Goal: Task Accomplishment & Management: Complete application form

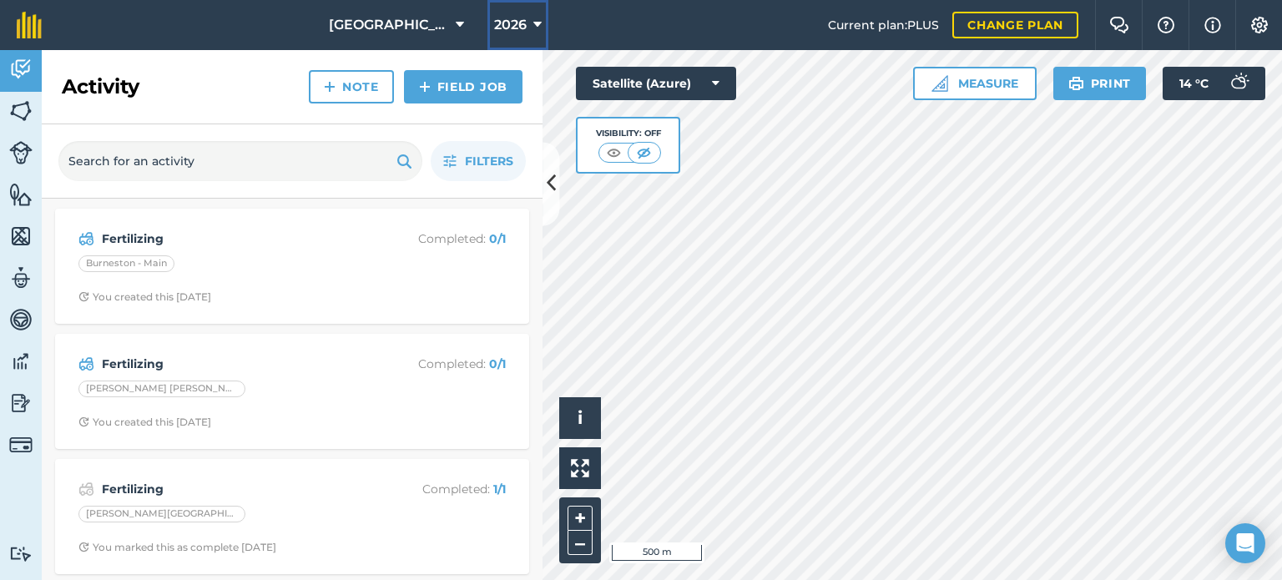
click at [534, 26] on icon at bounding box center [537, 25] width 8 height 20
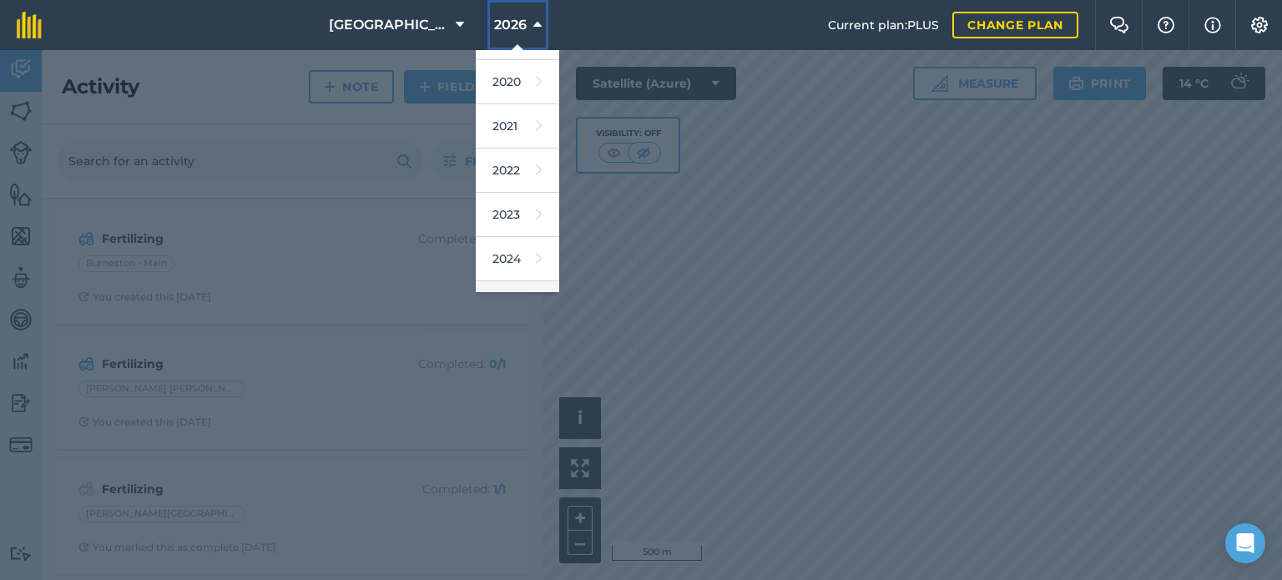
scroll to position [198, 0]
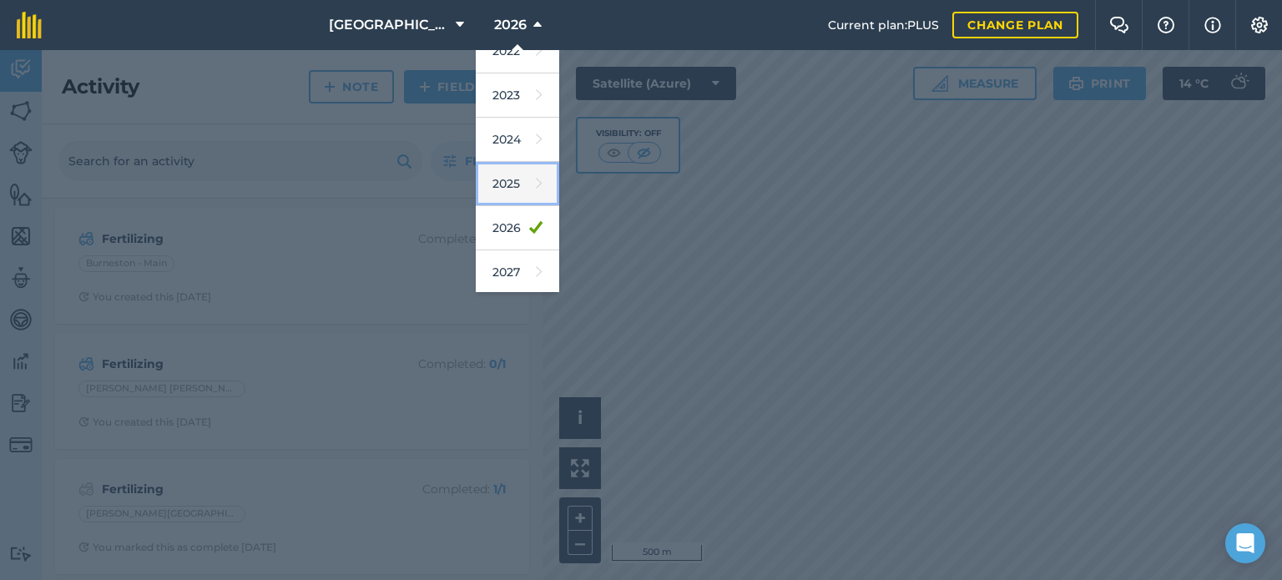
click at [513, 190] on link "2025" at bounding box center [517, 184] width 83 height 44
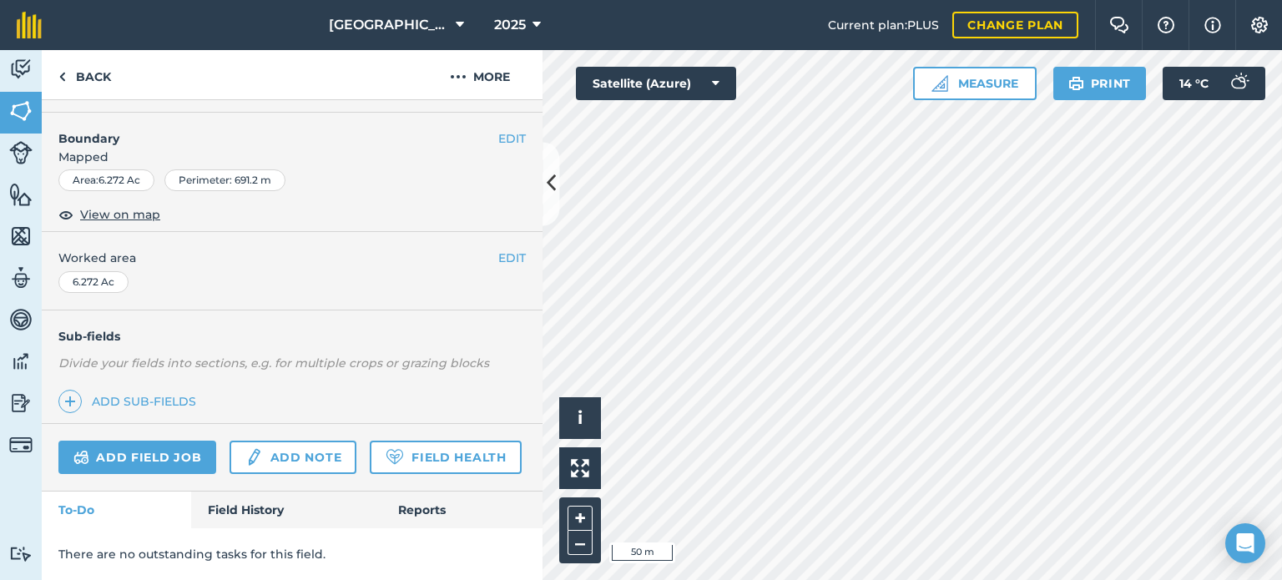
scroll to position [270, 0]
click at [235, 507] on link "Field History" at bounding box center [286, 510] width 190 height 37
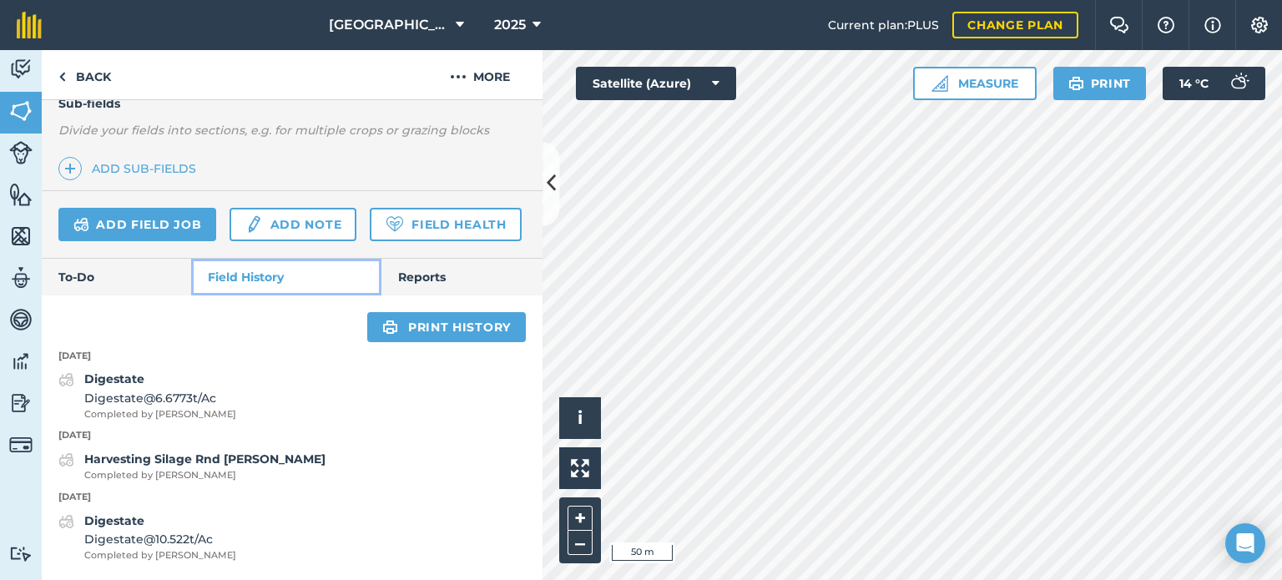
scroll to position [502, 0]
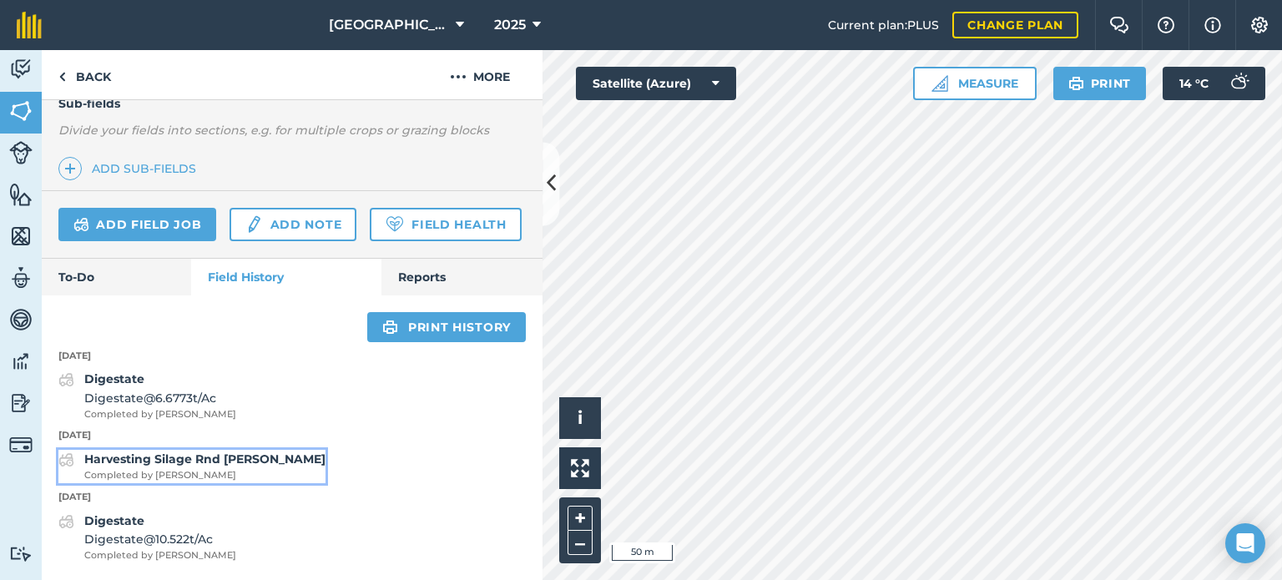
click at [208, 457] on strong "Harvesting Silage Rnd [PERSON_NAME]" at bounding box center [204, 459] width 241 height 15
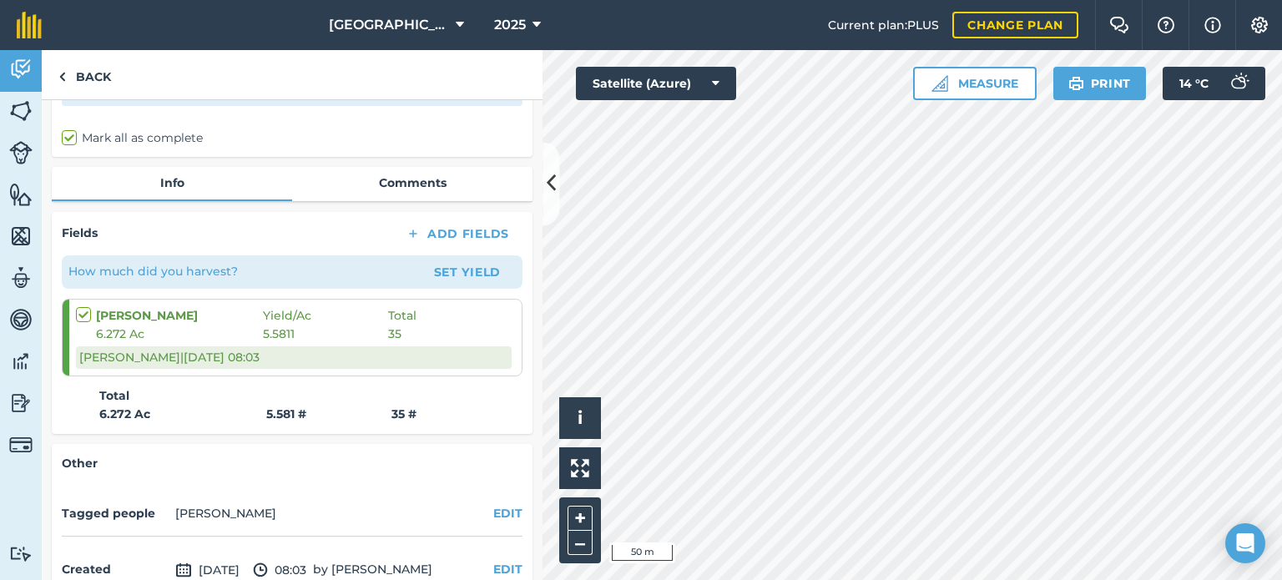
scroll to position [248, 0]
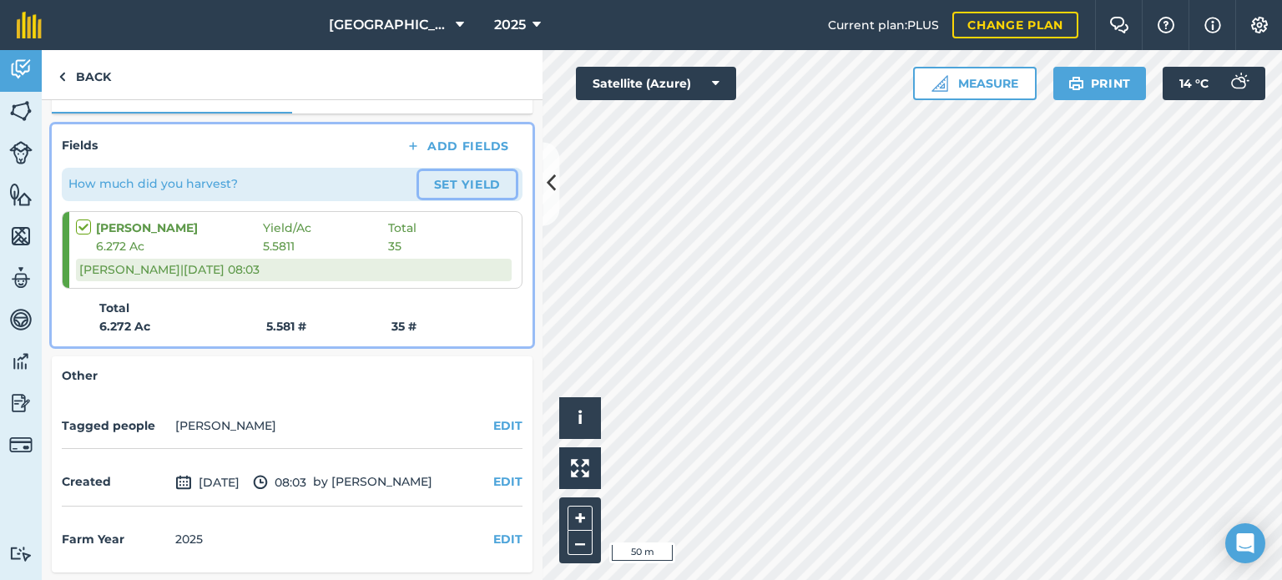
click at [453, 180] on button "Set Yield" at bounding box center [467, 184] width 97 height 27
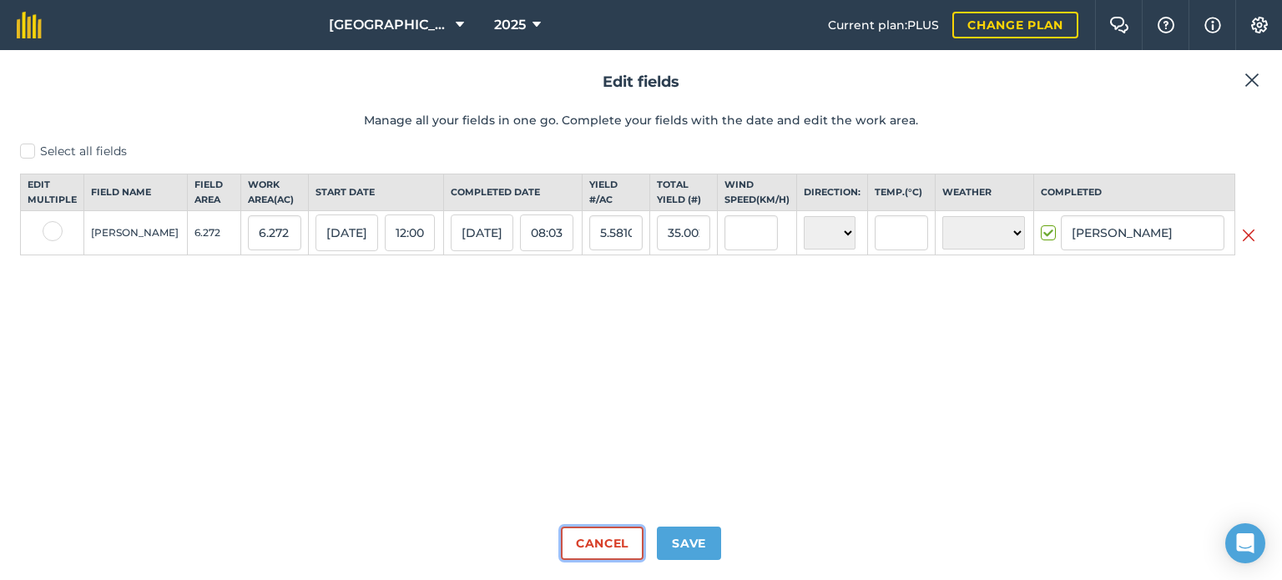
click at [614, 539] on button "Cancel" at bounding box center [602, 543] width 83 height 33
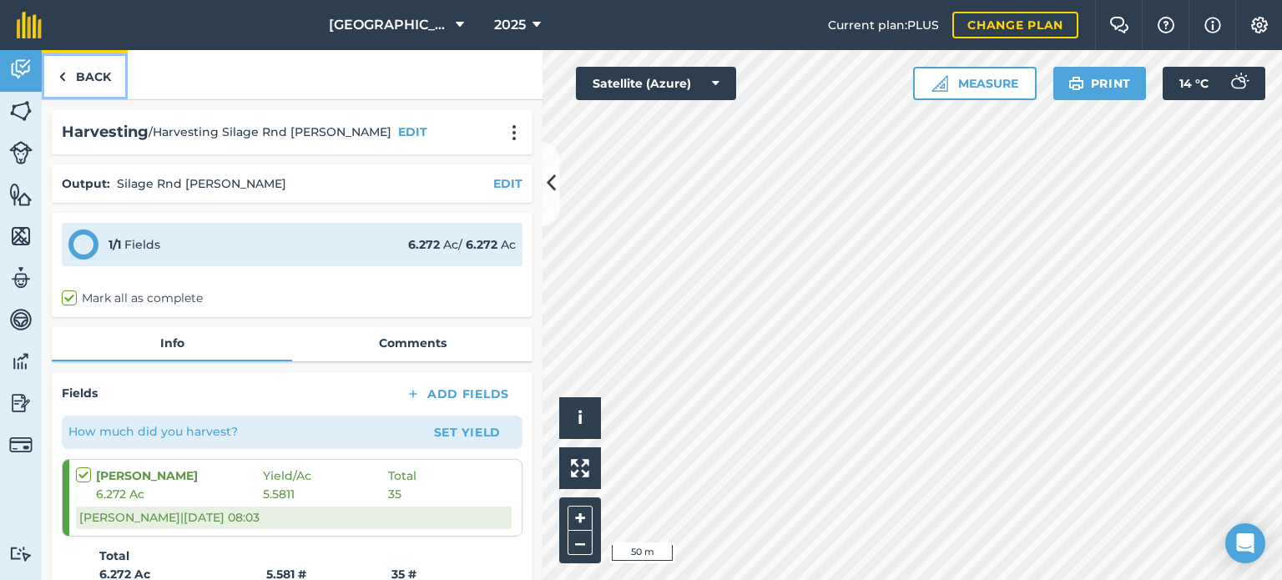
click at [85, 78] on link "Back" at bounding box center [85, 74] width 86 height 49
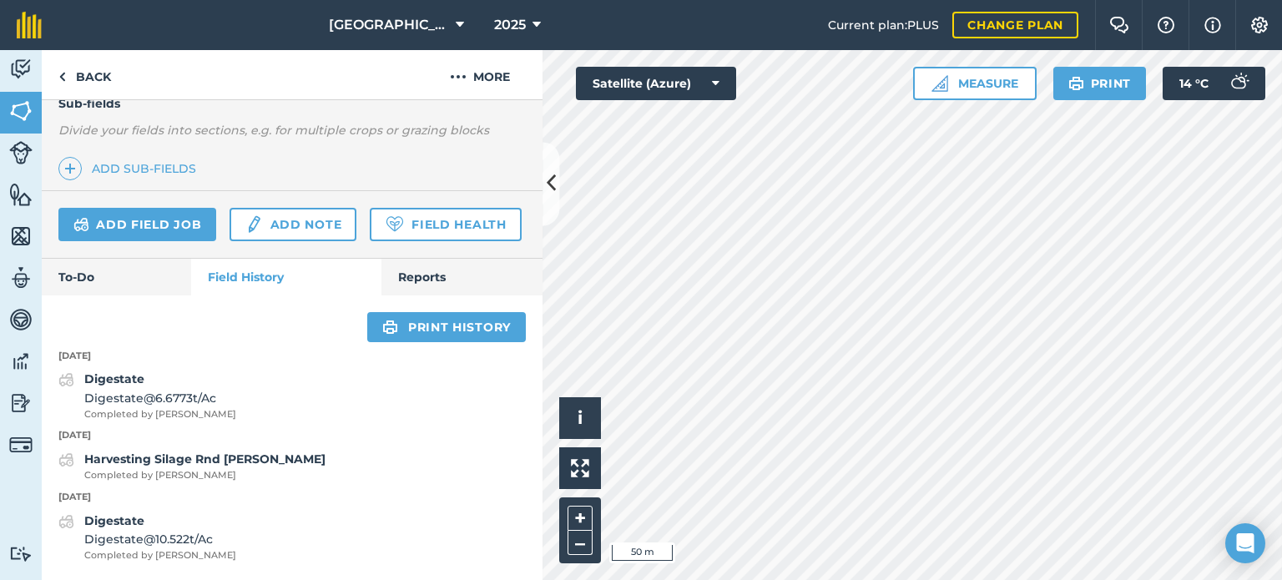
scroll to position [502, 0]
click at [179, 208] on link "Add field job" at bounding box center [137, 224] width 158 height 33
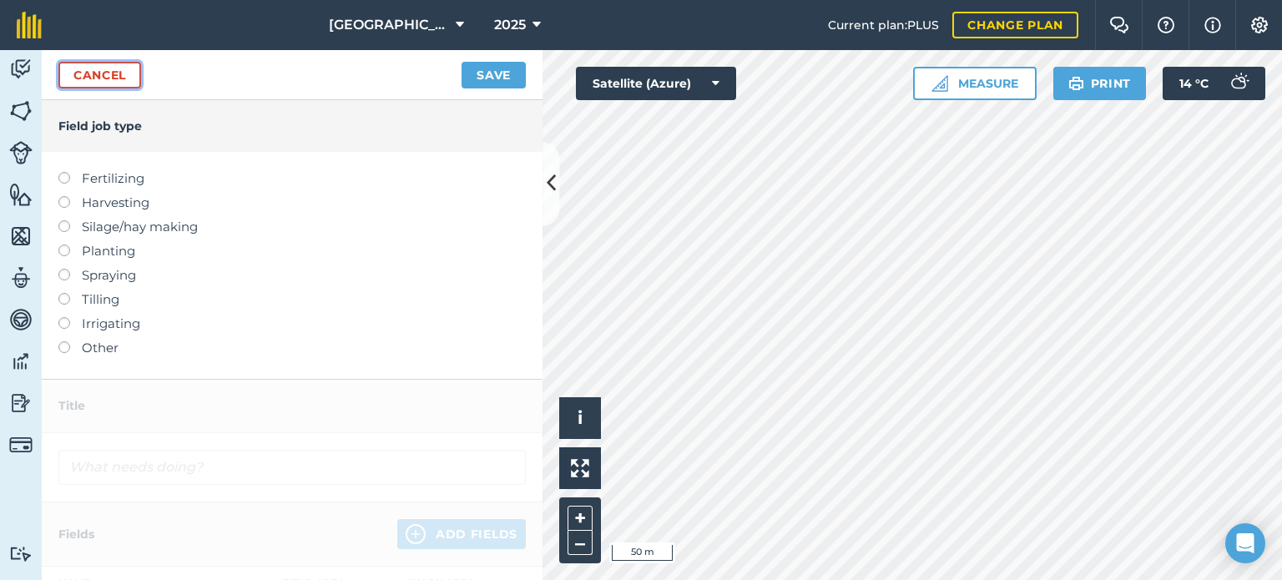
click at [113, 80] on link "Cancel" at bounding box center [99, 75] width 83 height 27
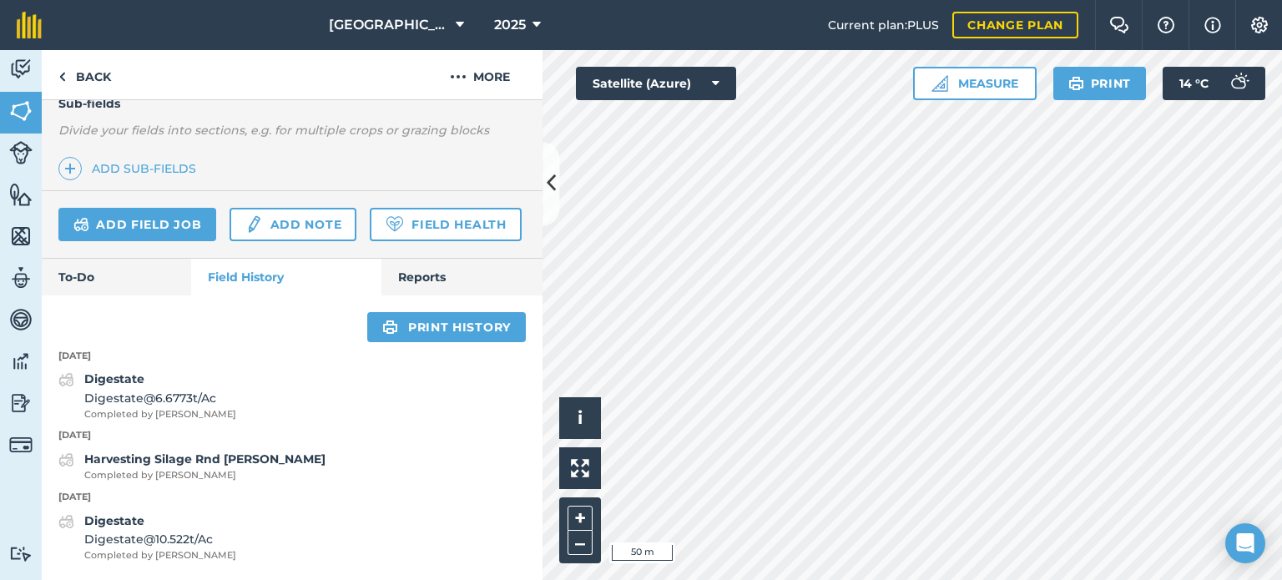
scroll to position [502, 0]
click at [215, 456] on strong "Harvesting Silage Rnd [PERSON_NAME]" at bounding box center [204, 459] width 241 height 15
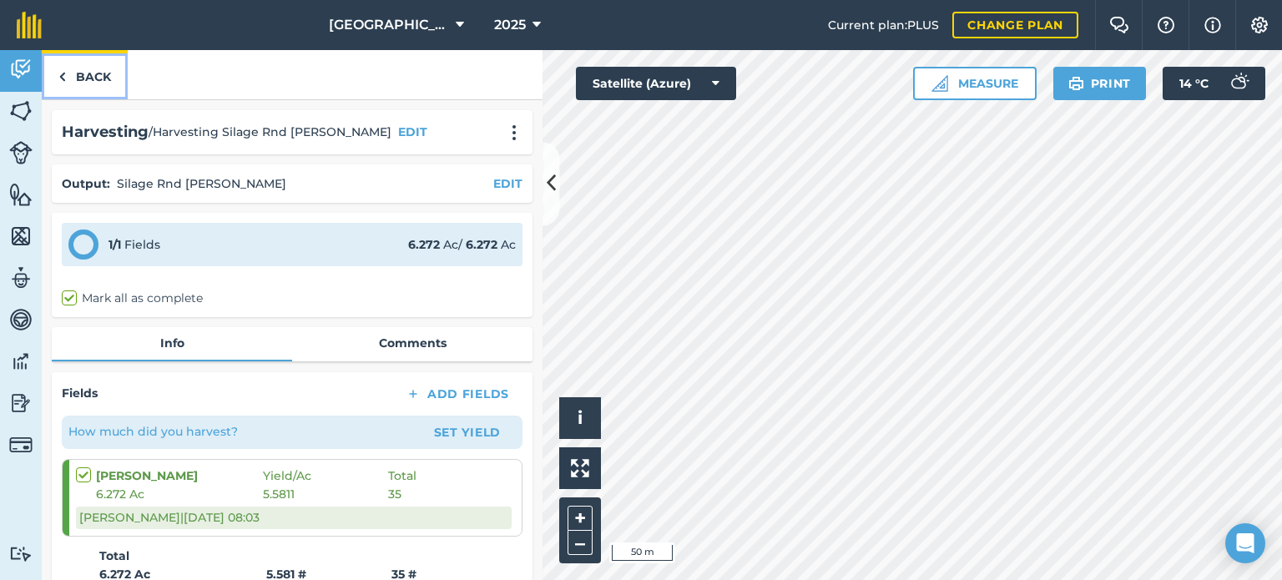
click at [99, 72] on link "Back" at bounding box center [85, 74] width 86 height 49
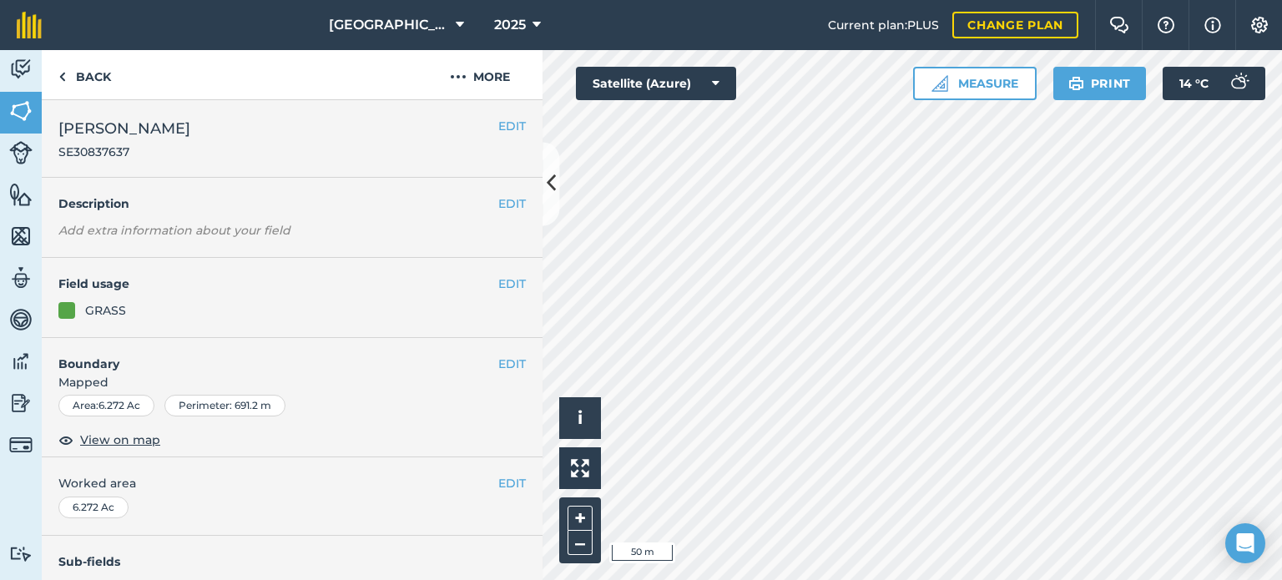
scroll to position [417, 0]
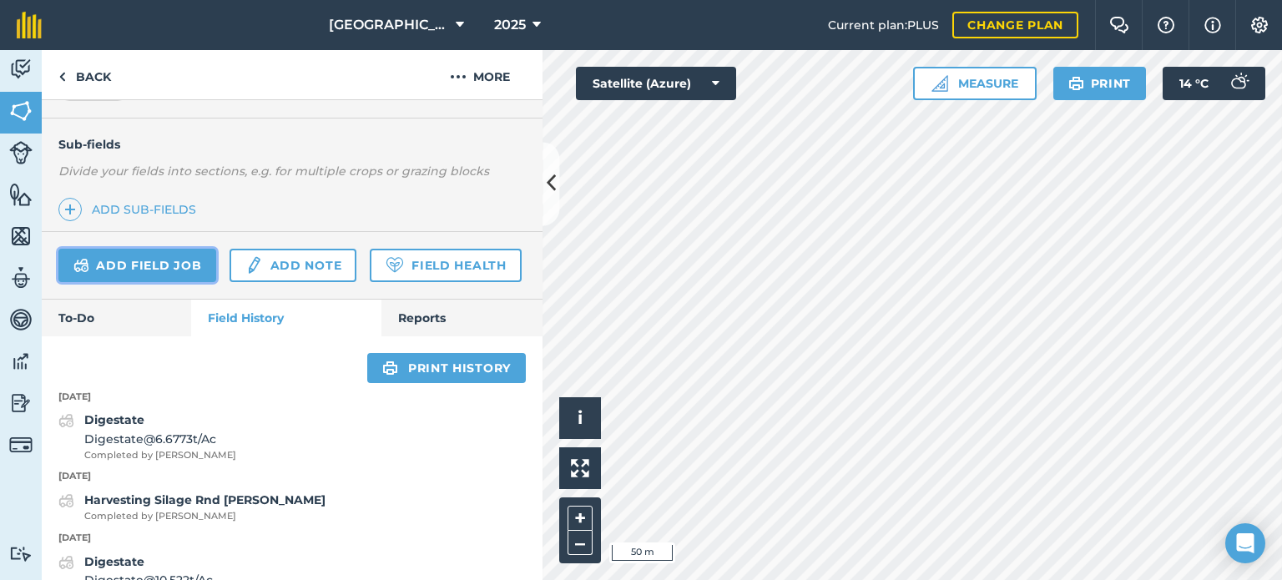
click at [170, 267] on link "Add field job" at bounding box center [137, 265] width 158 height 33
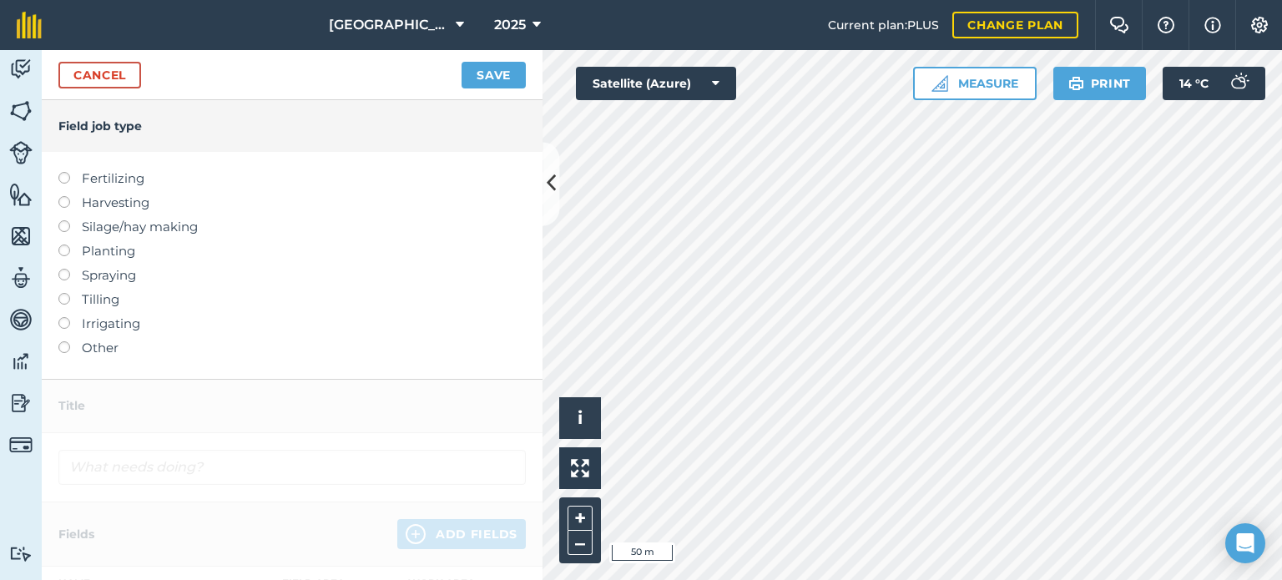
click at [111, 193] on label "Harvesting" at bounding box center [292, 203] width 468 height 20
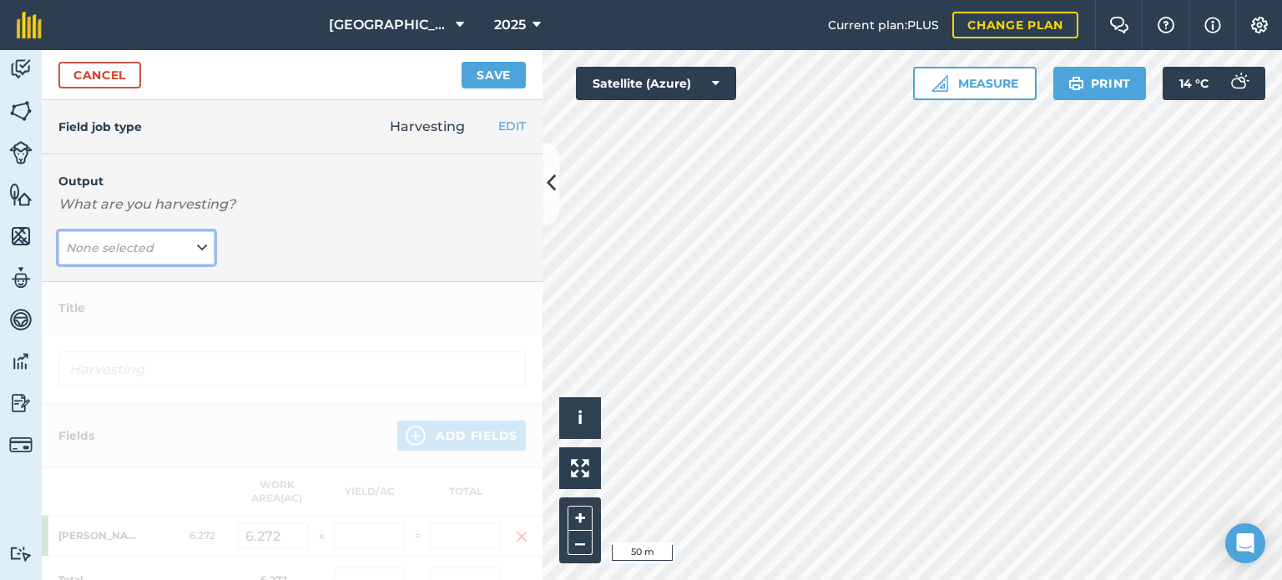
click at [199, 242] on icon at bounding box center [202, 248] width 10 height 18
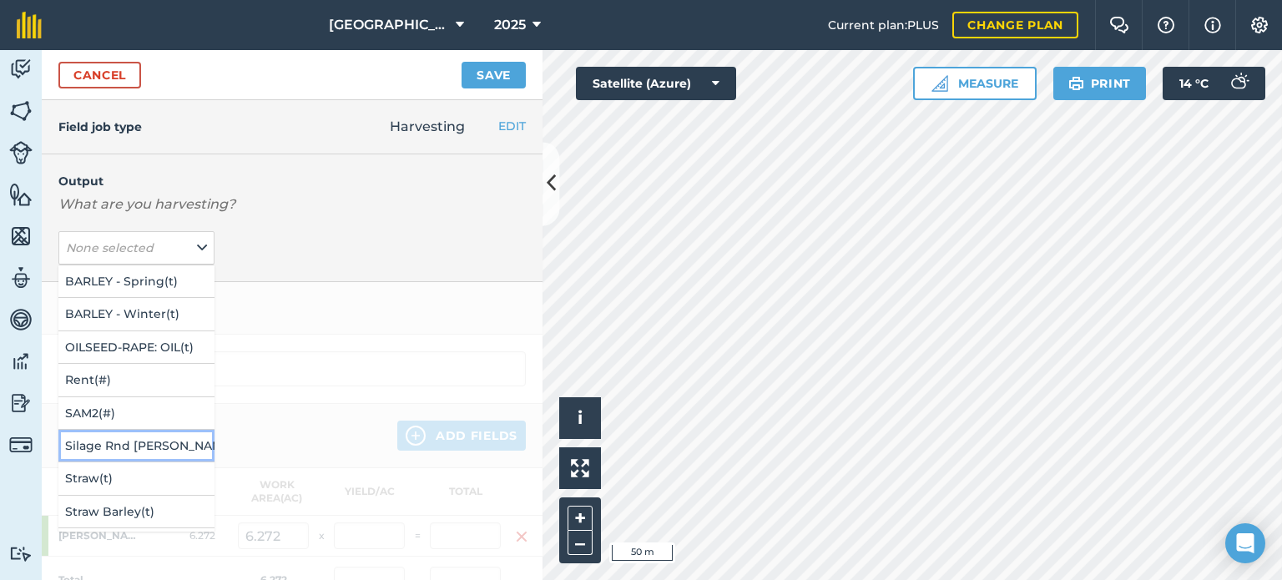
click at [147, 435] on button "[PERSON_NAME] ( # )" at bounding box center [136, 446] width 156 height 32
type input "Harvesting Silage Rnd [PERSON_NAME]"
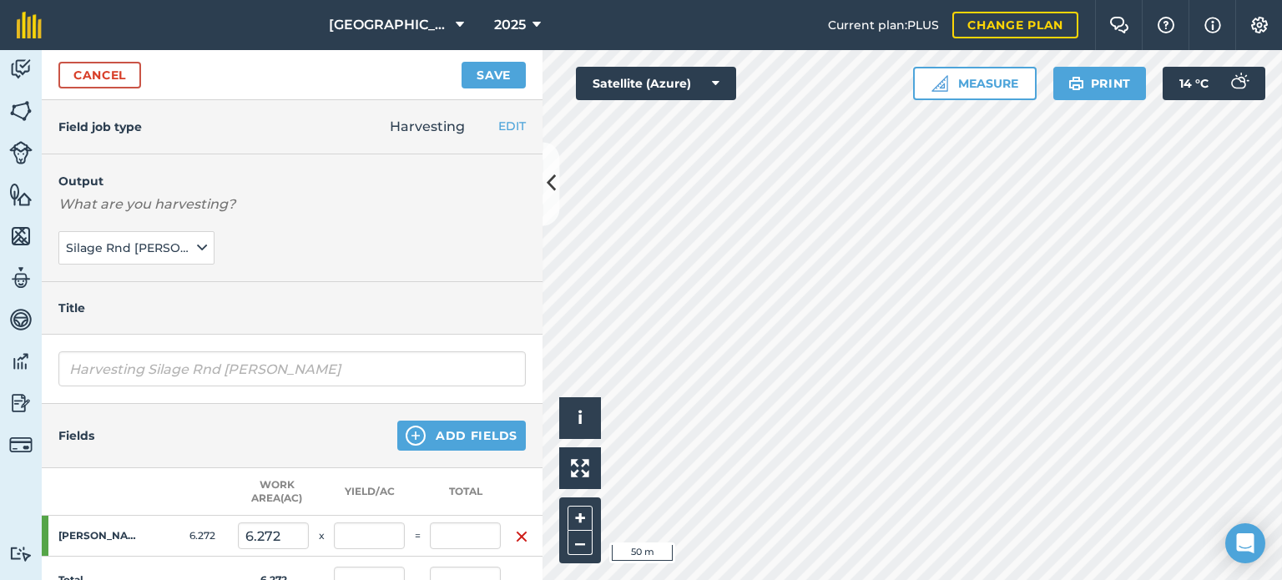
scroll to position [250, 0]
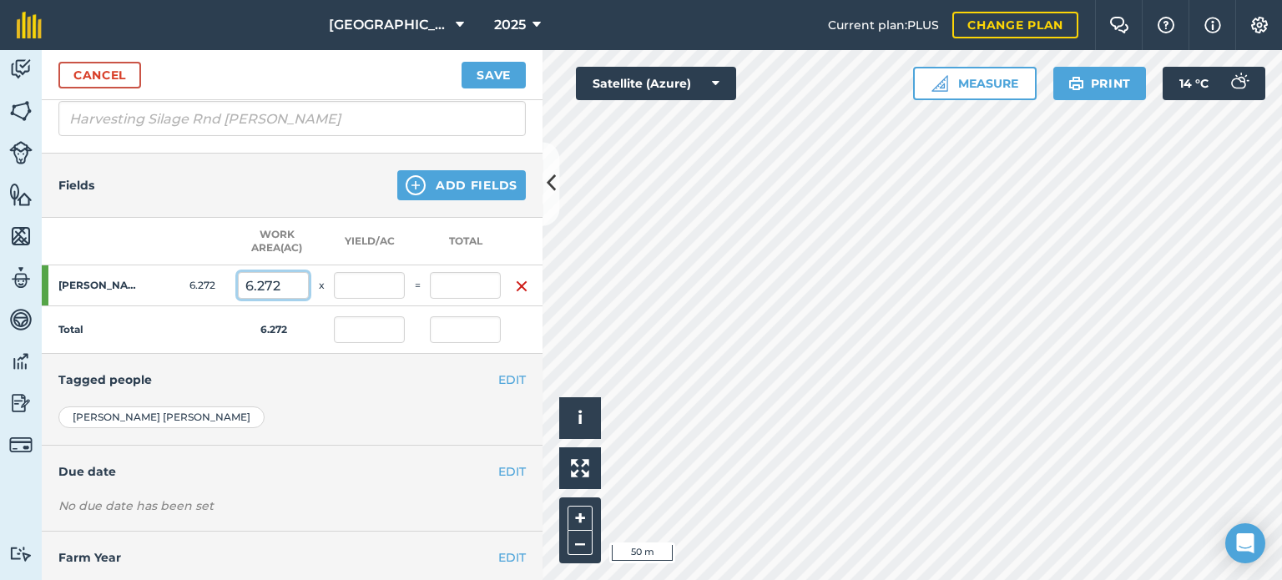
click at [254, 281] on input "6.272" at bounding box center [273, 285] width 71 height 27
type input "4.272"
type input "0"
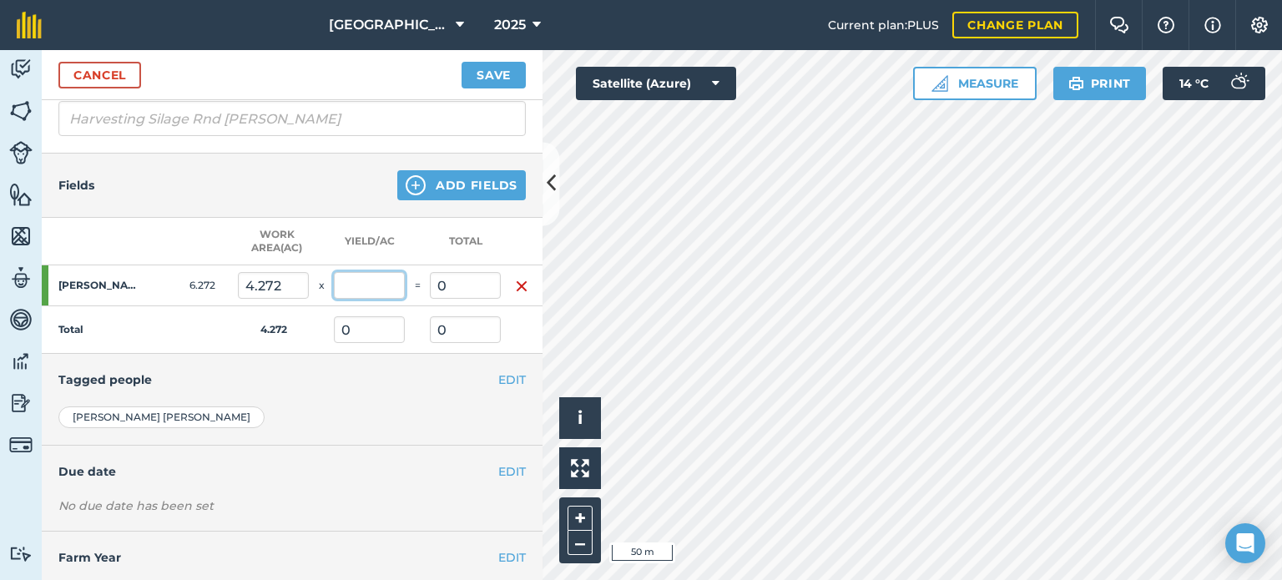
click at [363, 280] on input "text" at bounding box center [369, 285] width 71 height 27
type input "26"
type input "111.072"
type input "26"
type input "111.072"
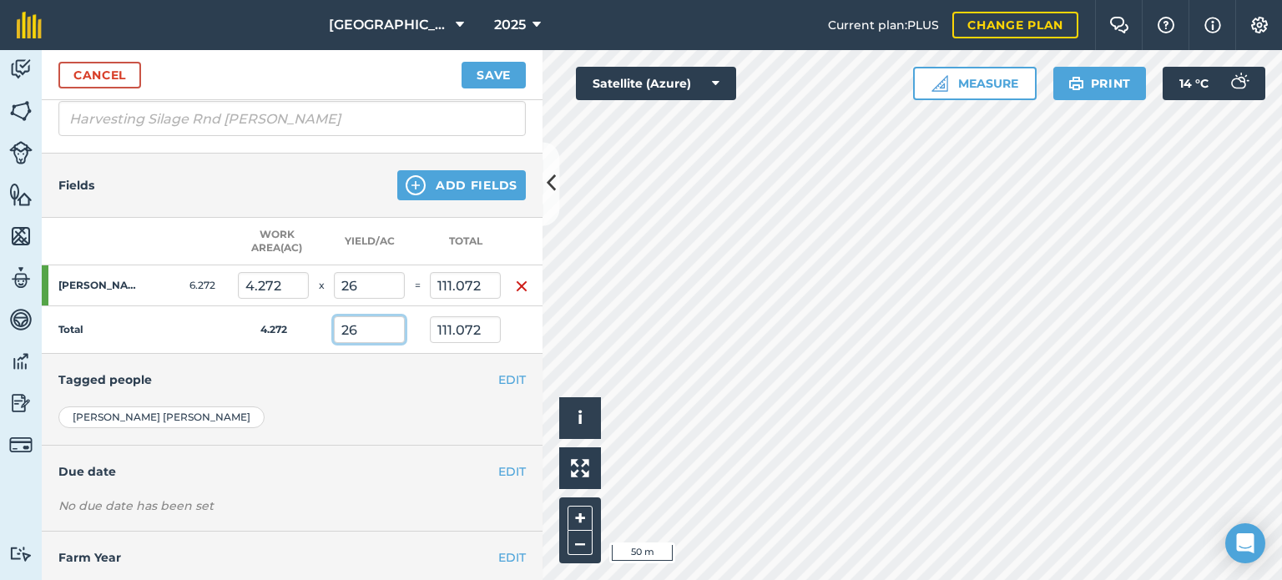
click at [362, 327] on input "26" at bounding box center [369, 329] width 71 height 27
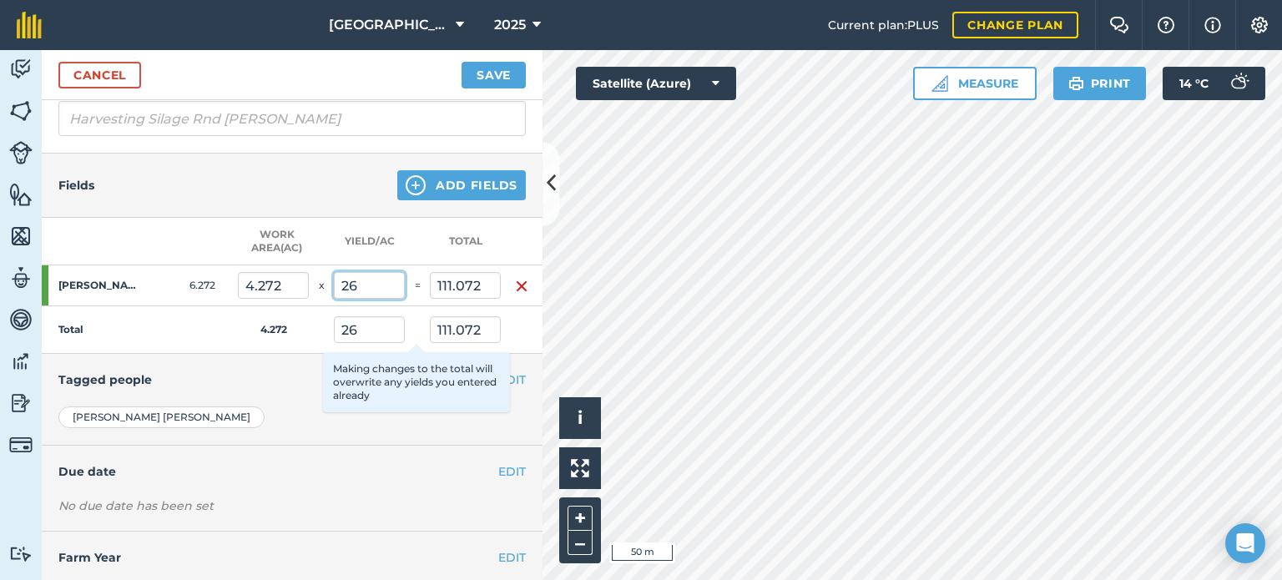
click at [366, 281] on input "26" at bounding box center [369, 285] width 71 height 27
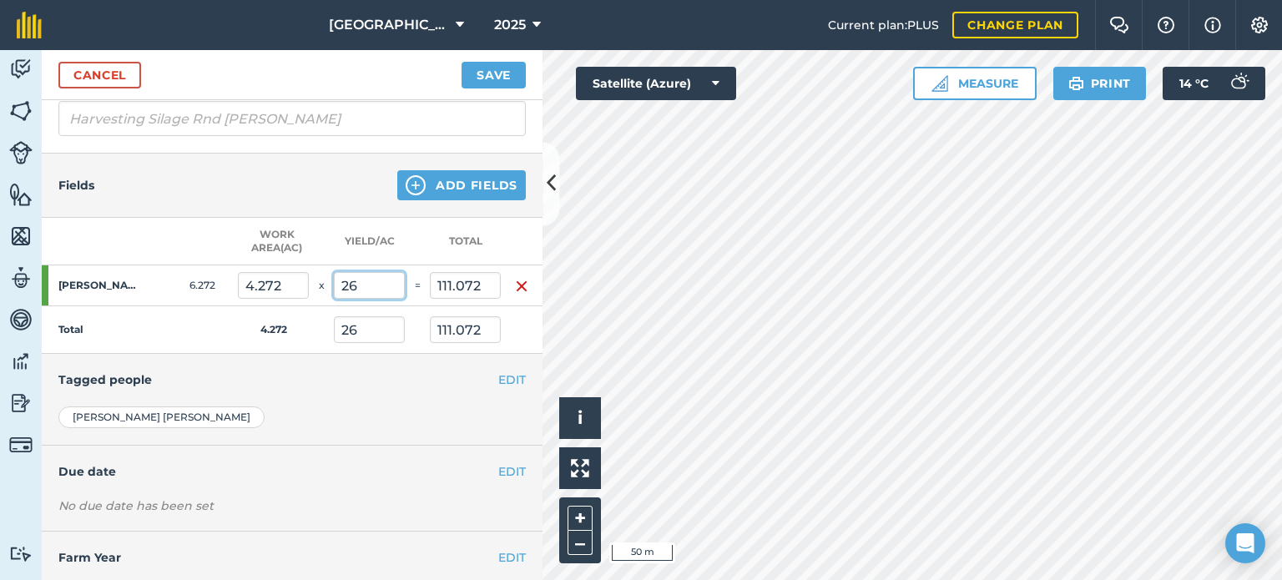
type input "2"
type input "6"
type input "25.632"
type input "6"
type input "25.632"
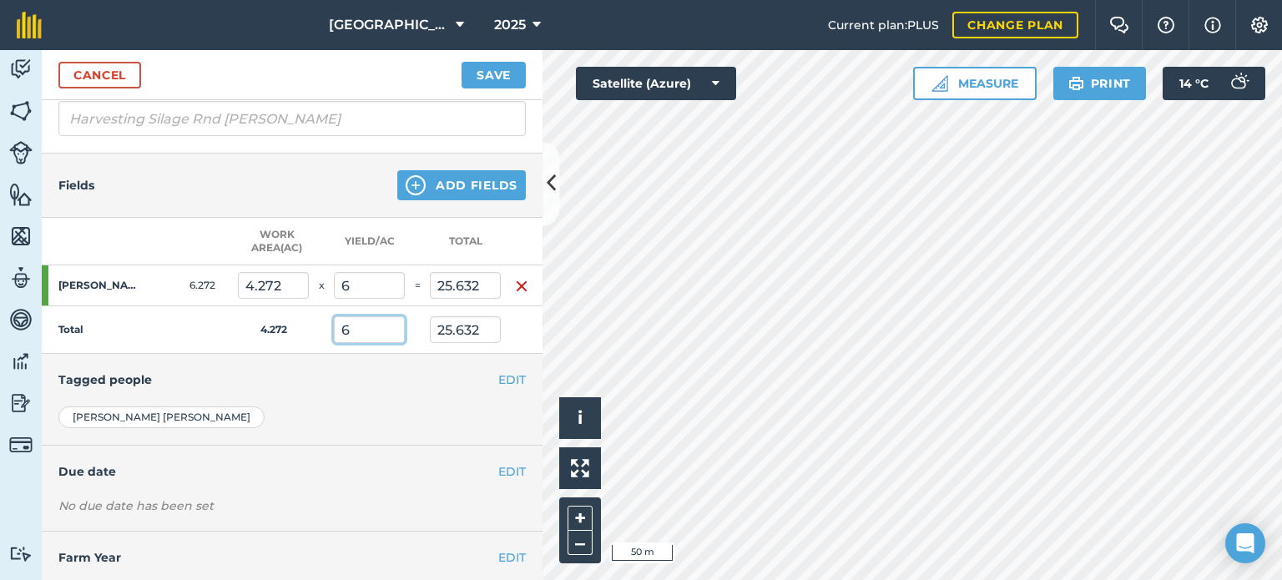
click at [370, 327] on input "6" at bounding box center [369, 329] width 71 height 27
click at [365, 282] on input "6" at bounding box center [369, 285] width 71 height 27
type input "5"
type input "21.36"
type input "5"
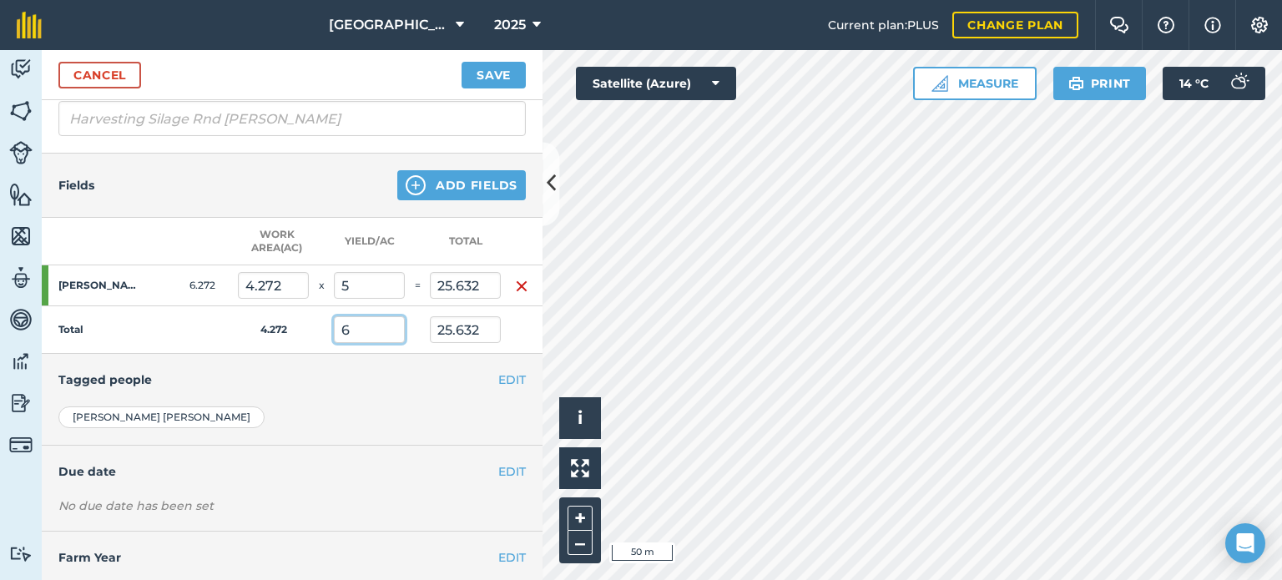
type input "21.36"
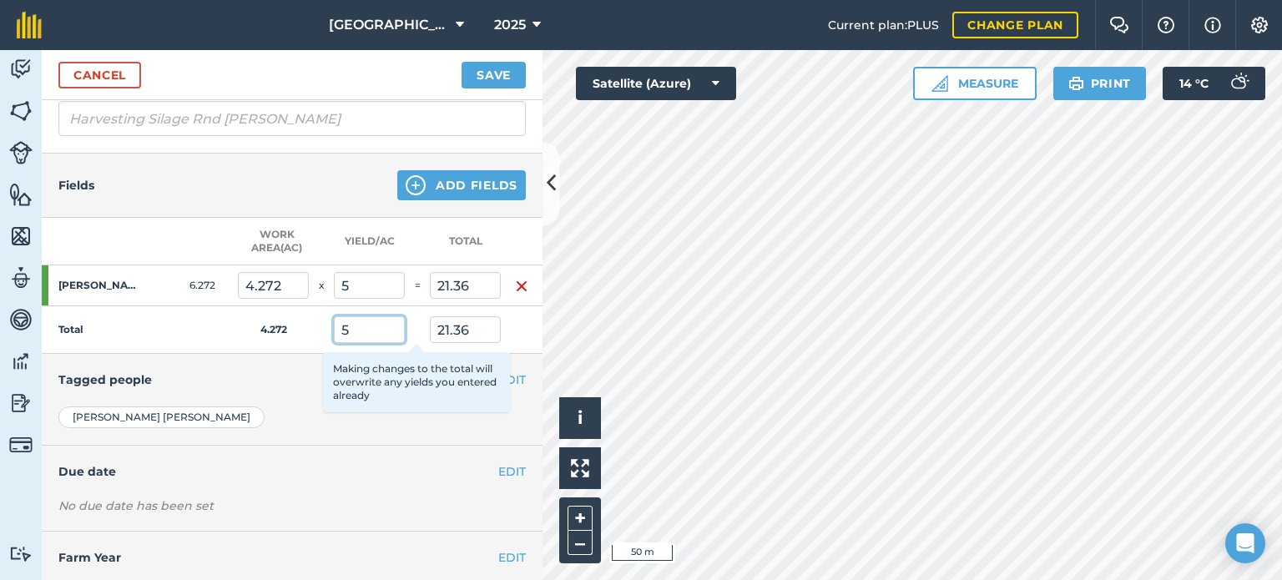
click at [364, 329] on input "5" at bounding box center [369, 329] width 71 height 27
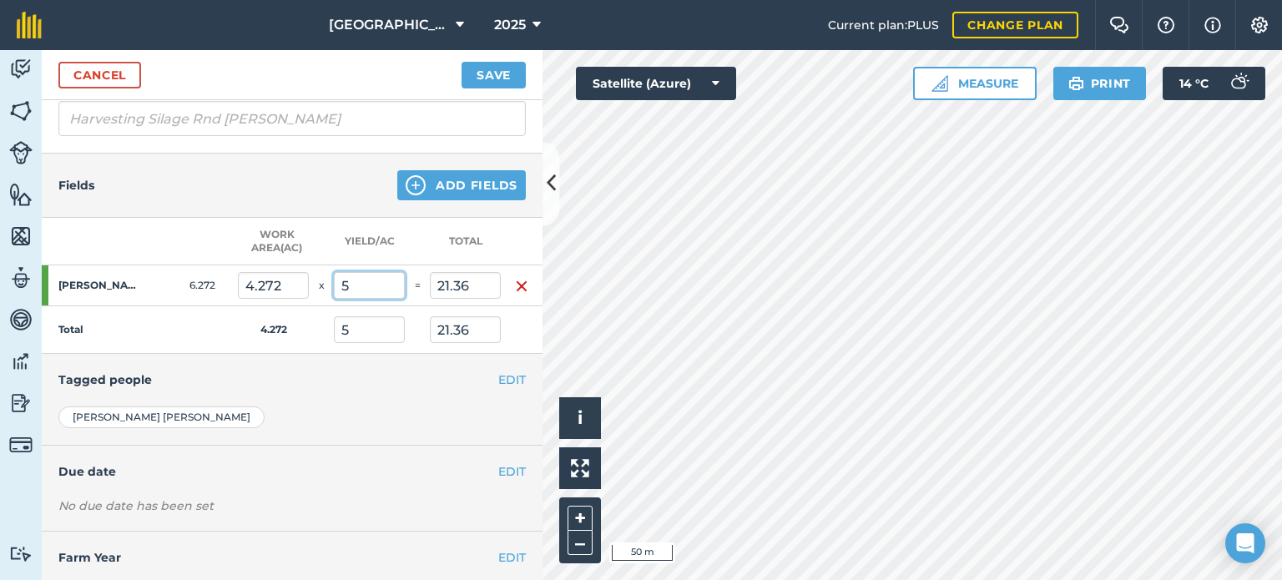
click at [362, 276] on input "5" at bounding box center [369, 285] width 71 height 27
type input "5.5"
click at [360, 331] on input "5" at bounding box center [369, 329] width 71 height 27
type input "23.496"
type input "5.5"
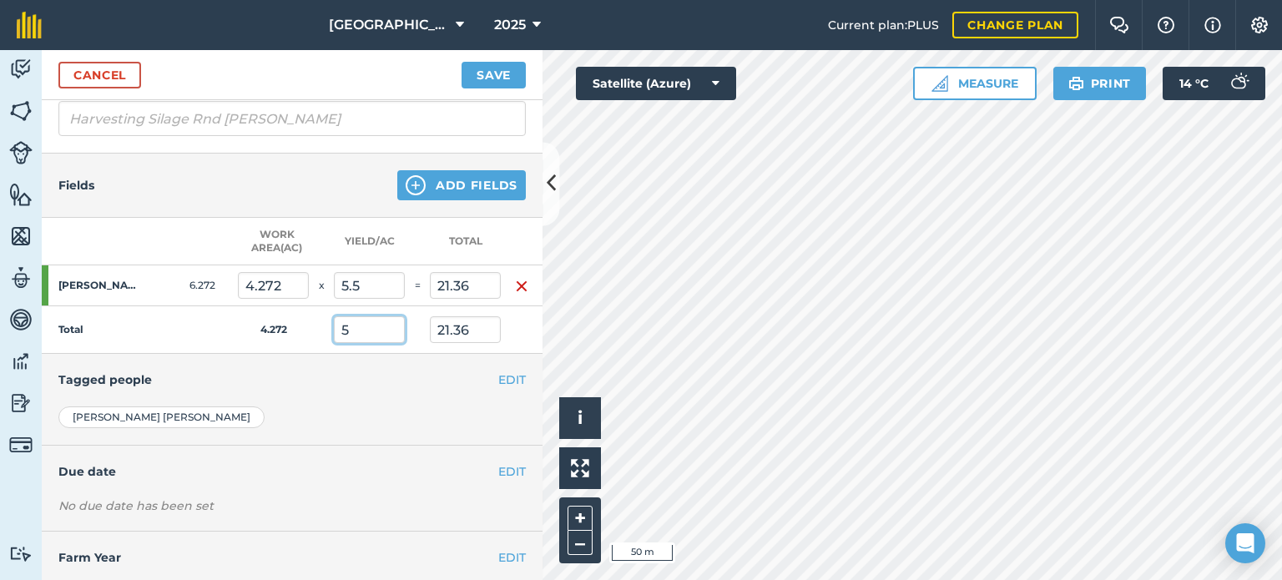
type input "23.496"
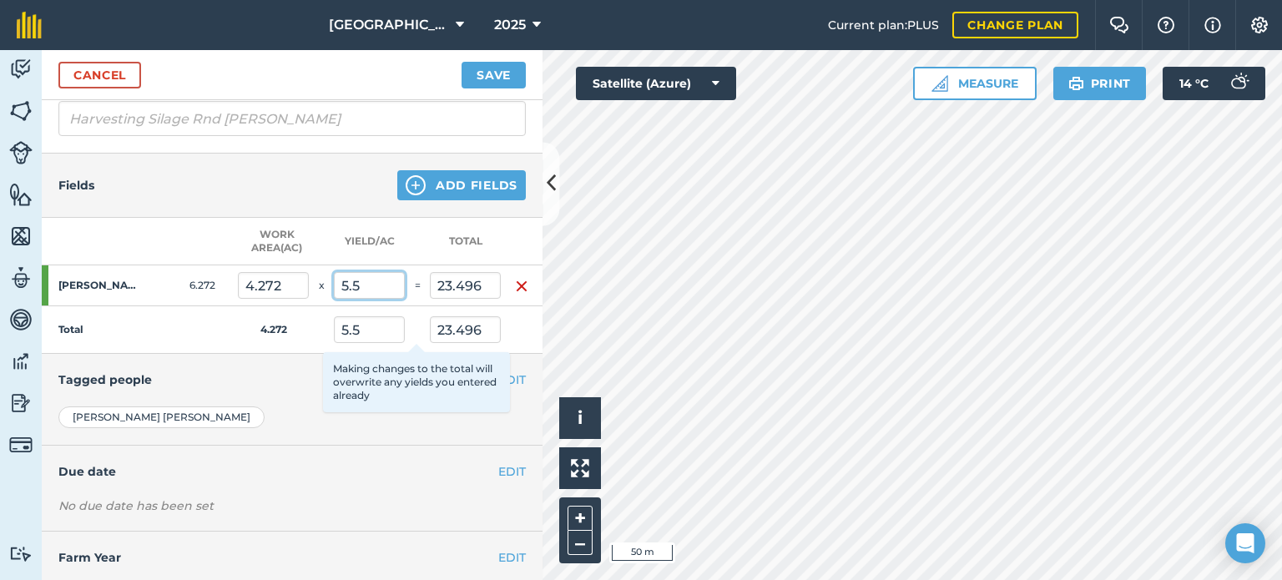
click at [364, 281] on input "5.5" at bounding box center [369, 285] width 71 height 27
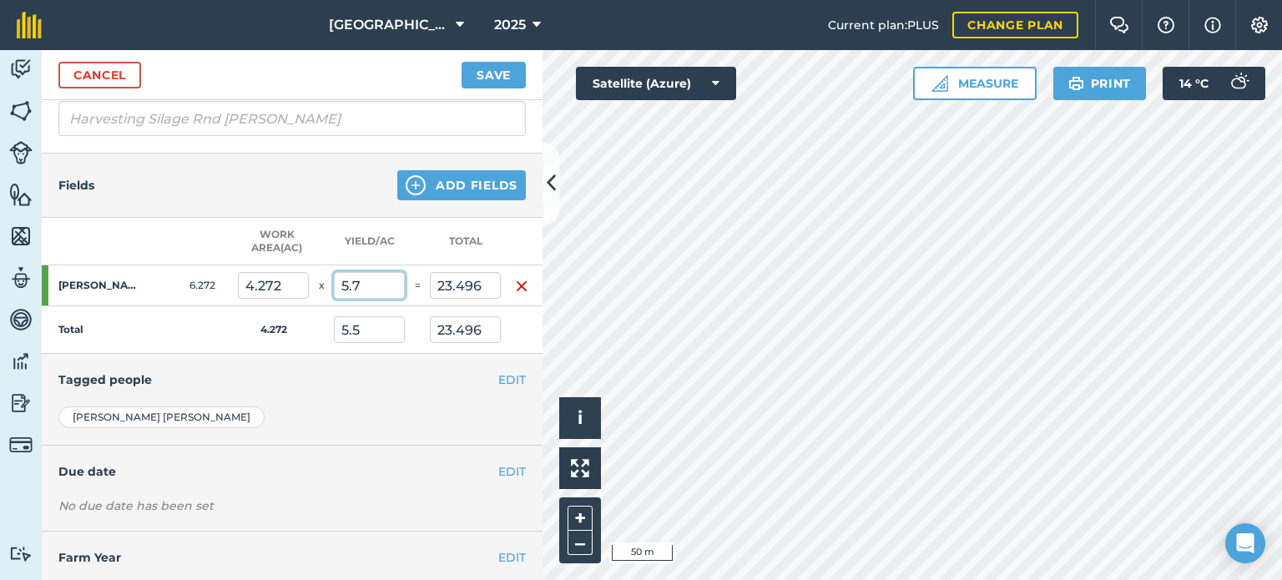
type input "5.7"
type input "24.35"
type input "5.7"
type input "24.35"
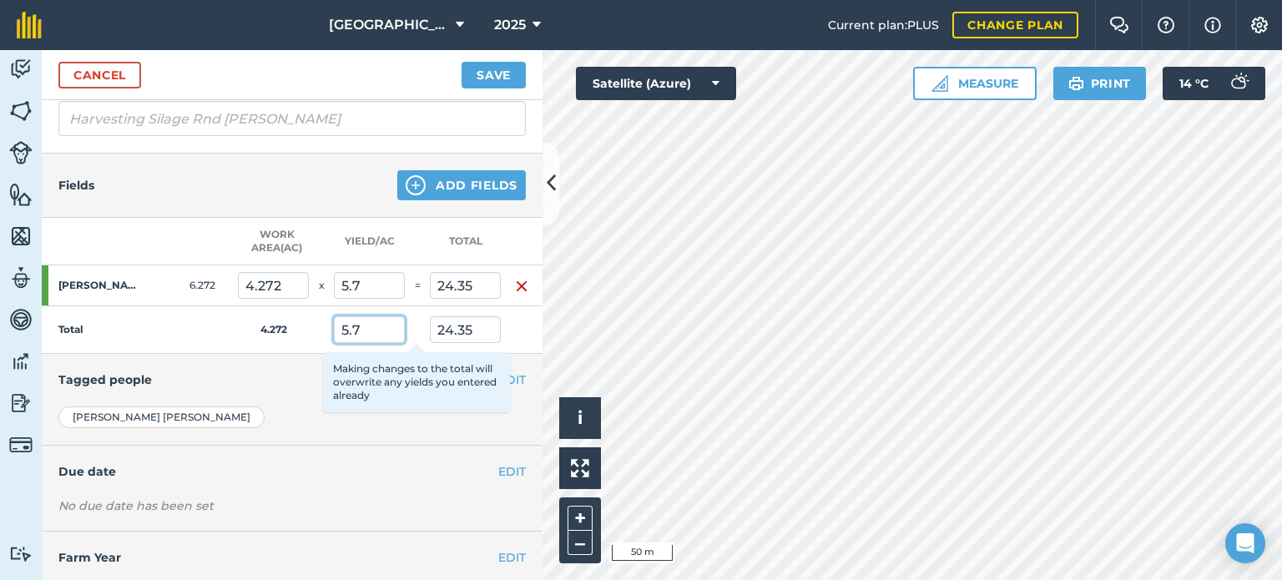
click at [372, 332] on input "5.7" at bounding box center [369, 329] width 71 height 27
click at [370, 283] on input "5.7" at bounding box center [369, 285] width 71 height 27
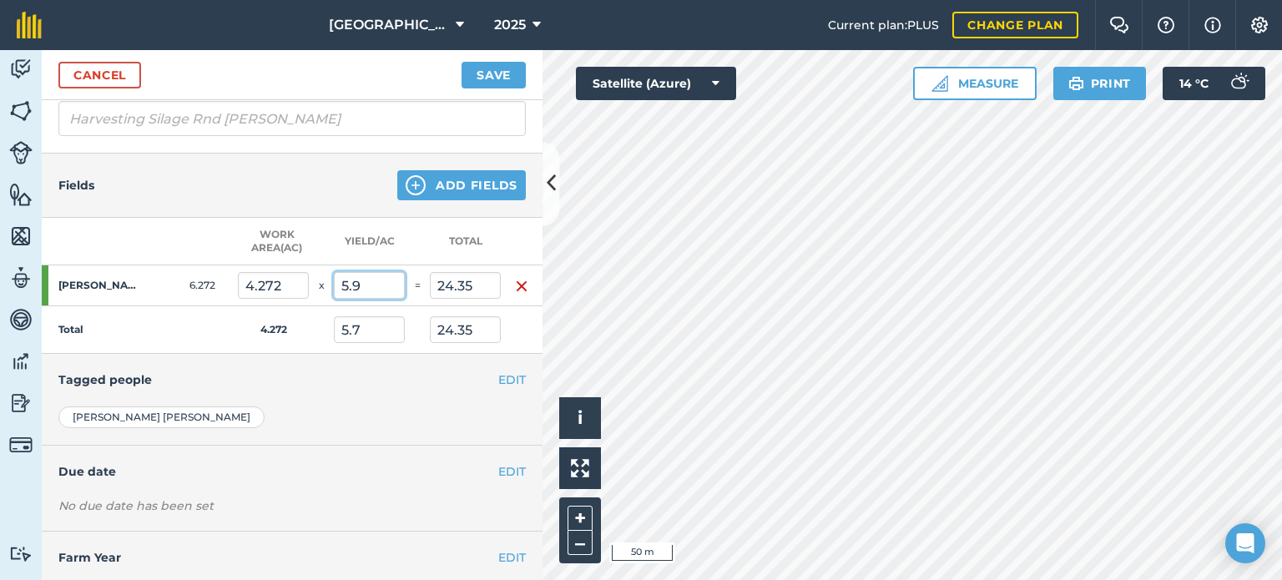
type input "5.9"
type input "25.205"
type input "5.9"
type input "25.205"
click at [365, 333] on input "5.9" at bounding box center [369, 329] width 71 height 27
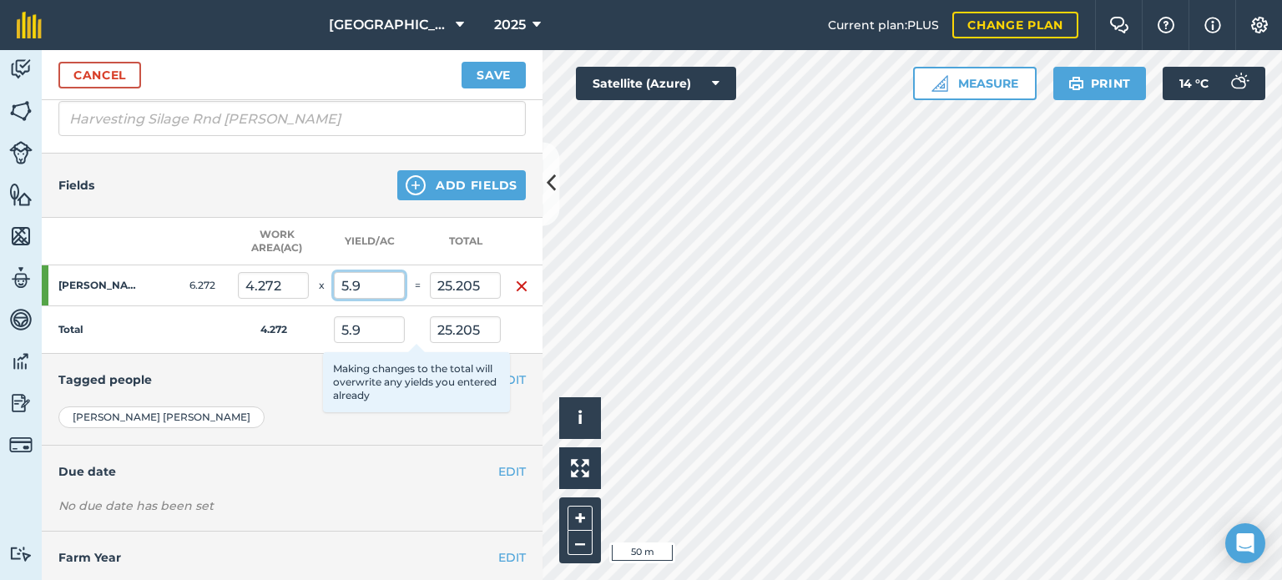
click at [374, 281] on input "5.9" at bounding box center [369, 285] width 71 height 27
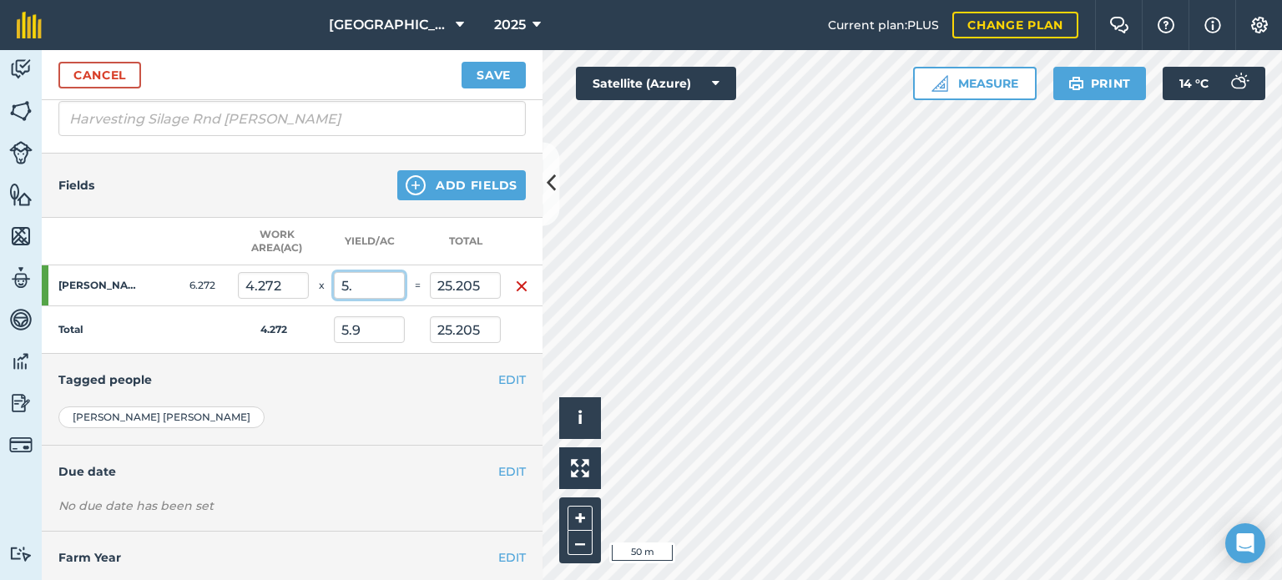
type input "5"
type input "6"
type input "25.632"
type input "6"
type input "25.632"
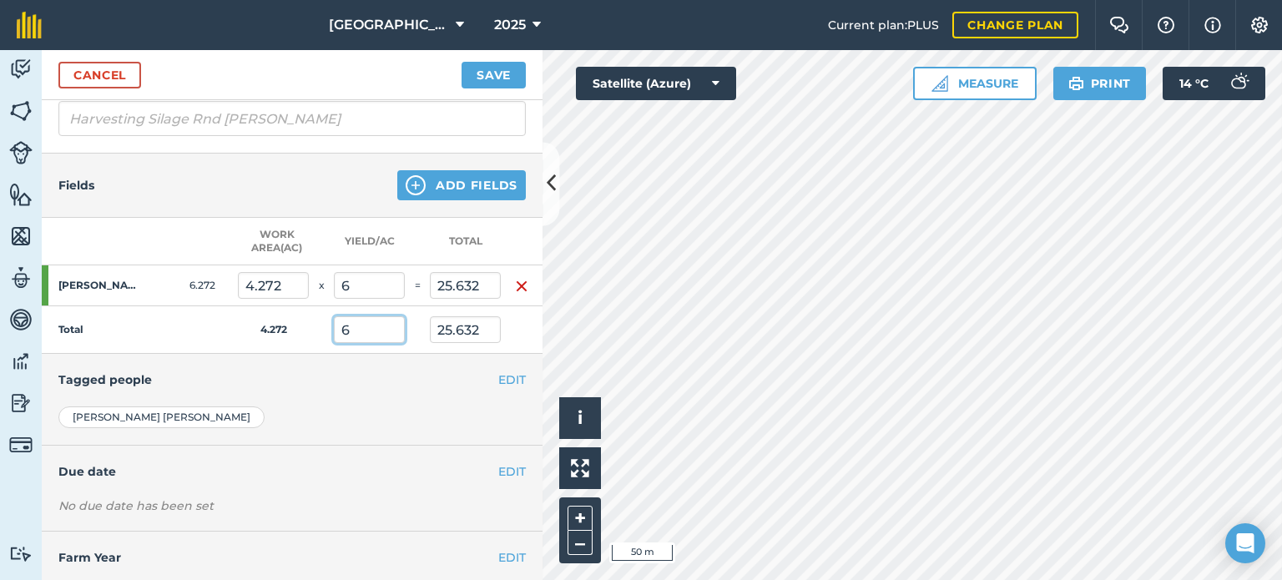
click at [379, 326] on input "6" at bounding box center [369, 329] width 71 height 27
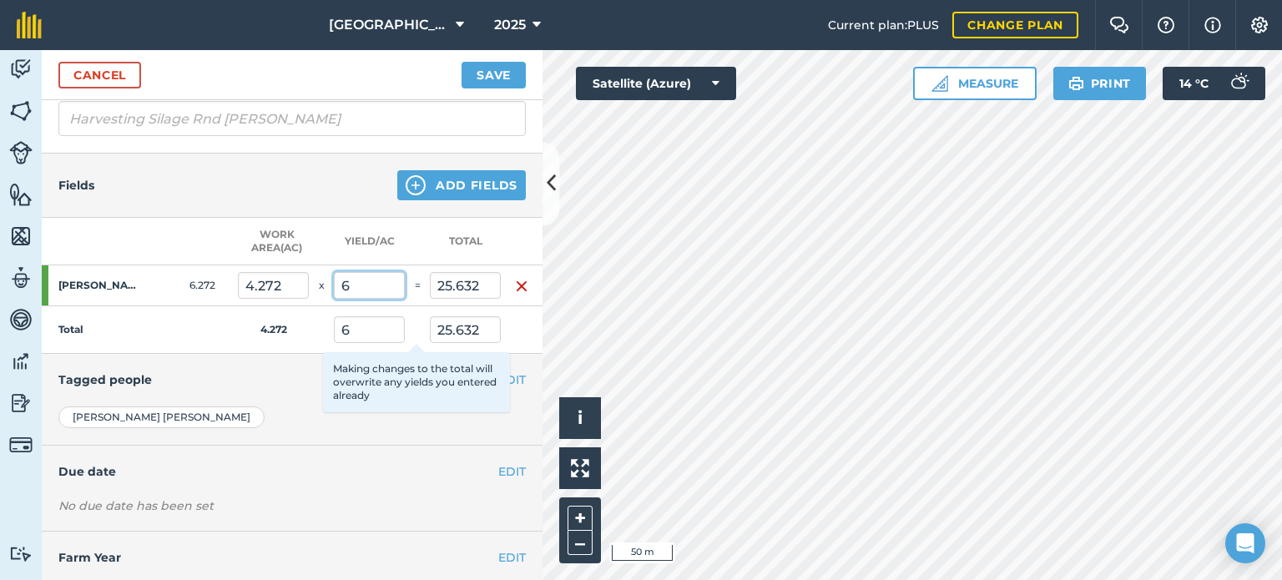
click at [373, 286] on input "6" at bounding box center [369, 285] width 71 height 27
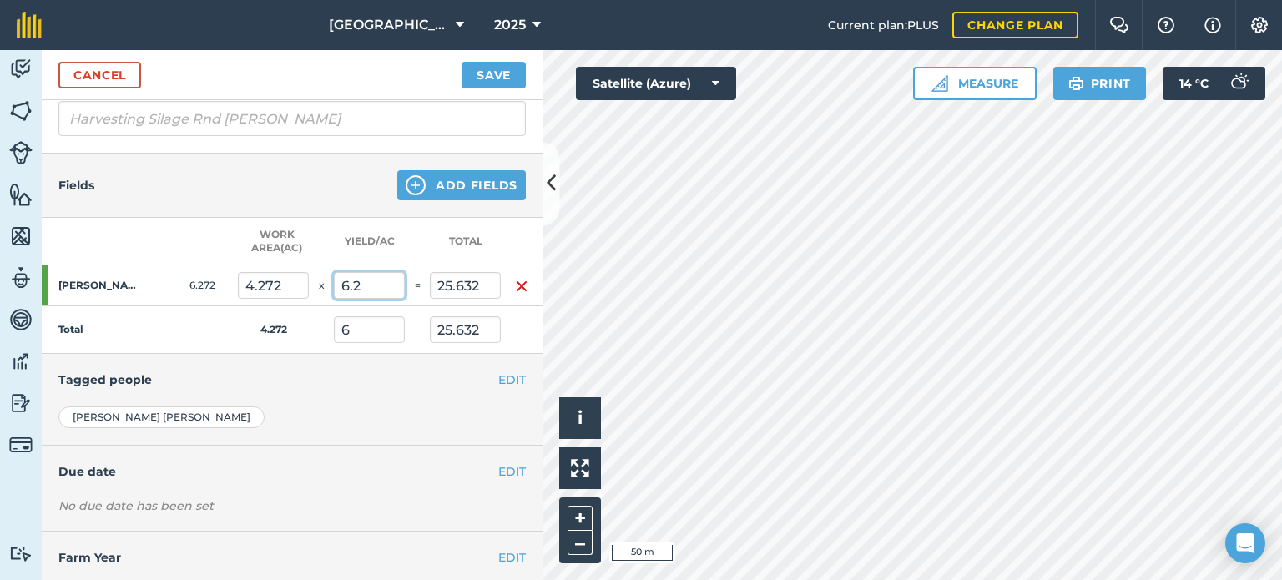
type input "6.2"
type input "26.486"
type input "6.2"
type input "26.486"
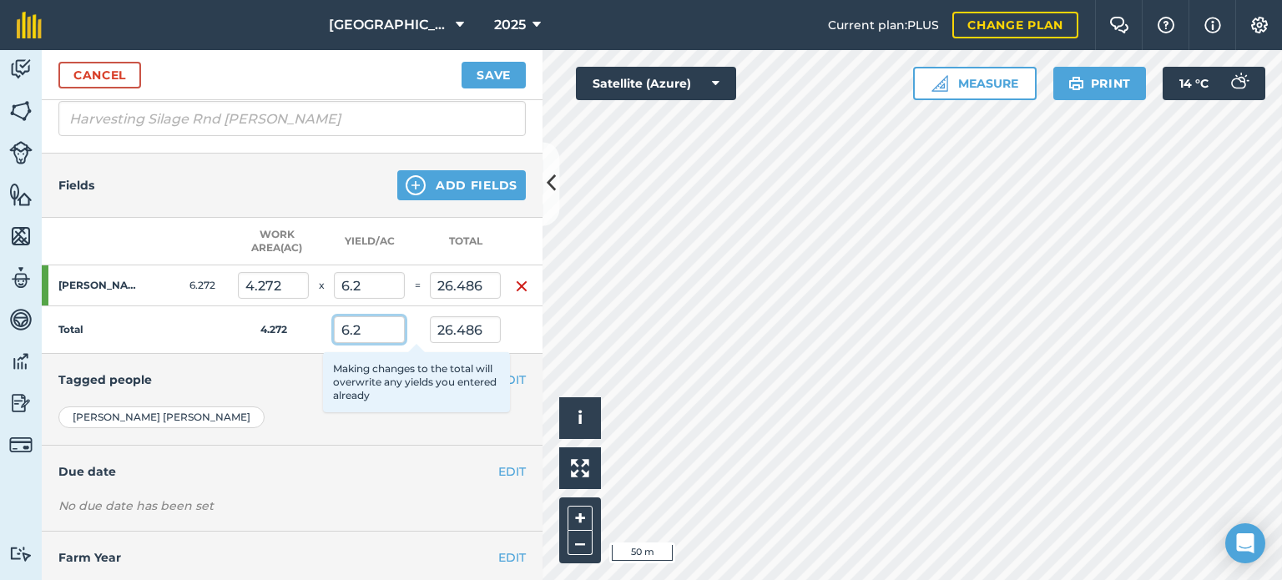
click at [366, 326] on input "6.2" at bounding box center [369, 329] width 71 height 27
click at [370, 286] on input "6.2" at bounding box center [369, 285] width 71 height 27
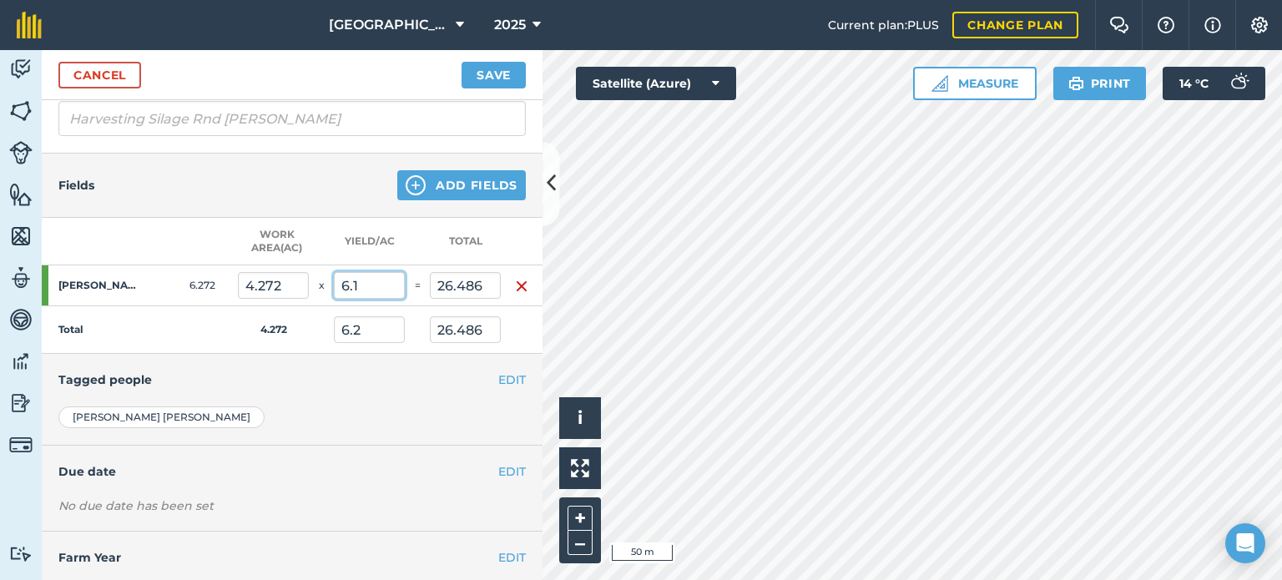
type input "6.1"
type input "26.059"
type input "6.1"
type input "26.059"
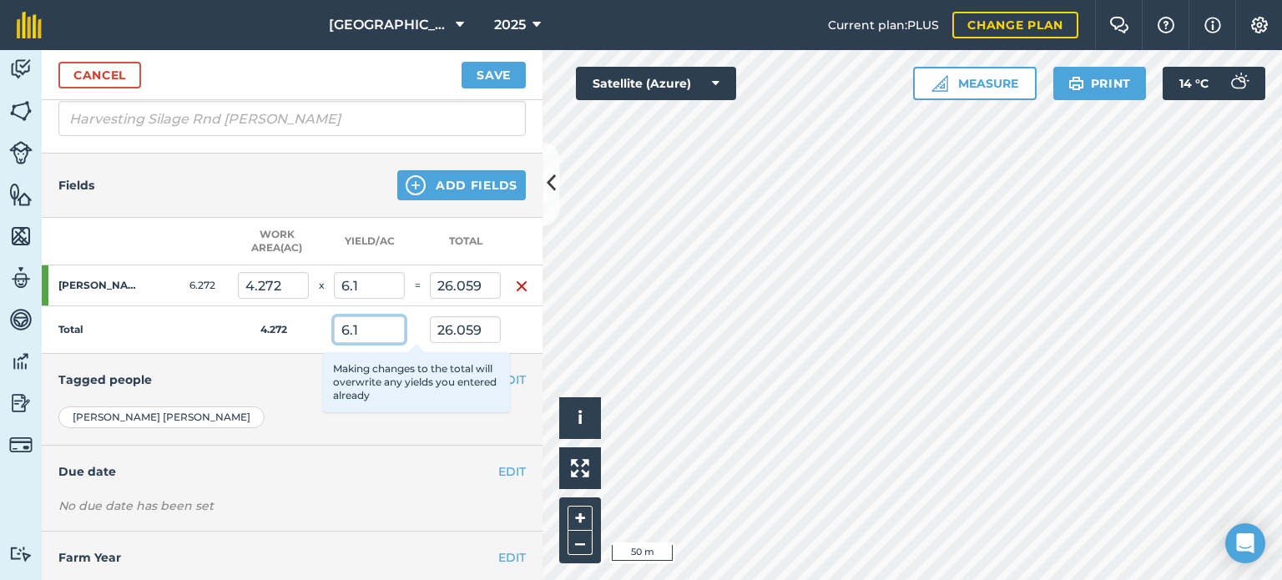
click at [372, 336] on input "6.1" at bounding box center [369, 329] width 71 height 27
click at [374, 283] on input "6.1" at bounding box center [369, 285] width 71 height 27
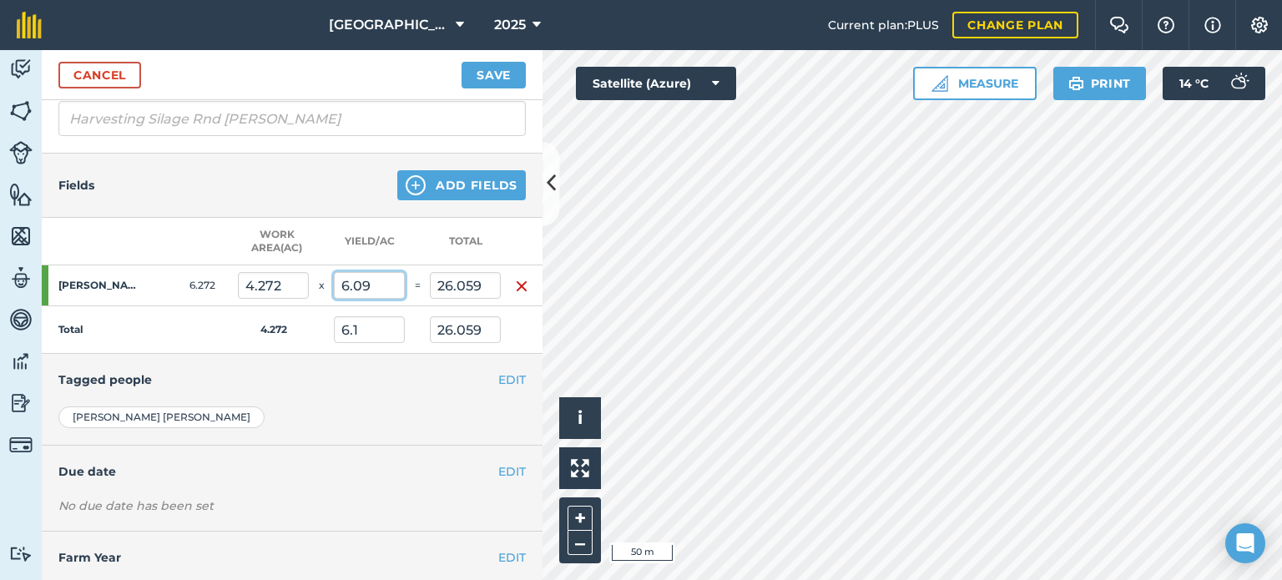
type input "6.09"
type input "26.016"
type input "6.09"
type input "26.016"
click at [371, 326] on input "6.09" at bounding box center [369, 329] width 71 height 27
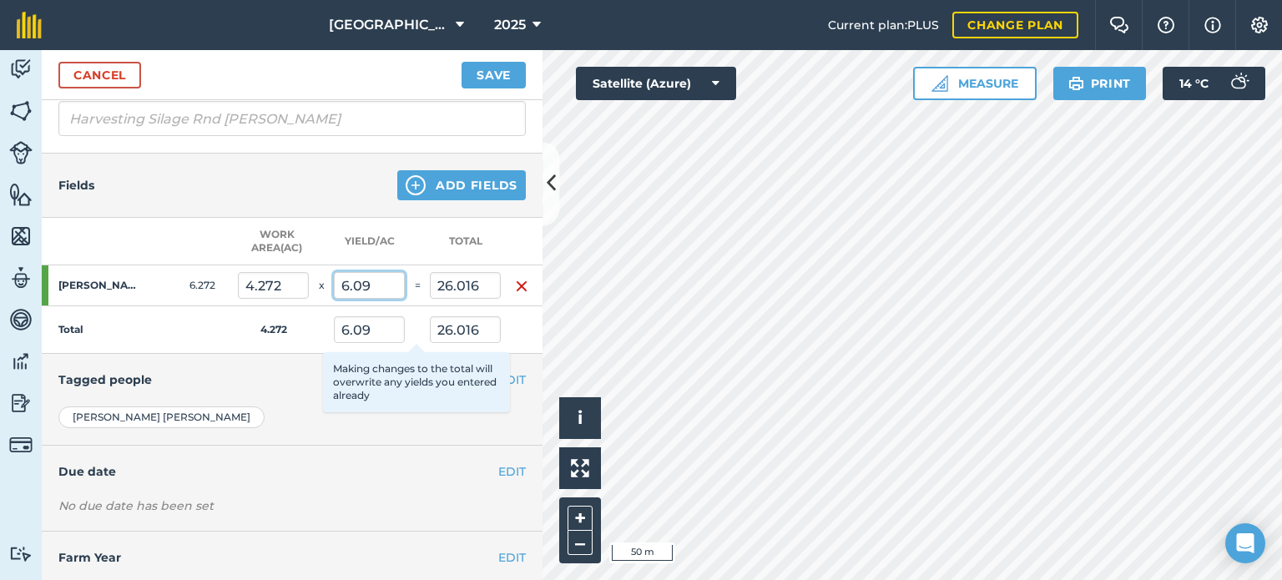
click at [372, 276] on input "6.09" at bounding box center [369, 285] width 71 height 27
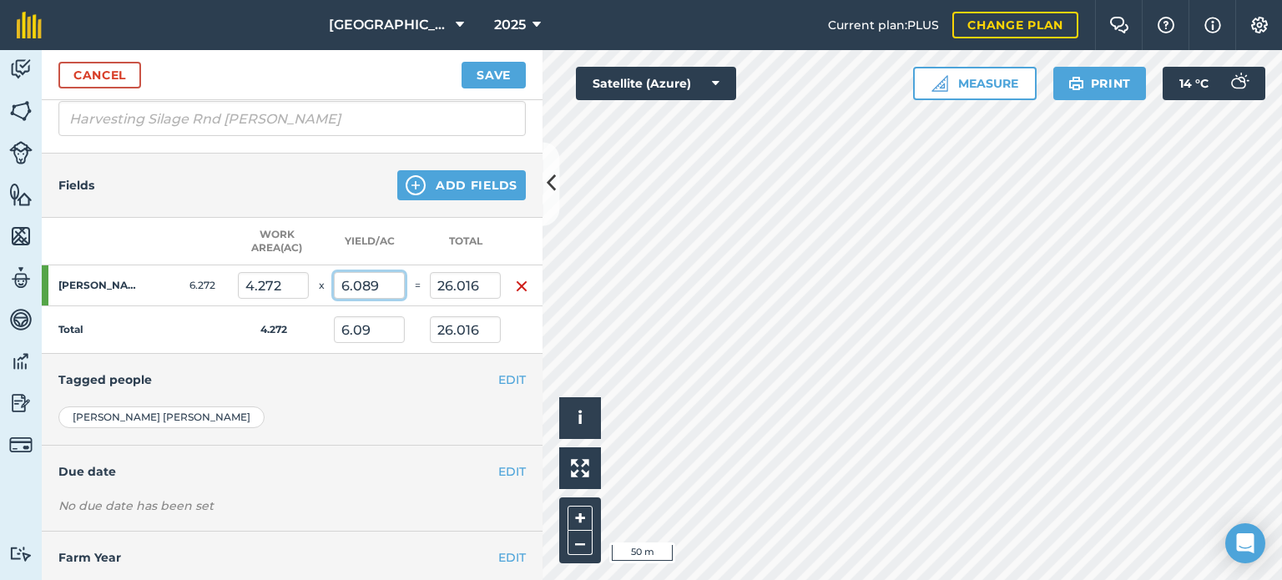
type input "6.089"
type input "26.012"
type input "6.089"
type input "26.012"
click at [393, 323] on input "6.089" at bounding box center [369, 329] width 71 height 27
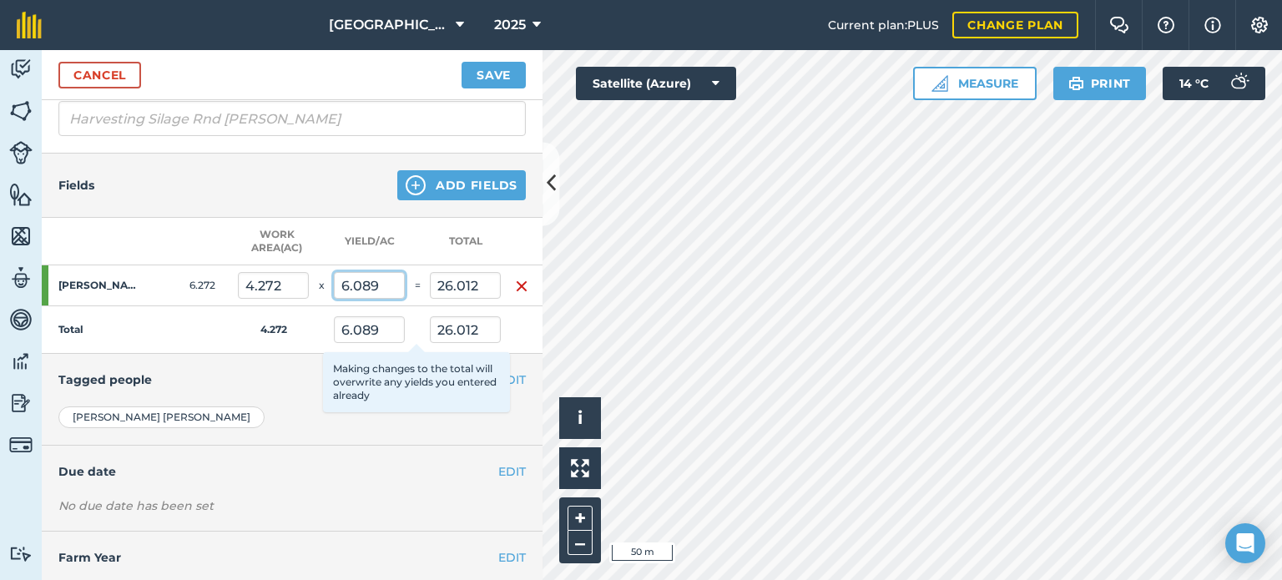
click at [394, 283] on input "6.089" at bounding box center [369, 285] width 71 height 27
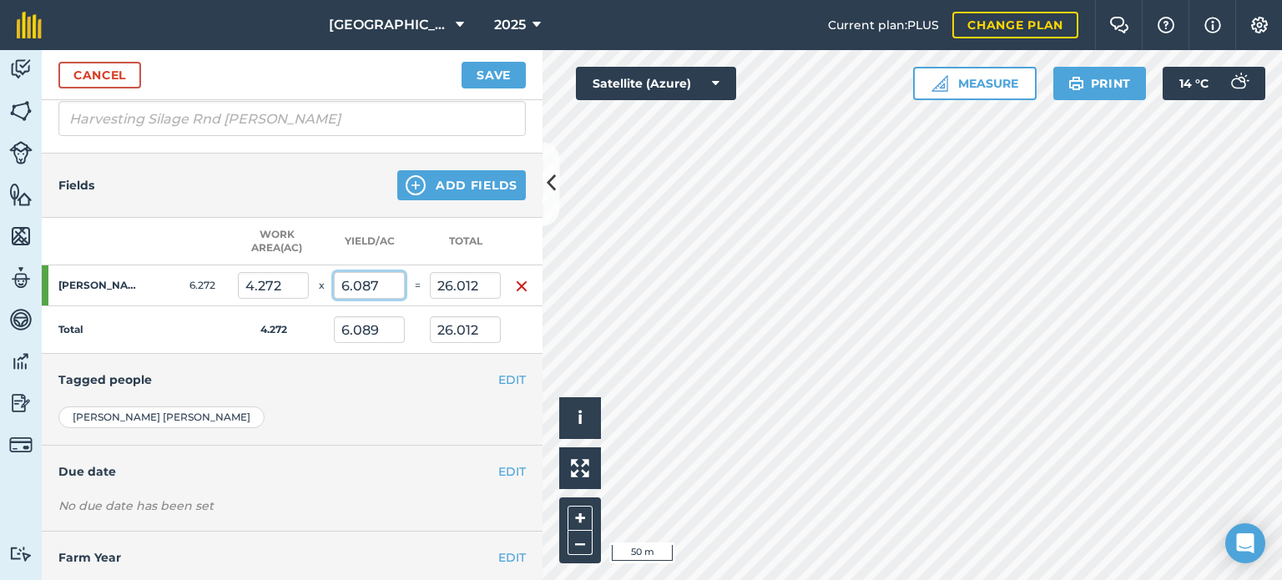
type input "6.087"
type input "26.004"
type input "6.087"
type input "26.004"
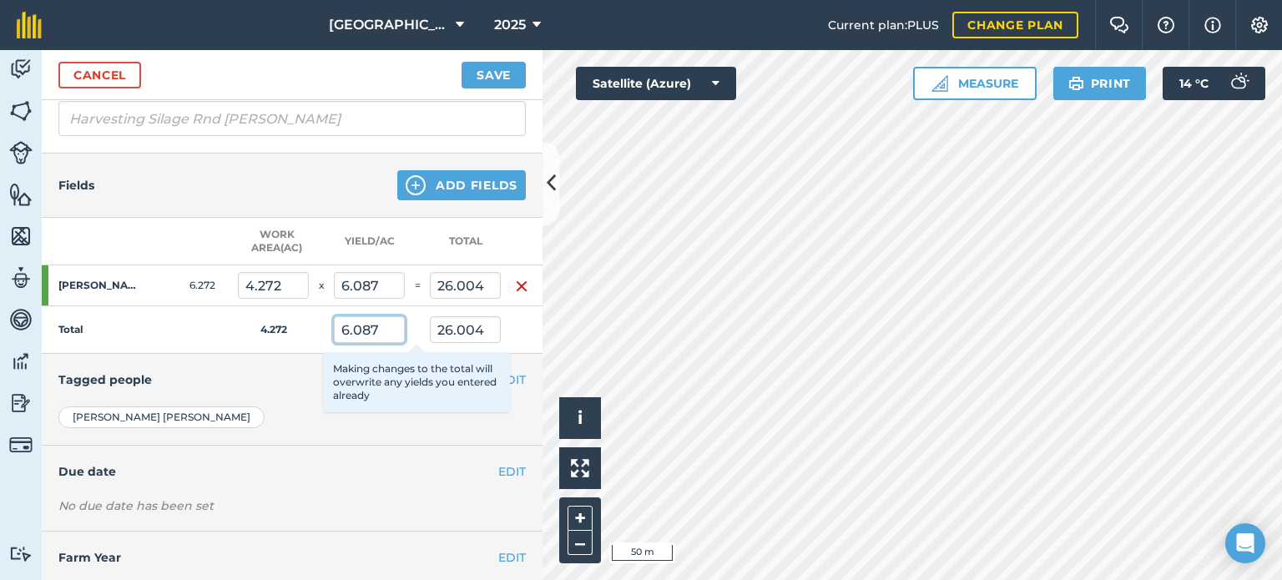
click at [393, 325] on input "6.087" at bounding box center [369, 329] width 71 height 27
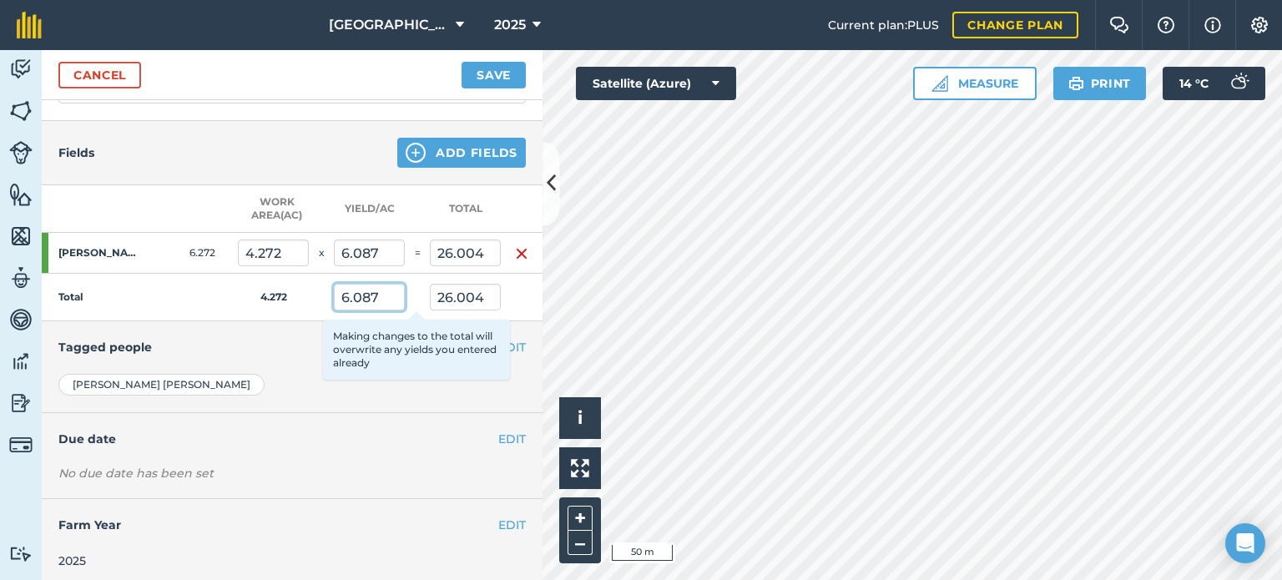
scroll to position [301, 0]
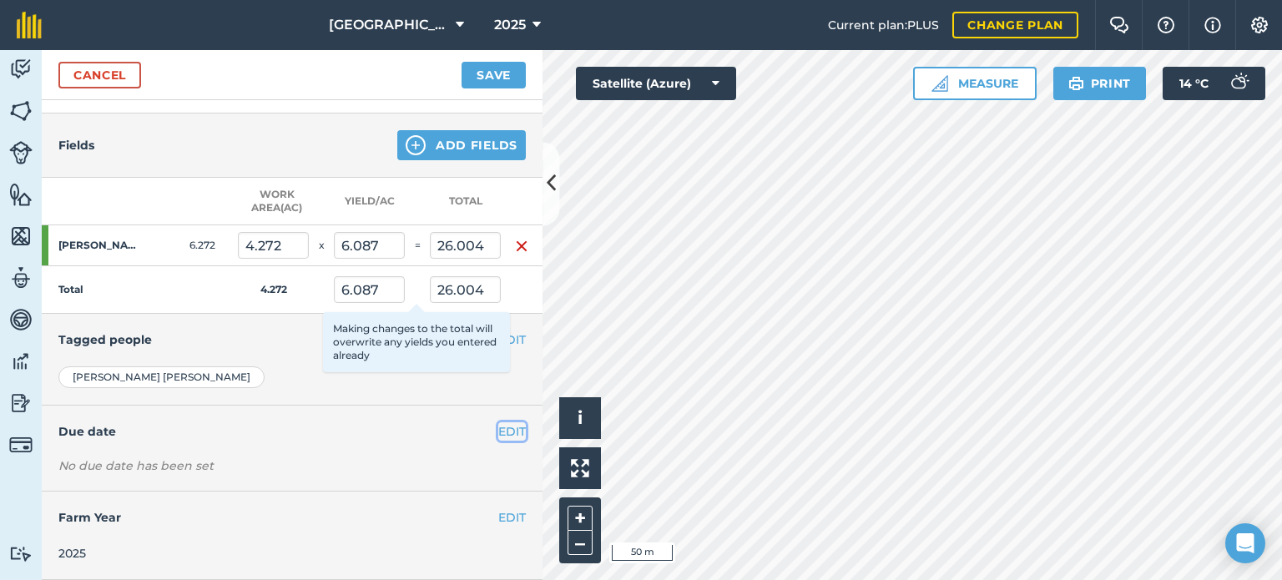
click at [498, 422] on button "EDIT" at bounding box center [512, 431] width 28 height 18
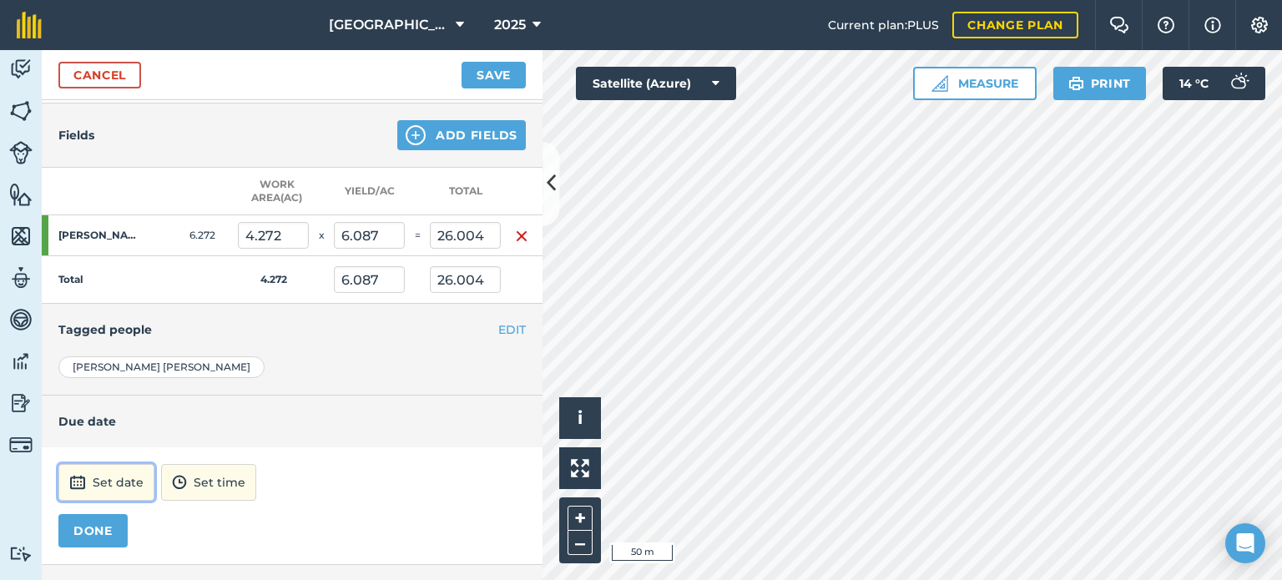
click at [110, 485] on button "Set date" at bounding box center [106, 482] width 96 height 37
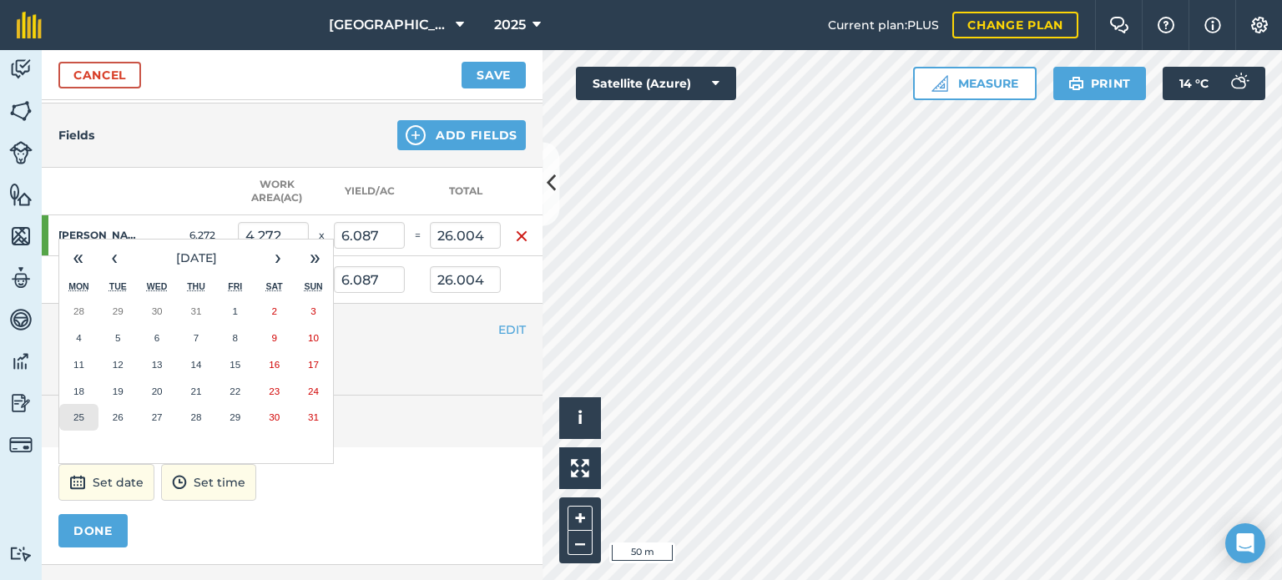
click at [80, 412] on abbr "25" at bounding box center [78, 417] width 11 height 11
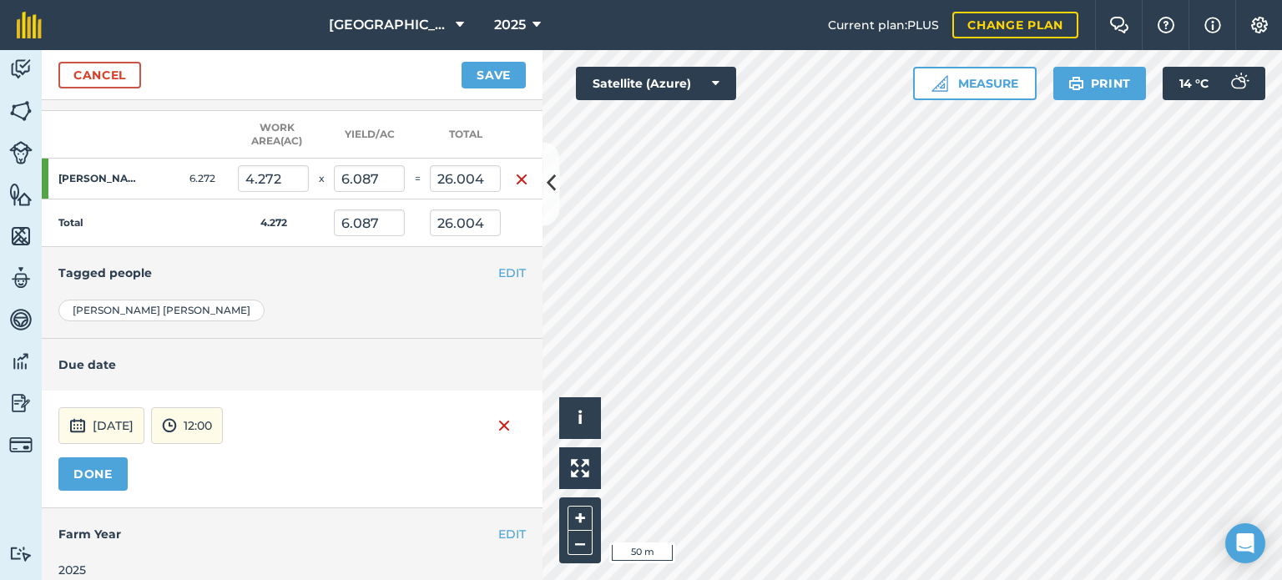
scroll to position [383, 0]
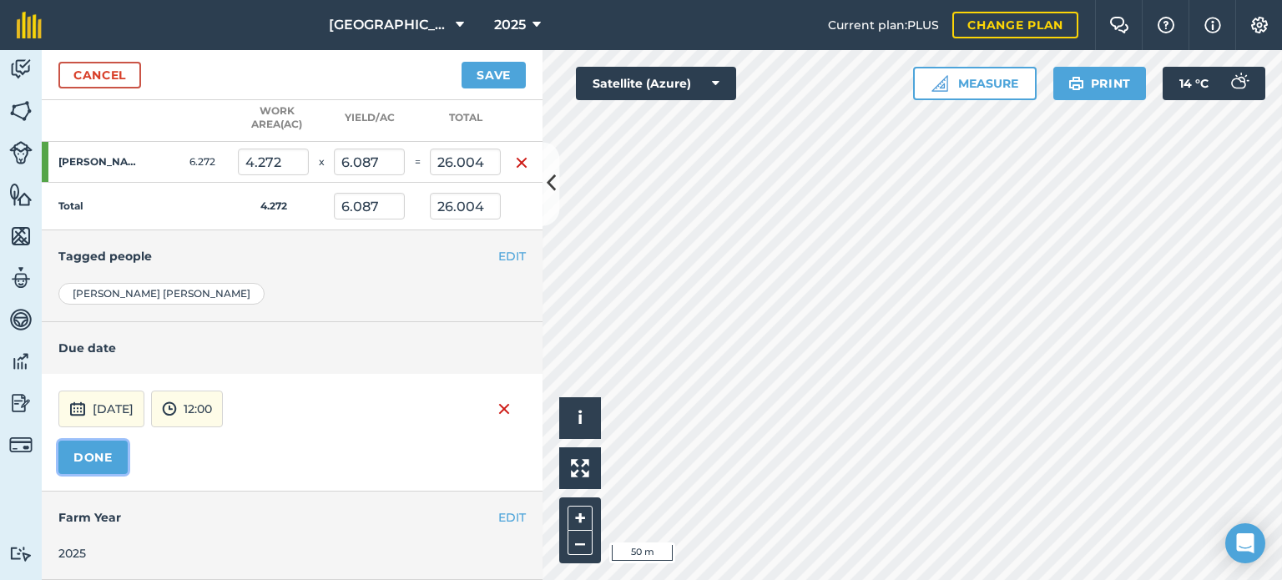
click at [104, 441] on button "DONE" at bounding box center [92, 457] width 69 height 33
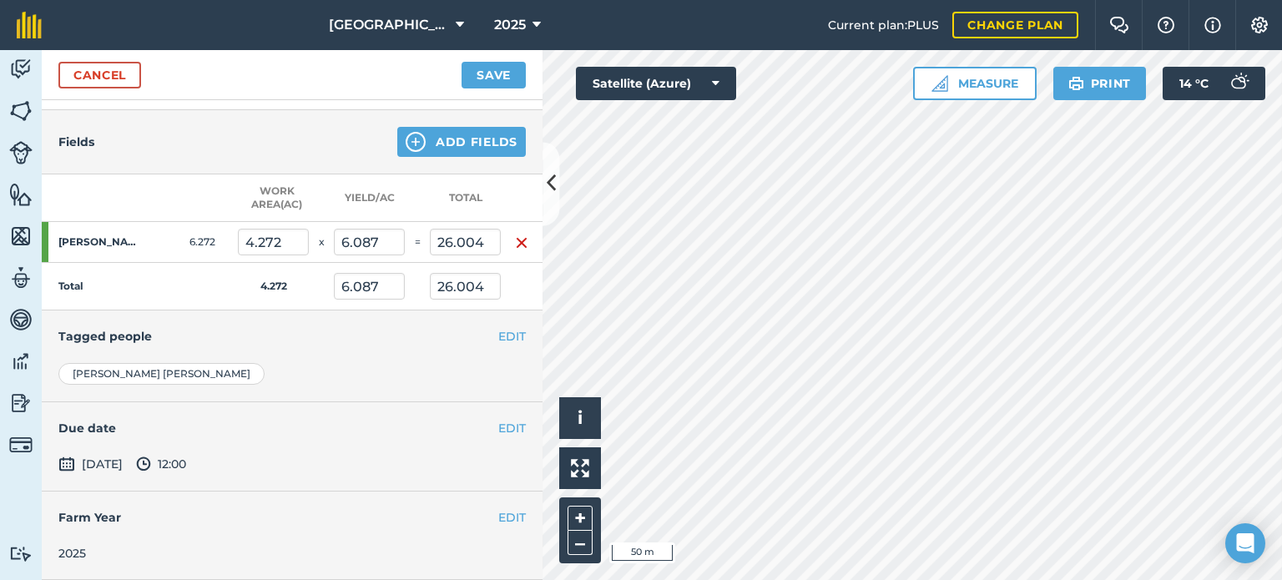
scroll to position [137, 0]
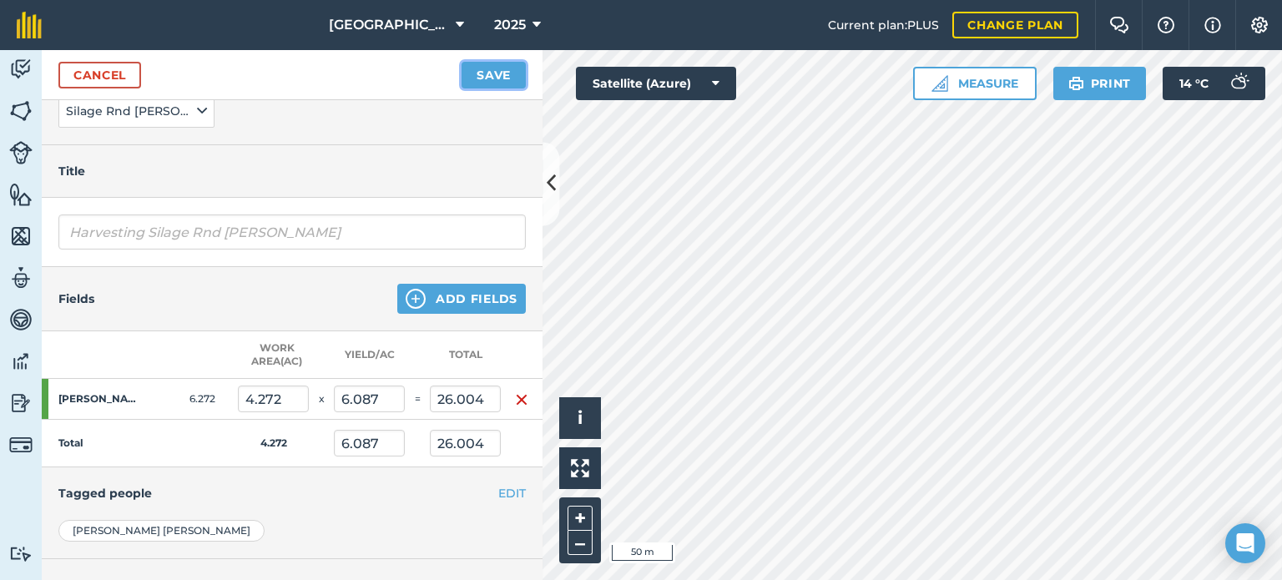
click at [493, 69] on button "Save" at bounding box center [494, 75] width 64 height 27
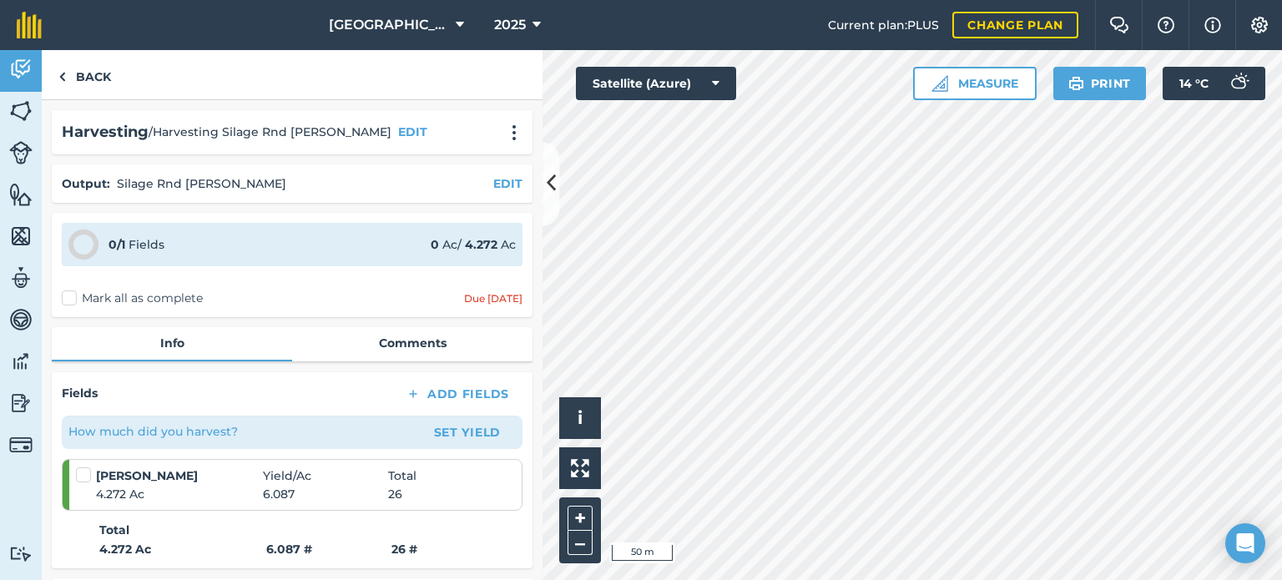
click at [129, 300] on label "Mark all as complete" at bounding box center [132, 299] width 141 height 18
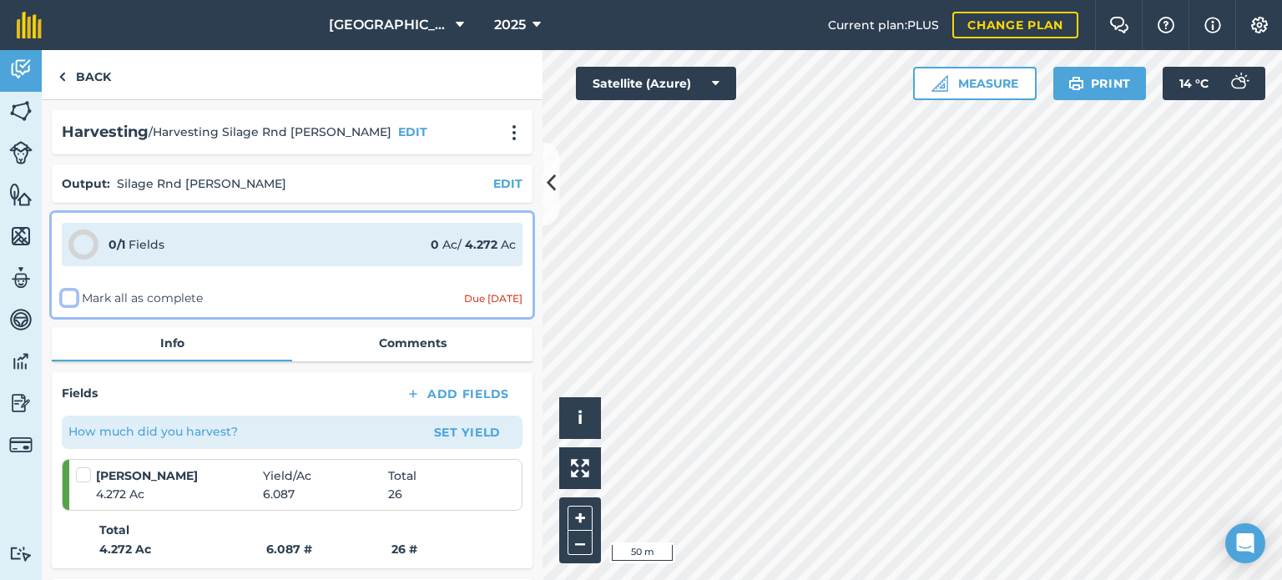
click at [73, 300] on input "Mark all as complete" at bounding box center [67, 295] width 11 height 11
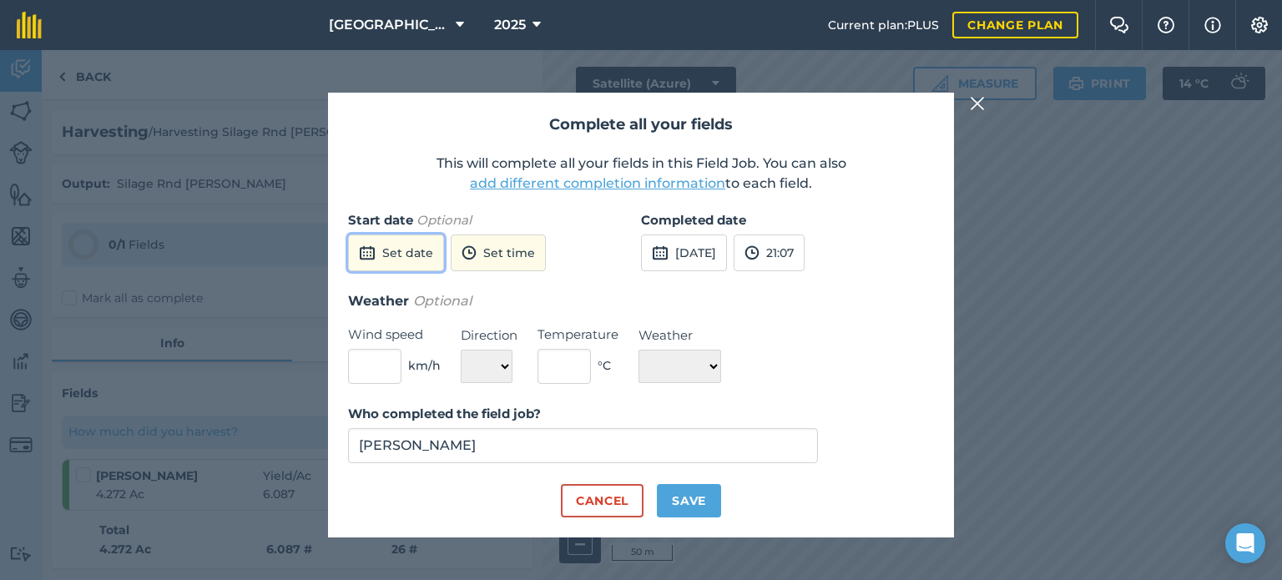
click at [407, 251] on button "Set date" at bounding box center [396, 253] width 96 height 37
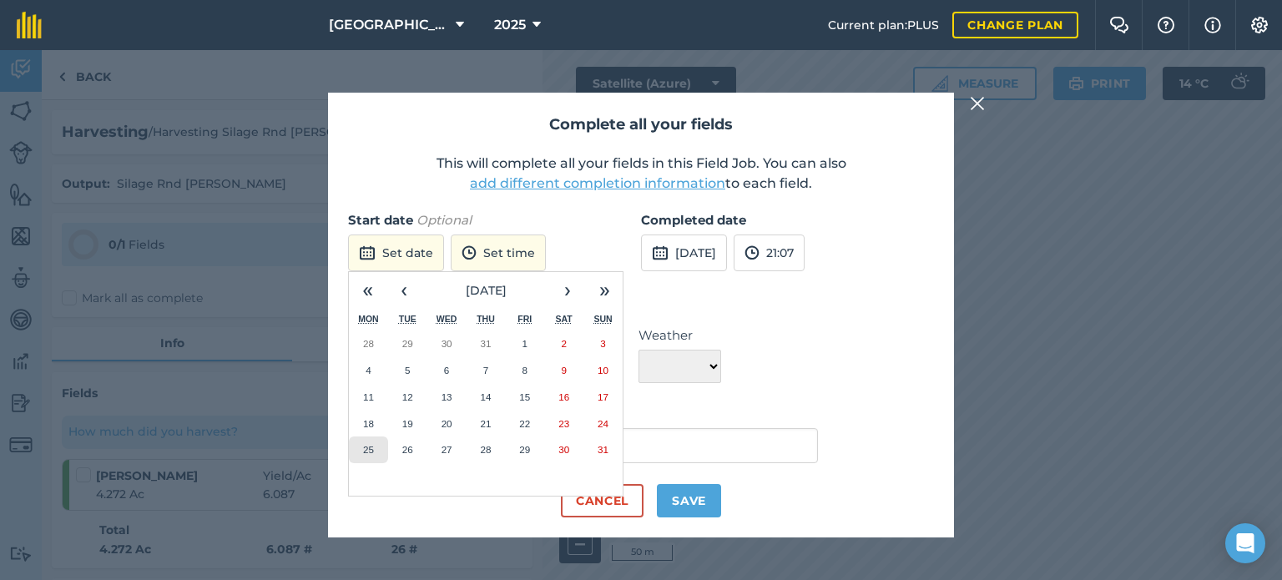
click at [374, 443] on button "25" at bounding box center [368, 450] width 39 height 27
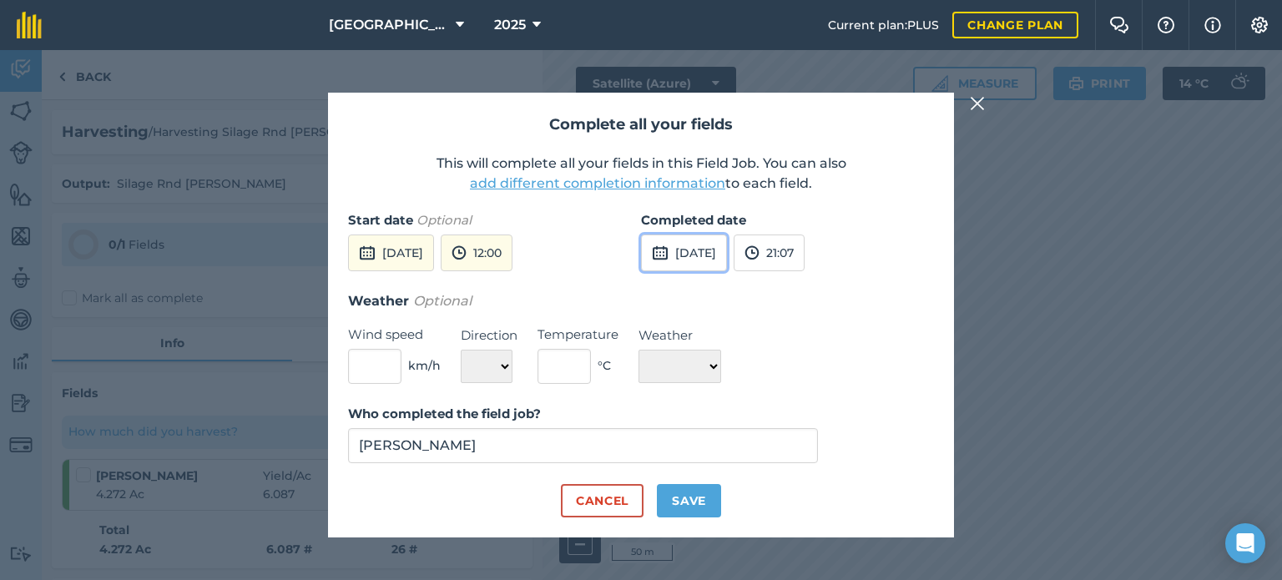
click at [690, 264] on button "[DATE]" at bounding box center [684, 253] width 86 height 37
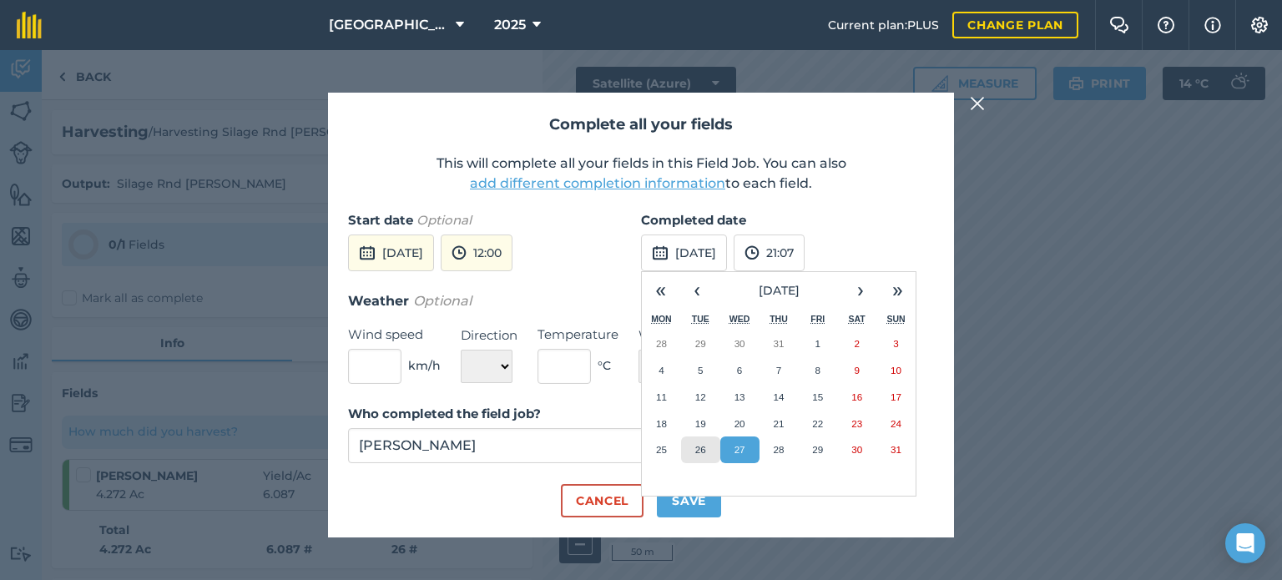
click at [707, 447] on button "26" at bounding box center [700, 450] width 39 height 27
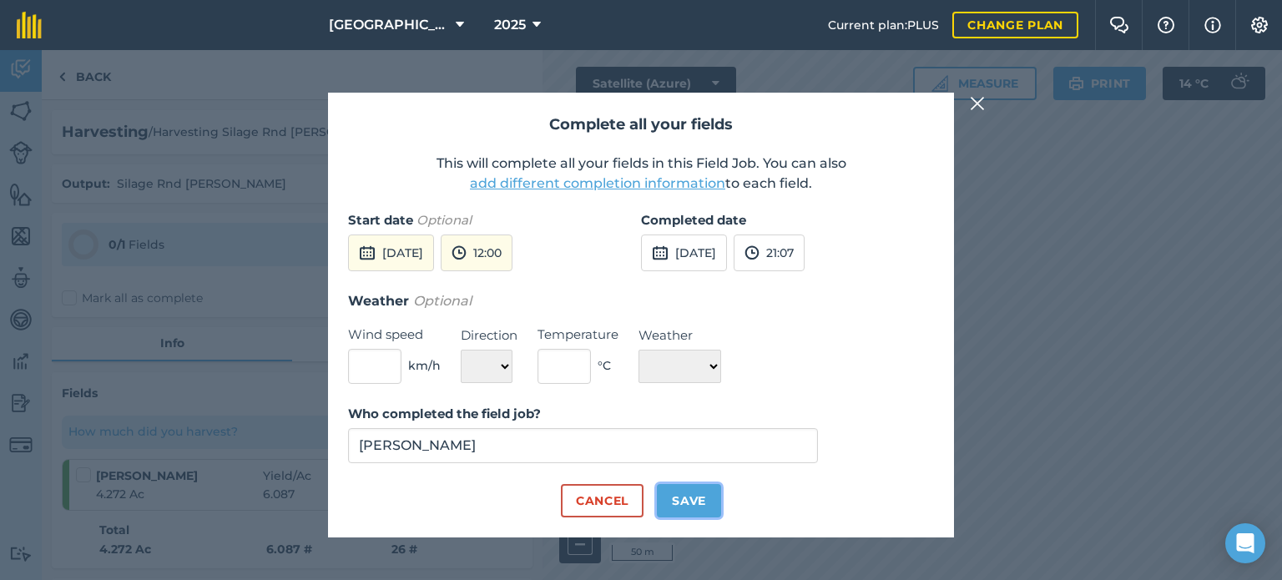
click at [691, 494] on button "Save" at bounding box center [689, 500] width 64 height 33
checkbox input "true"
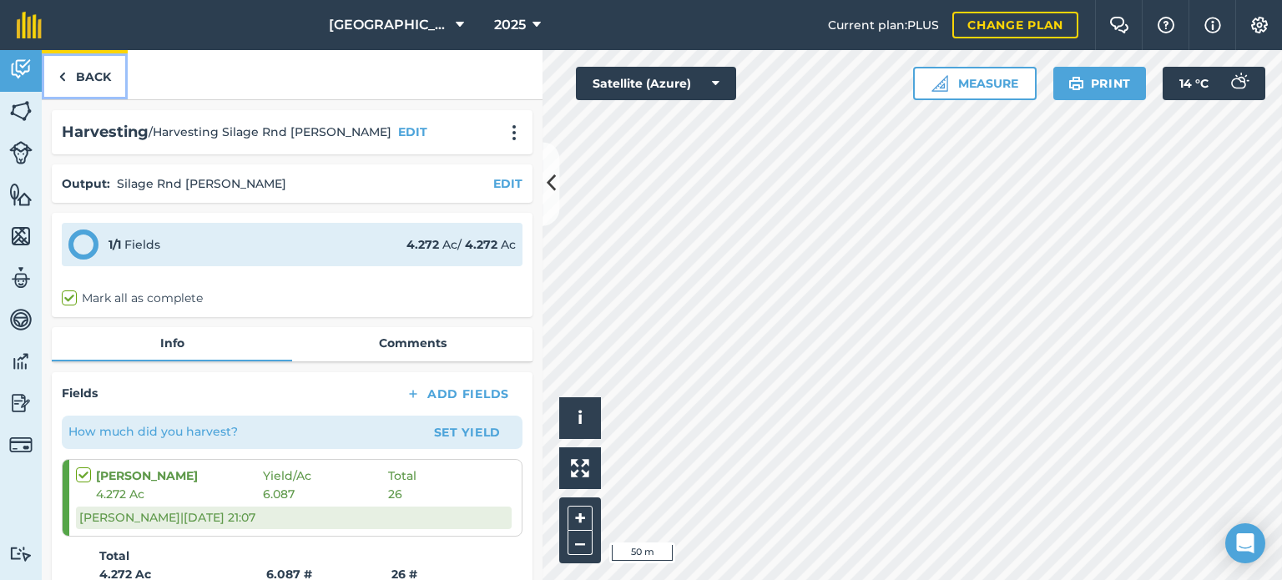
click at [90, 79] on link "Back" at bounding box center [85, 74] width 86 height 49
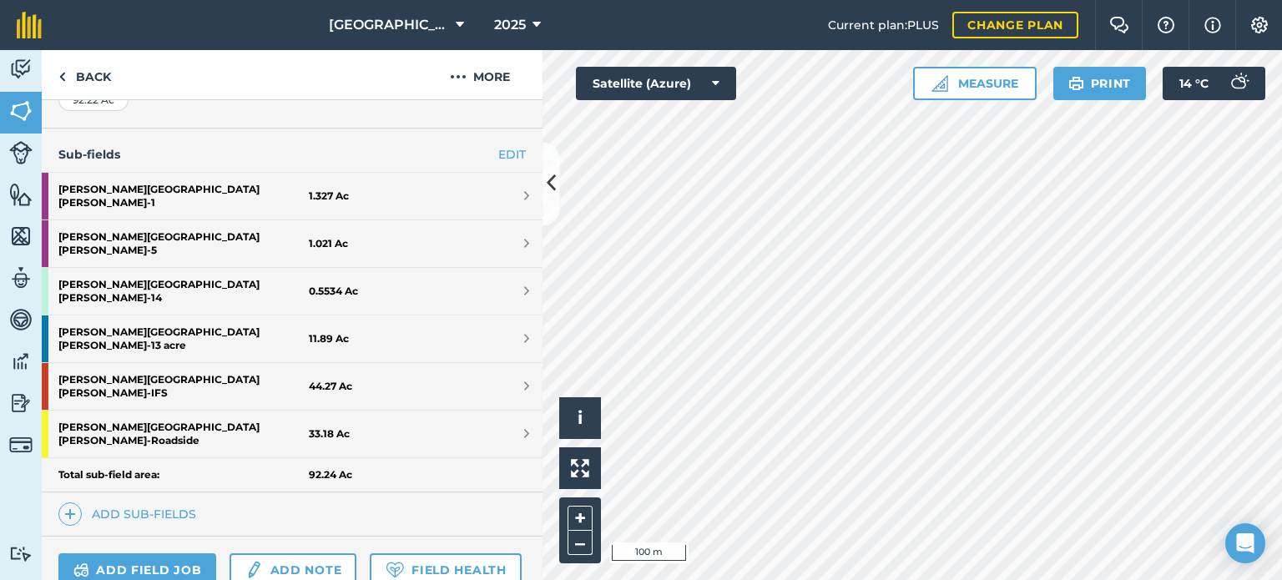
scroll to position [417, 0]
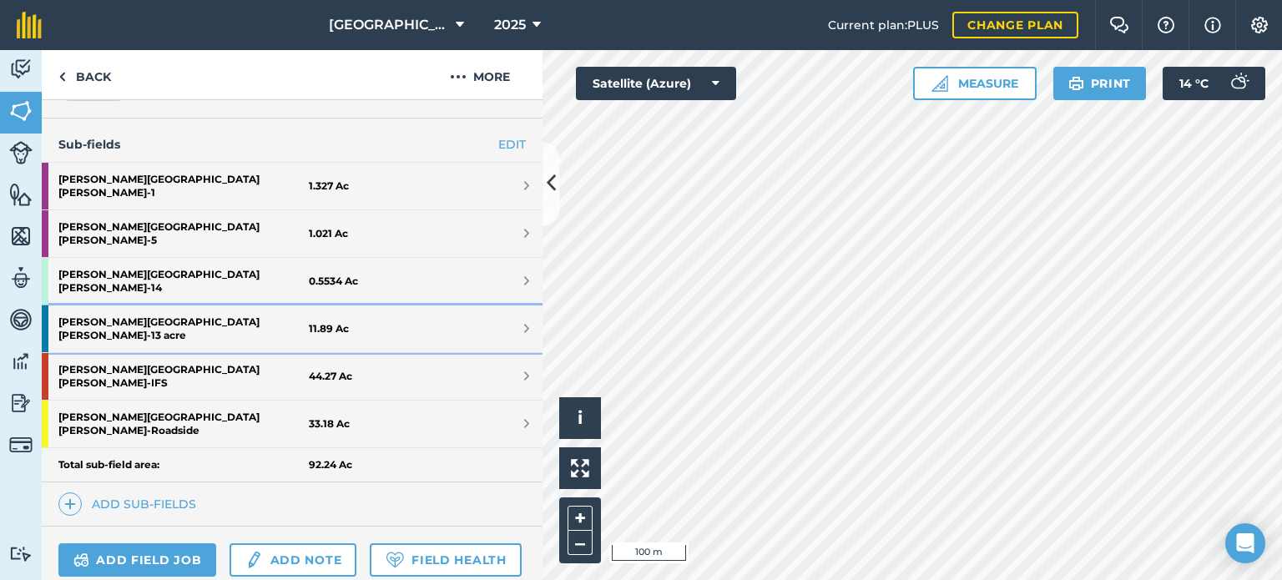
click at [127, 306] on strong "[PERSON_NAME][GEOGRAPHIC_DATA][PERSON_NAME] - 13 acre" at bounding box center [183, 329] width 250 height 47
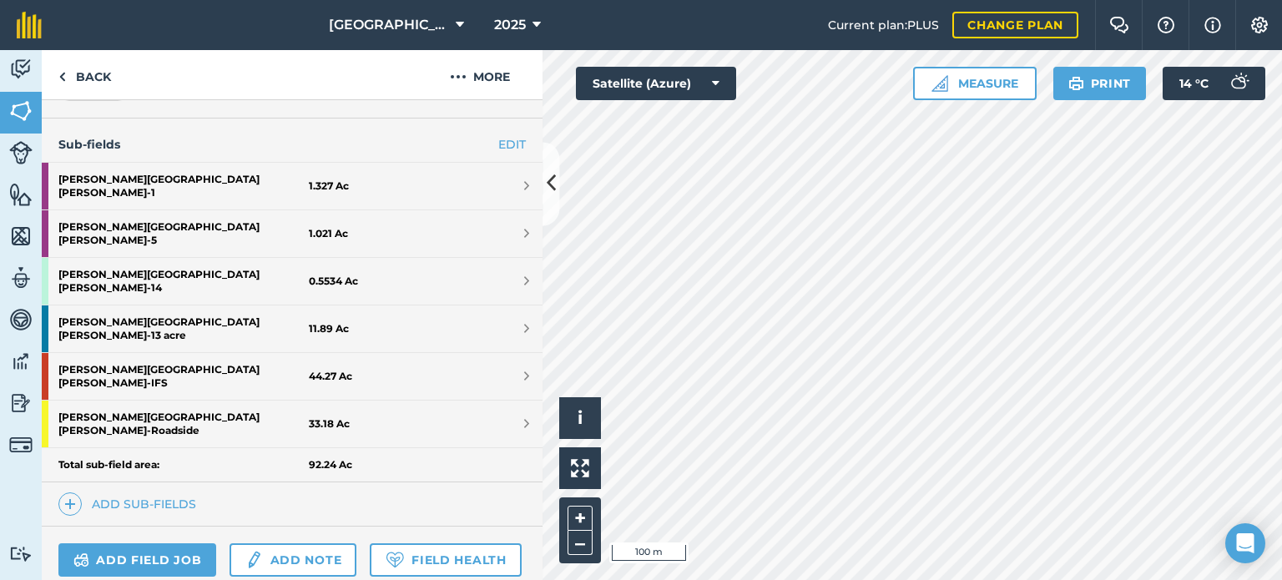
scroll to position [171, 0]
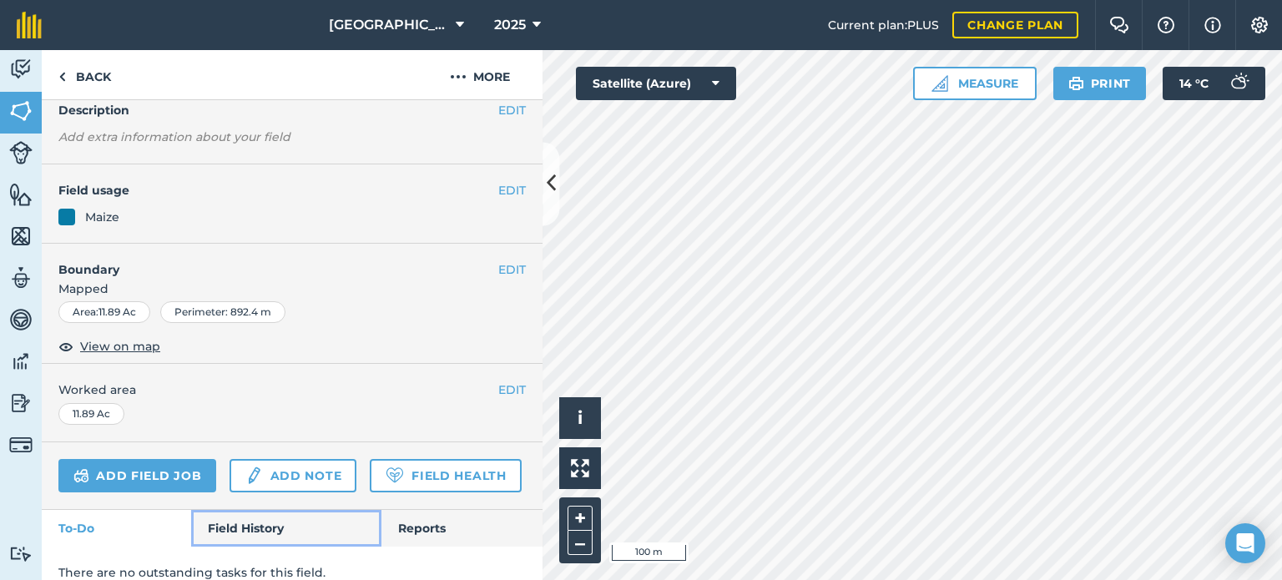
click at [267, 510] on link "Field History" at bounding box center [286, 528] width 190 height 37
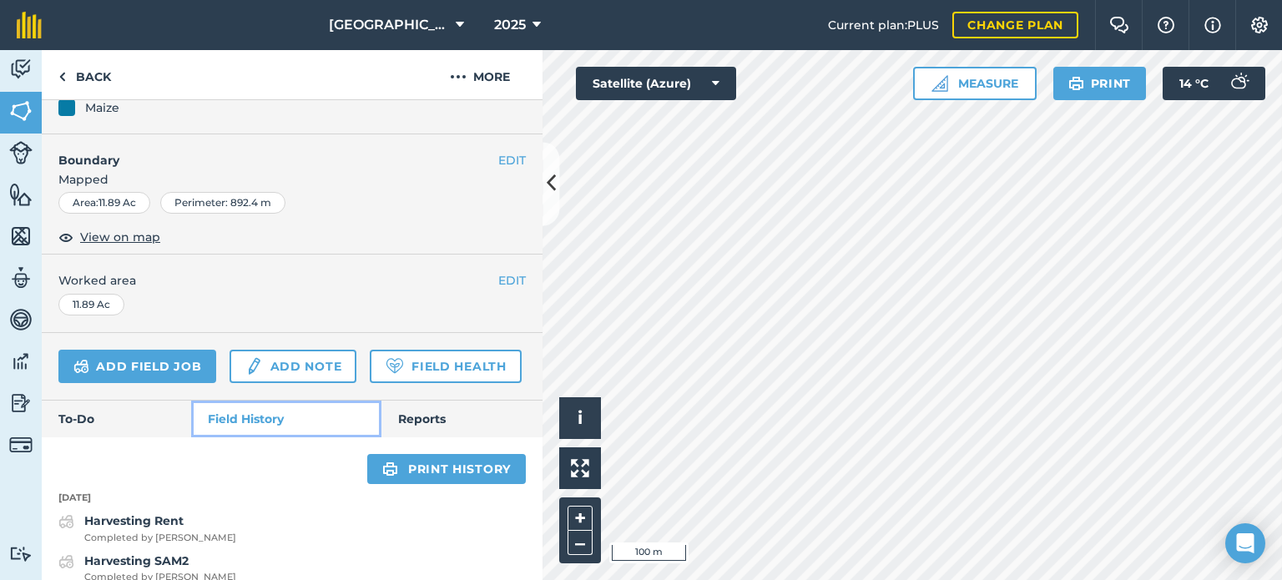
scroll to position [518, 0]
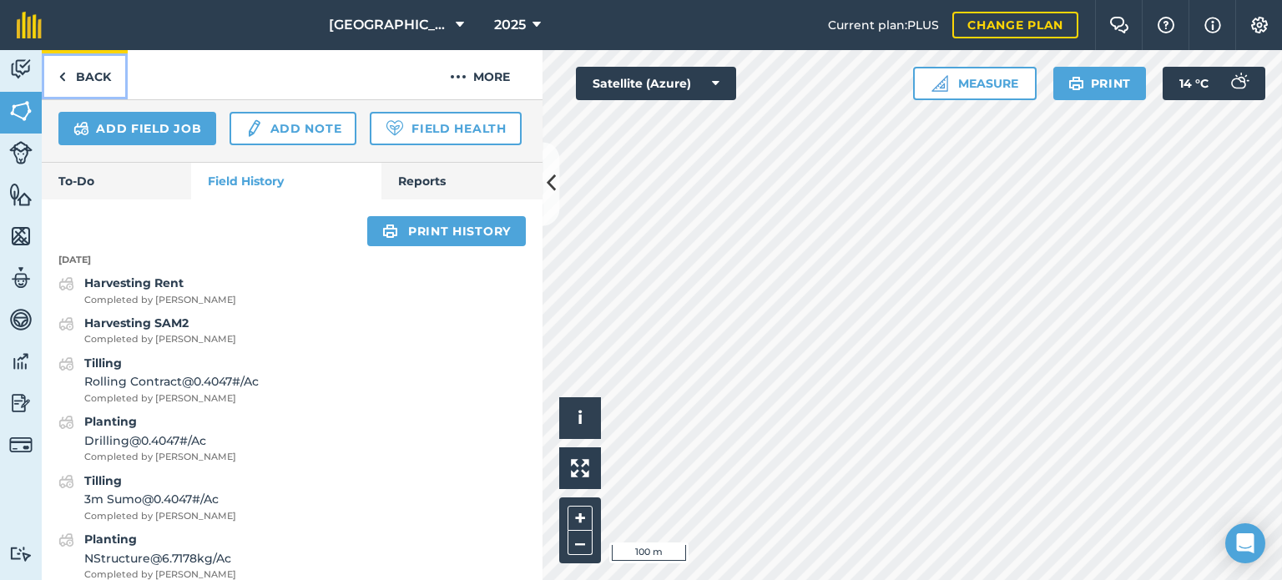
click at [82, 75] on link "Back" at bounding box center [85, 74] width 86 height 49
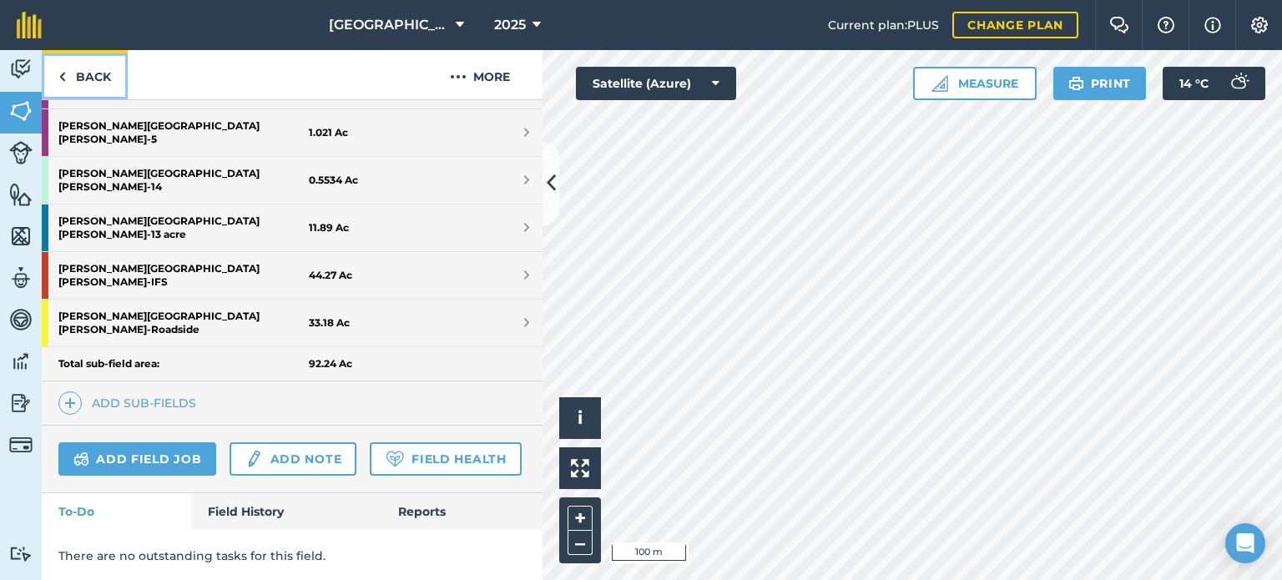
scroll to position [483, 0]
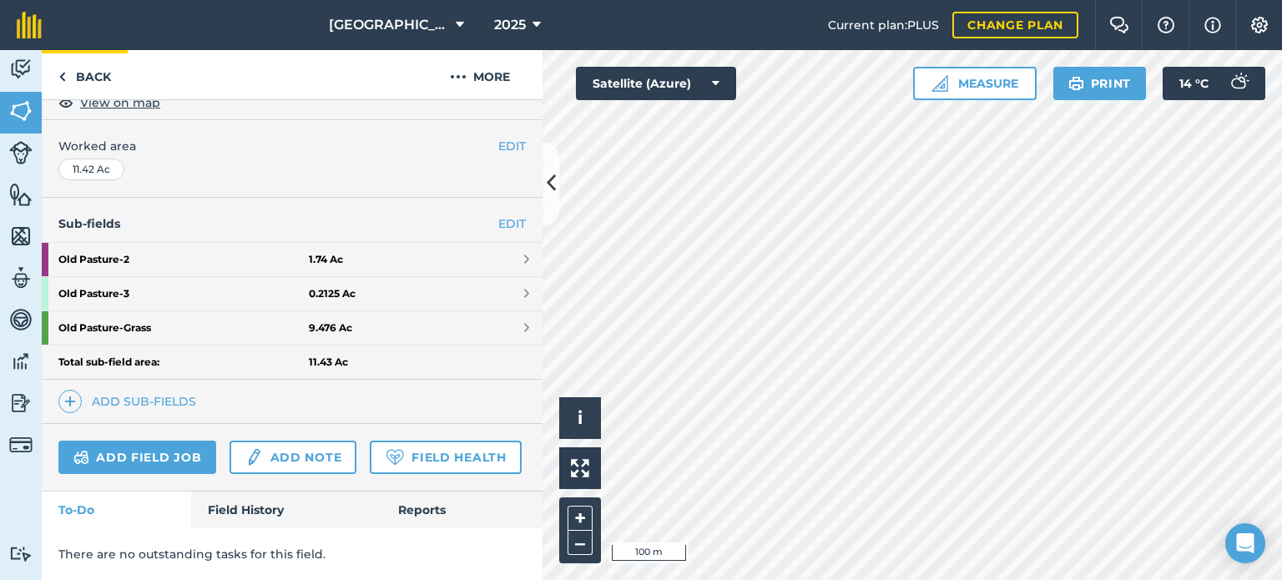
scroll to position [379, 0]
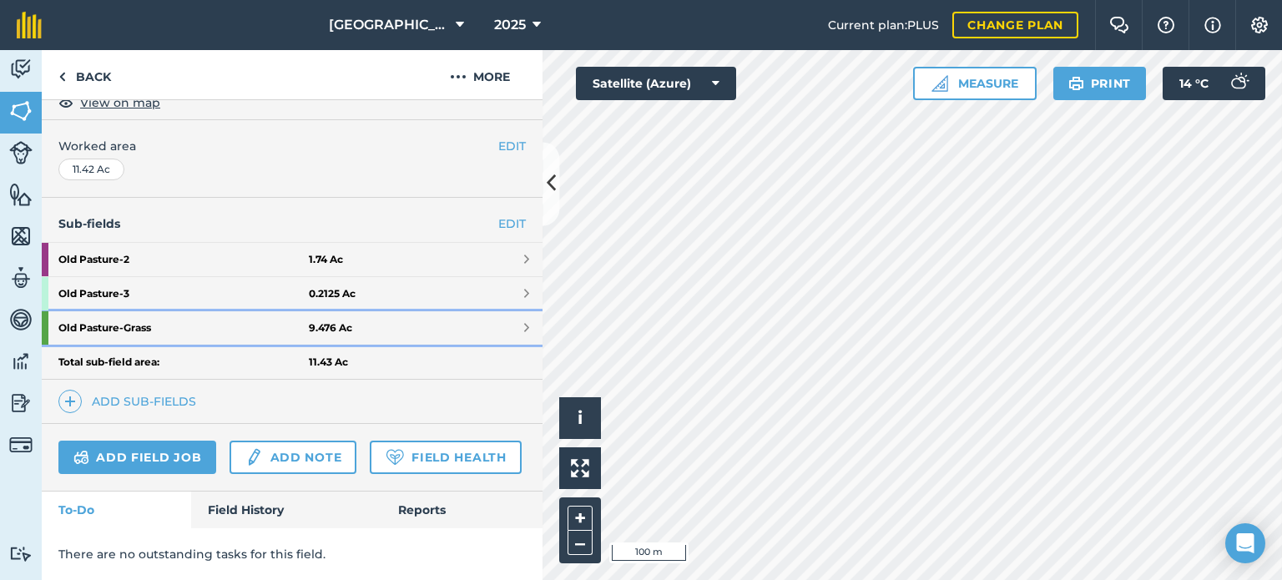
click at [155, 311] on strong "Old Pasture - Grass" at bounding box center [183, 327] width 250 height 33
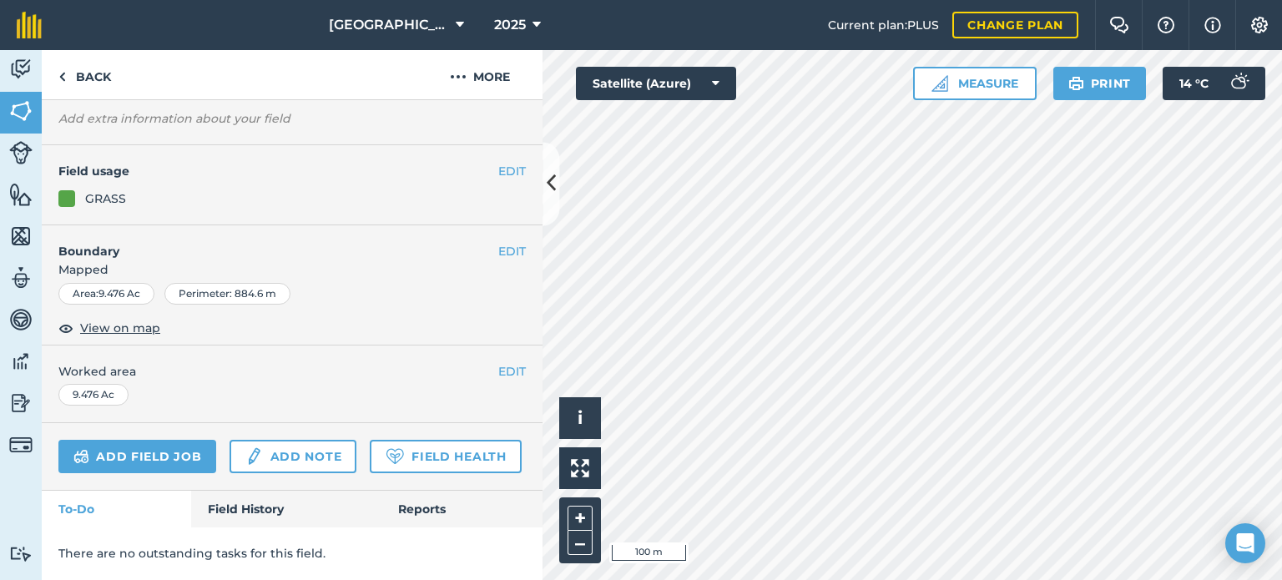
scroll to position [171, 0]
click at [261, 523] on link "Field History" at bounding box center [286, 509] width 190 height 37
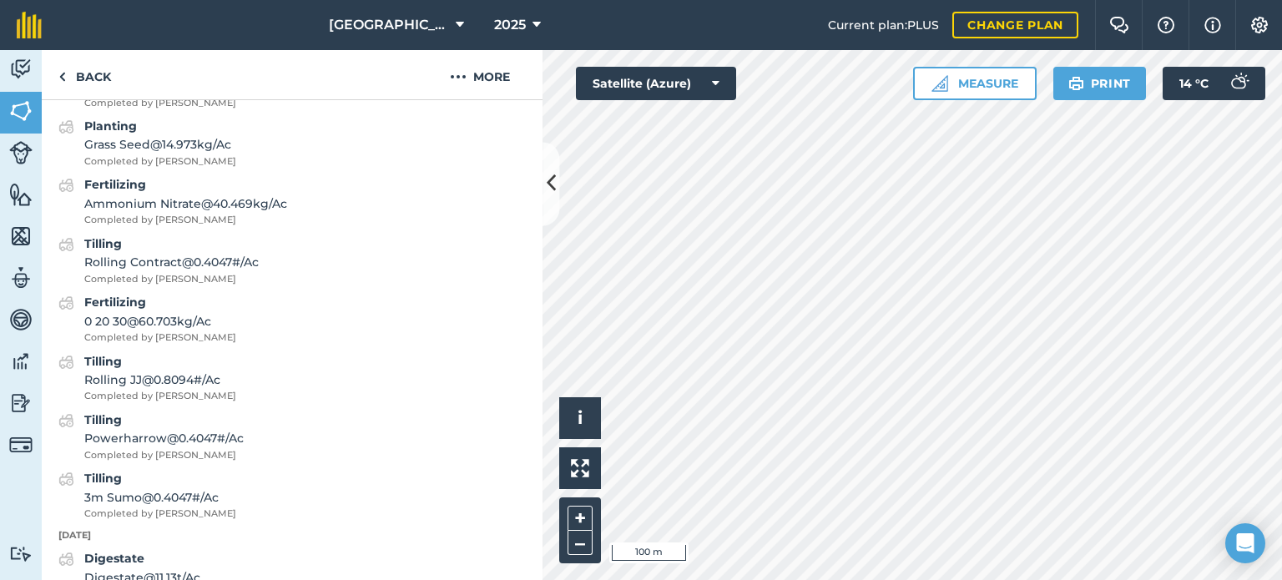
scroll to position [815, 0]
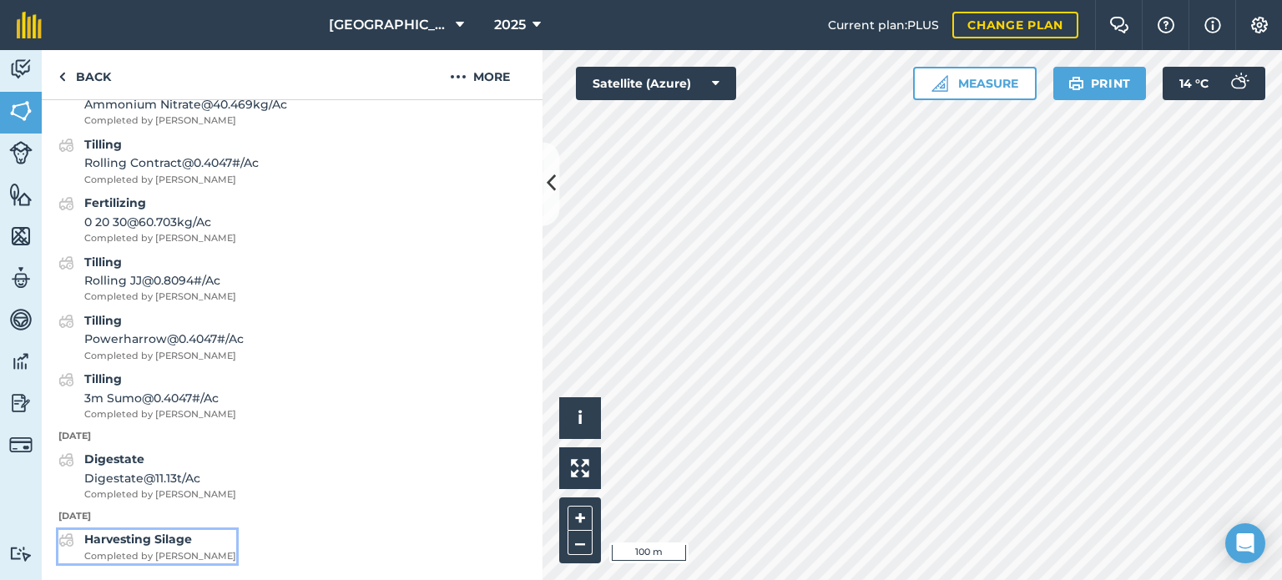
click at [183, 544] on strong "Harvesting Silage" at bounding box center [138, 539] width 108 height 15
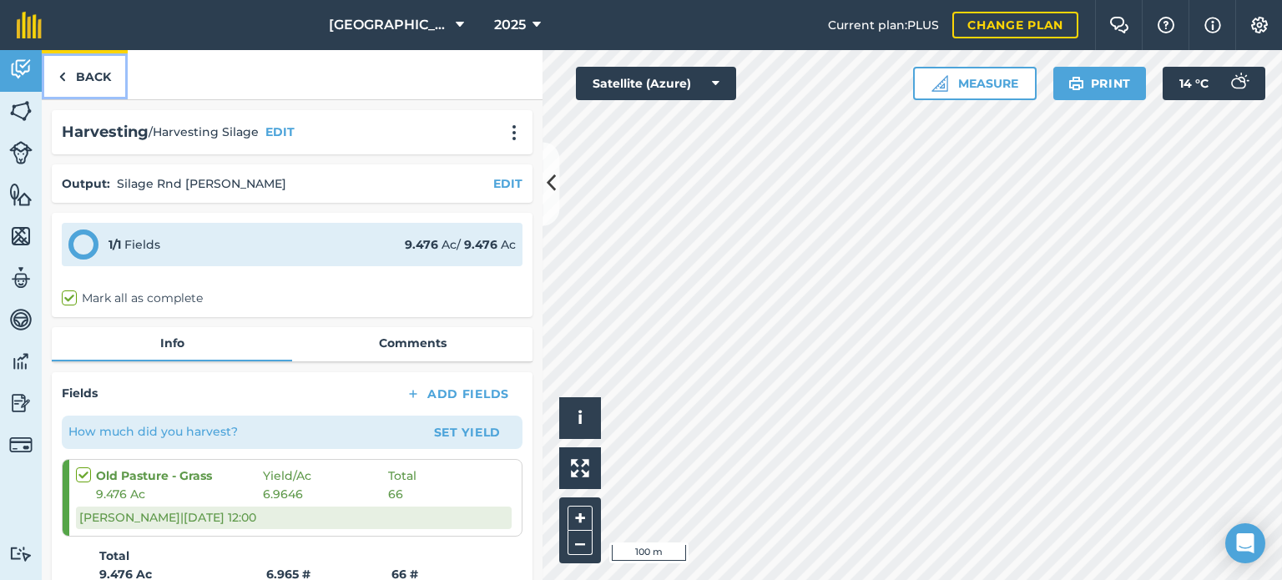
click at [83, 69] on link "Back" at bounding box center [85, 74] width 86 height 49
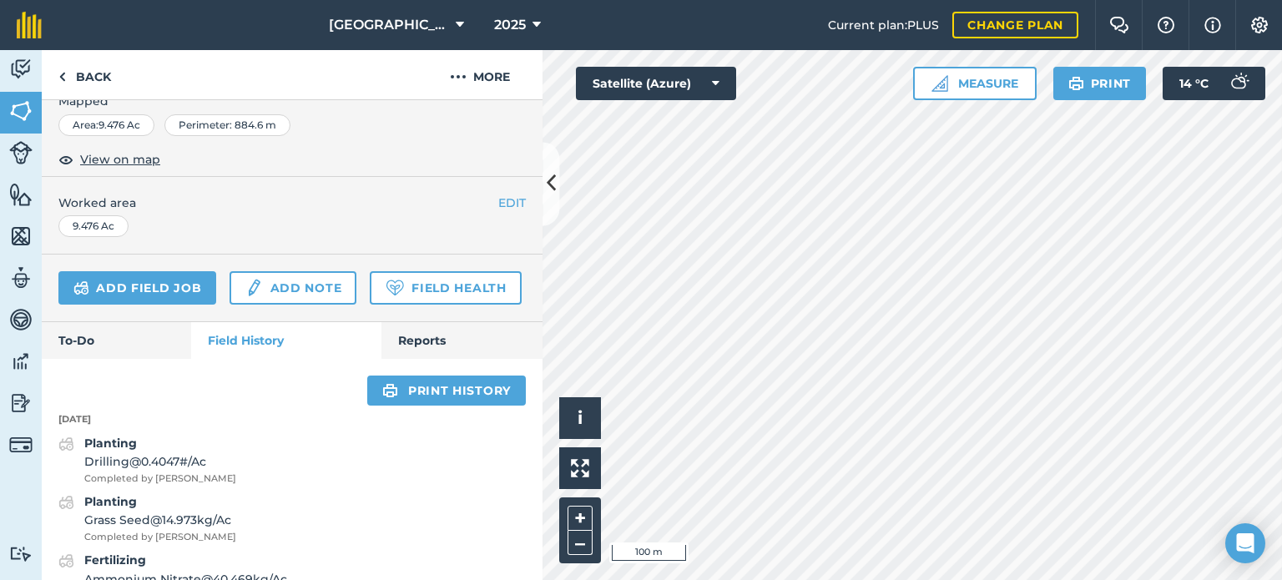
scroll to position [417, 0]
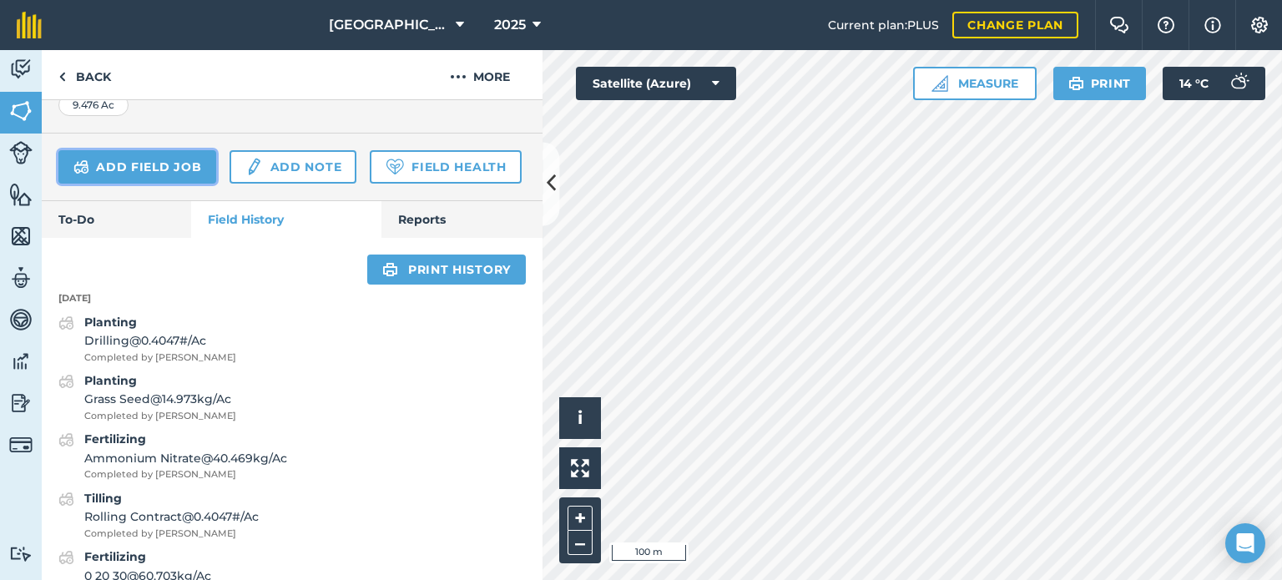
click at [200, 168] on link "Add field job" at bounding box center [137, 166] width 158 height 33
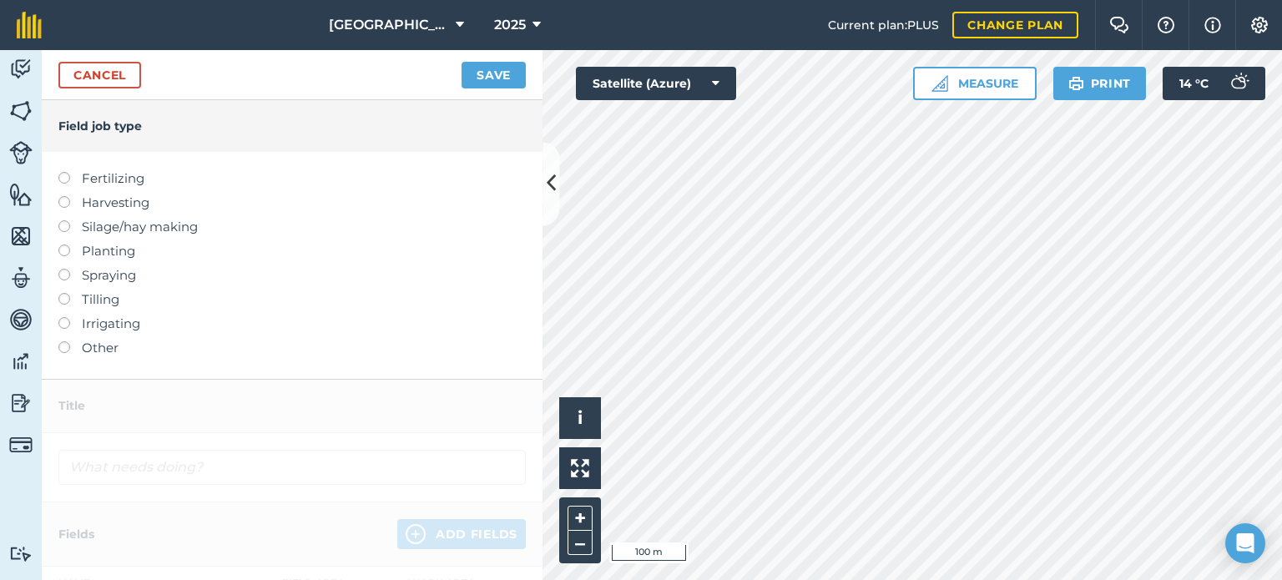
click at [140, 199] on label "Harvesting" at bounding box center [292, 203] width 468 height 20
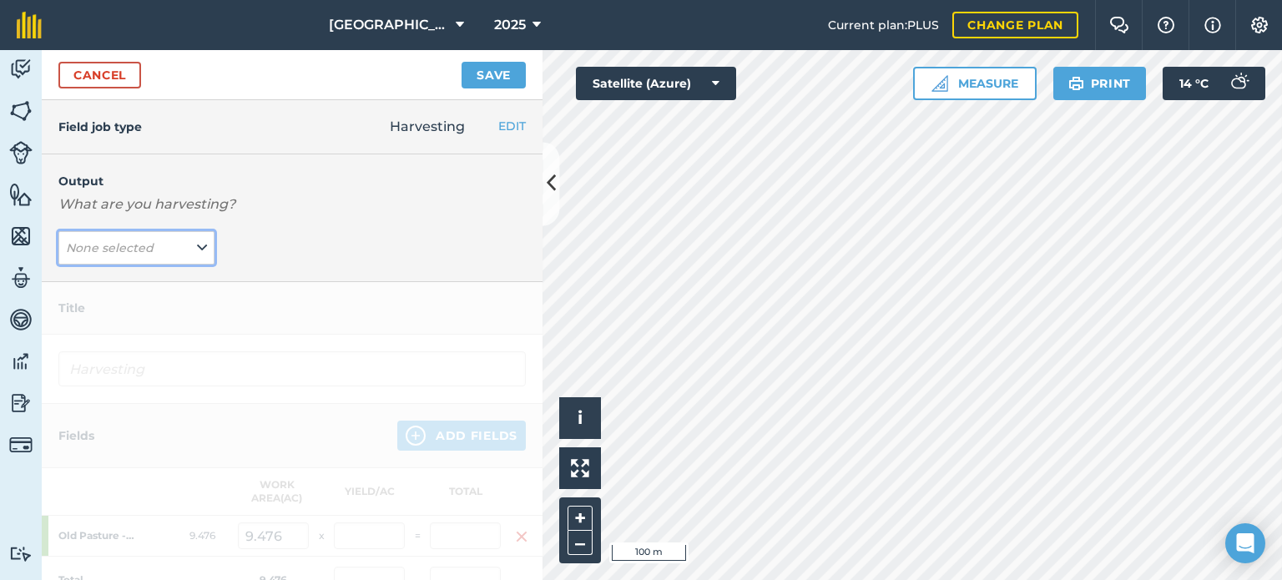
click at [150, 250] on span "None selected" at bounding box center [111, 248] width 91 height 18
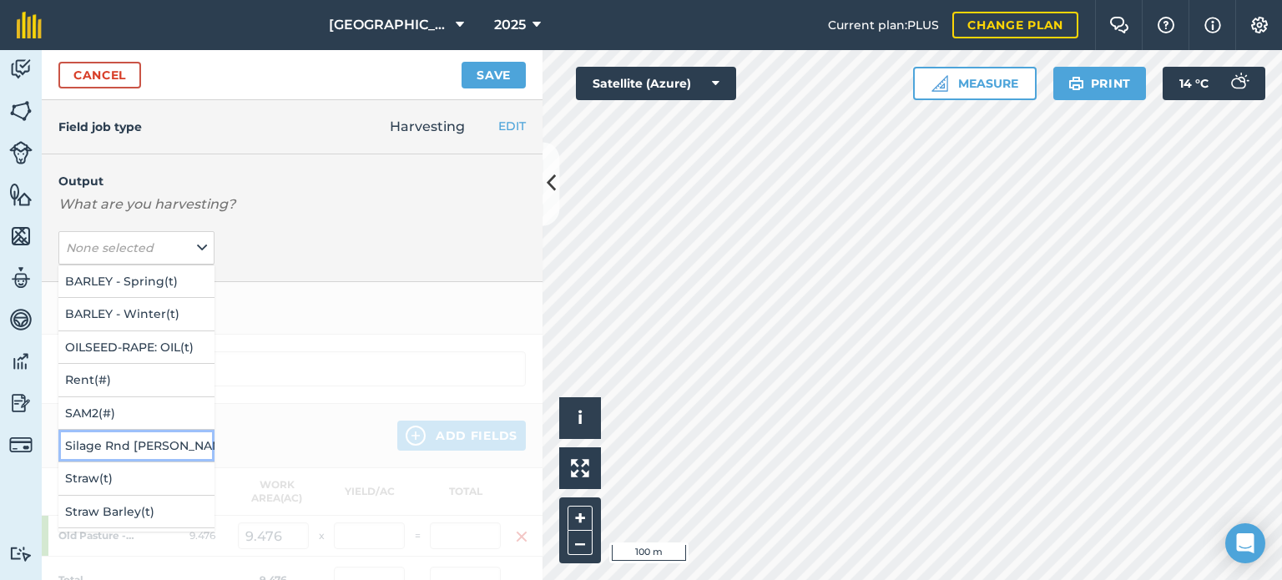
click at [134, 442] on button "[PERSON_NAME] ( # )" at bounding box center [136, 446] width 156 height 32
type input "Harvesting Silage Rnd [PERSON_NAME]"
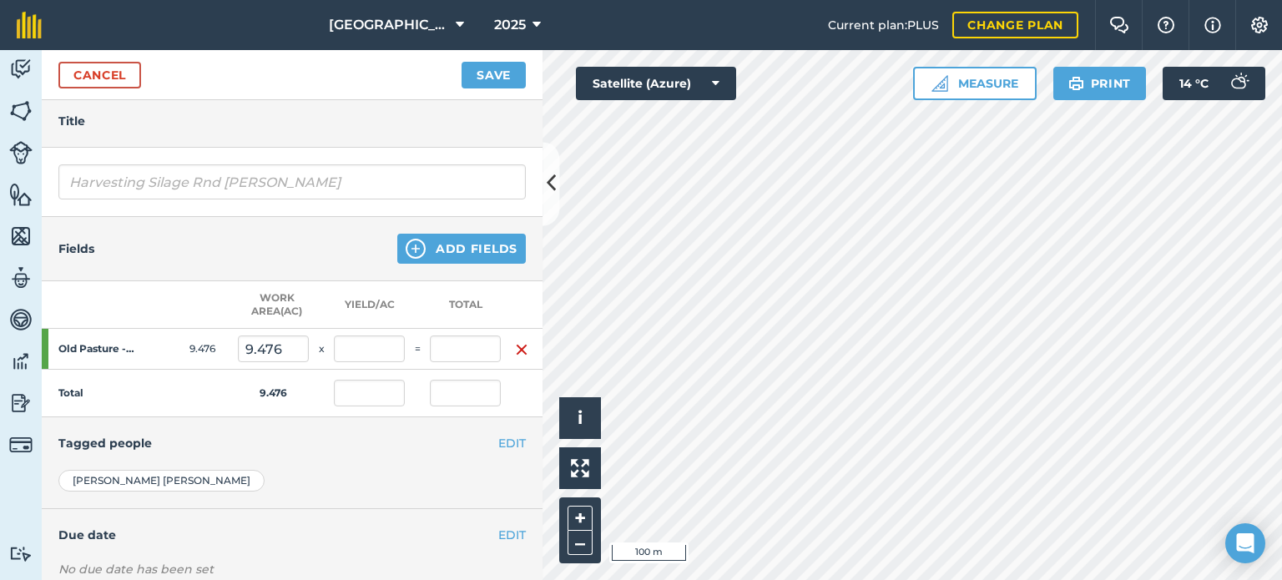
scroll to position [301, 0]
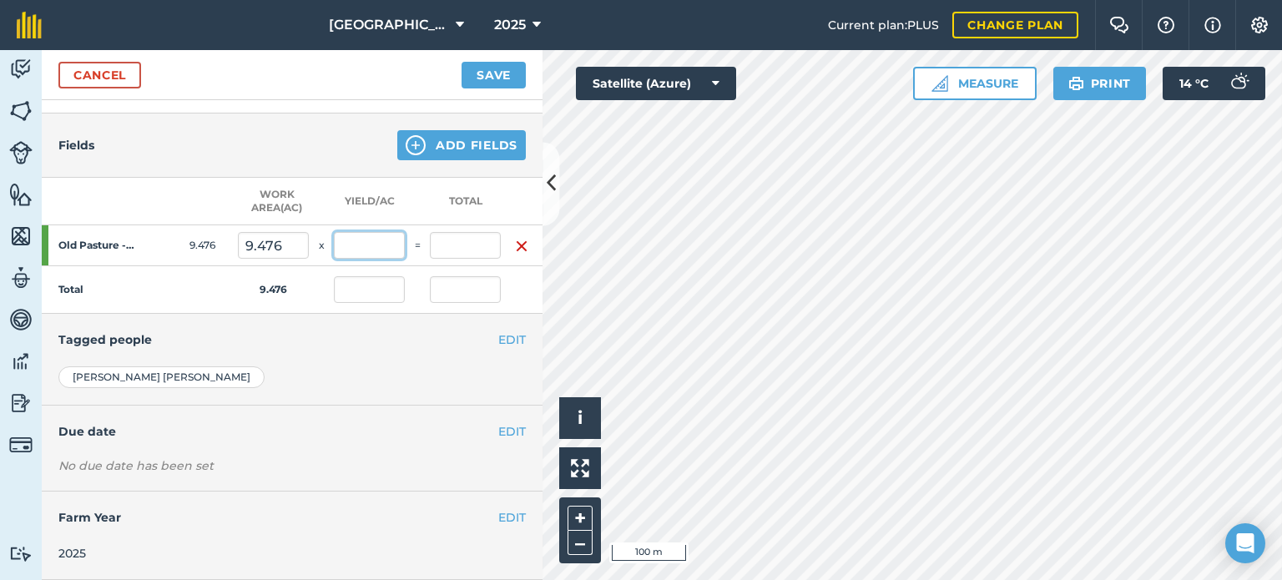
click at [367, 236] on input "text" at bounding box center [369, 245] width 71 height 27
type input "6.965"
type input "66"
type input "6.965"
type input "66"
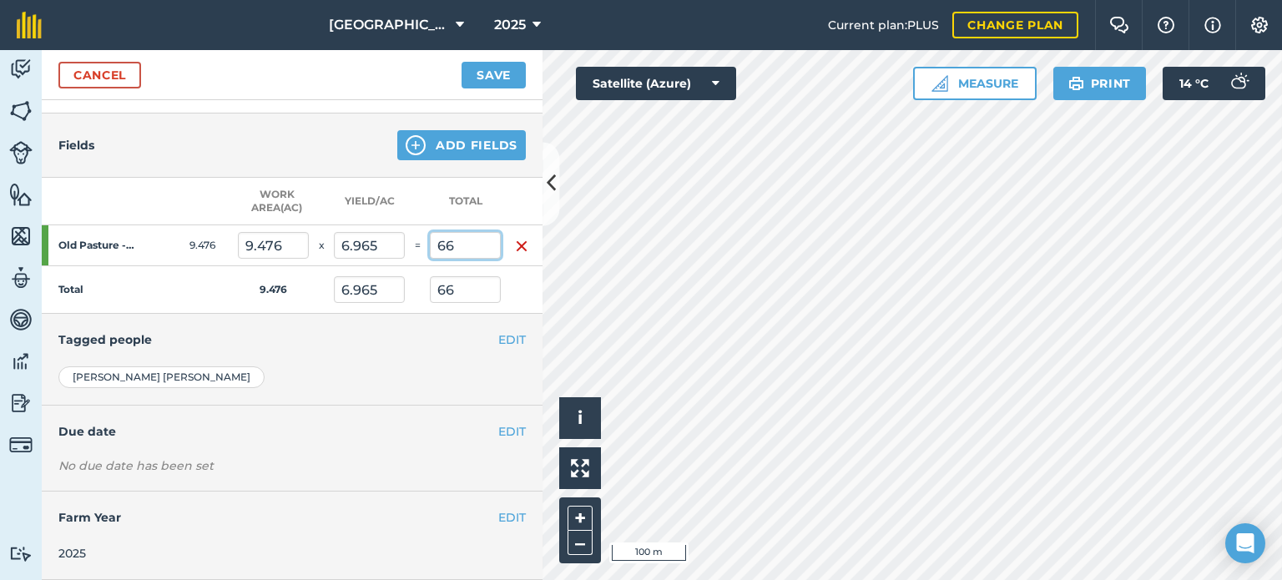
click at [439, 246] on input "66" at bounding box center [465, 245] width 71 height 27
click at [500, 422] on button "EDIT" at bounding box center [512, 431] width 28 height 18
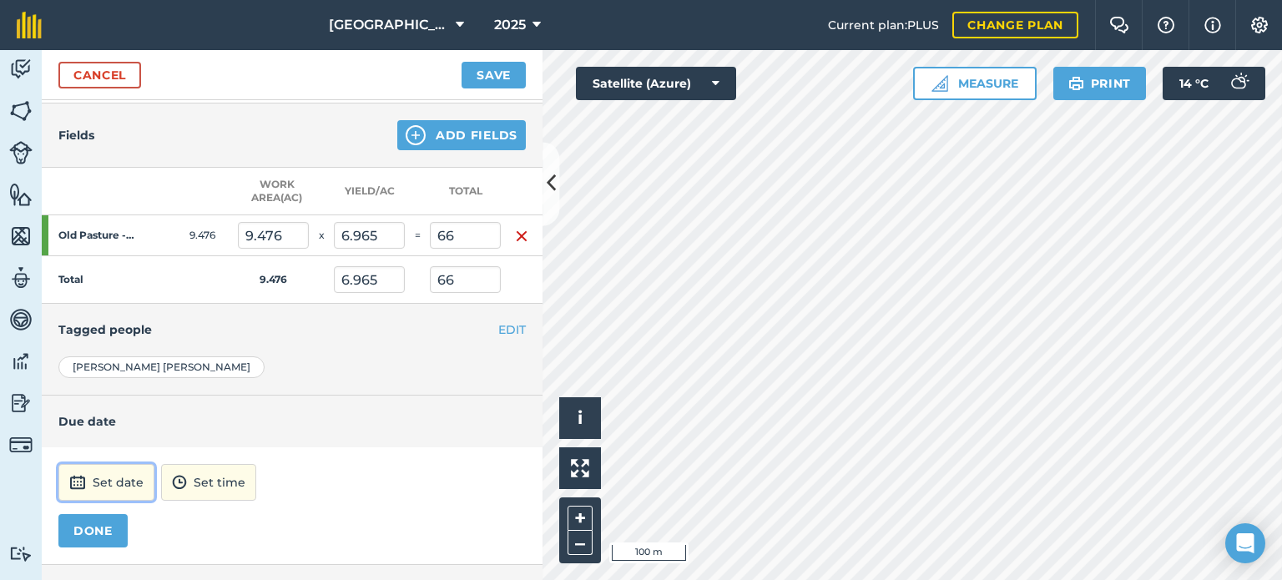
click at [124, 473] on button "Set date" at bounding box center [106, 482] width 96 height 37
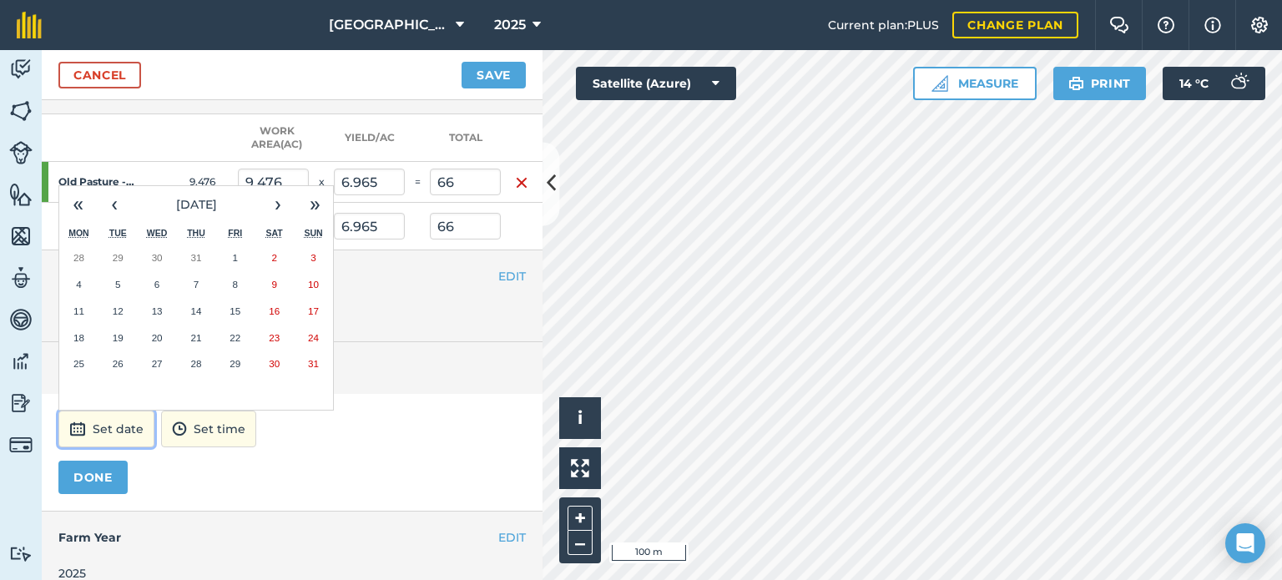
scroll to position [383, 0]
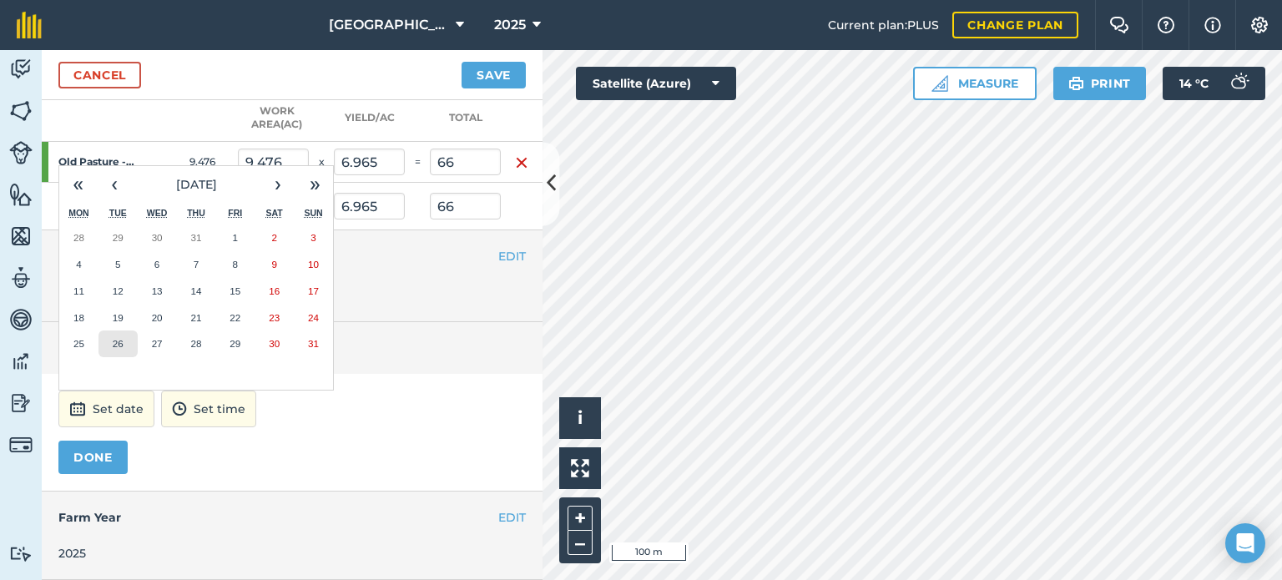
click at [114, 338] on abbr "26" at bounding box center [118, 343] width 11 height 11
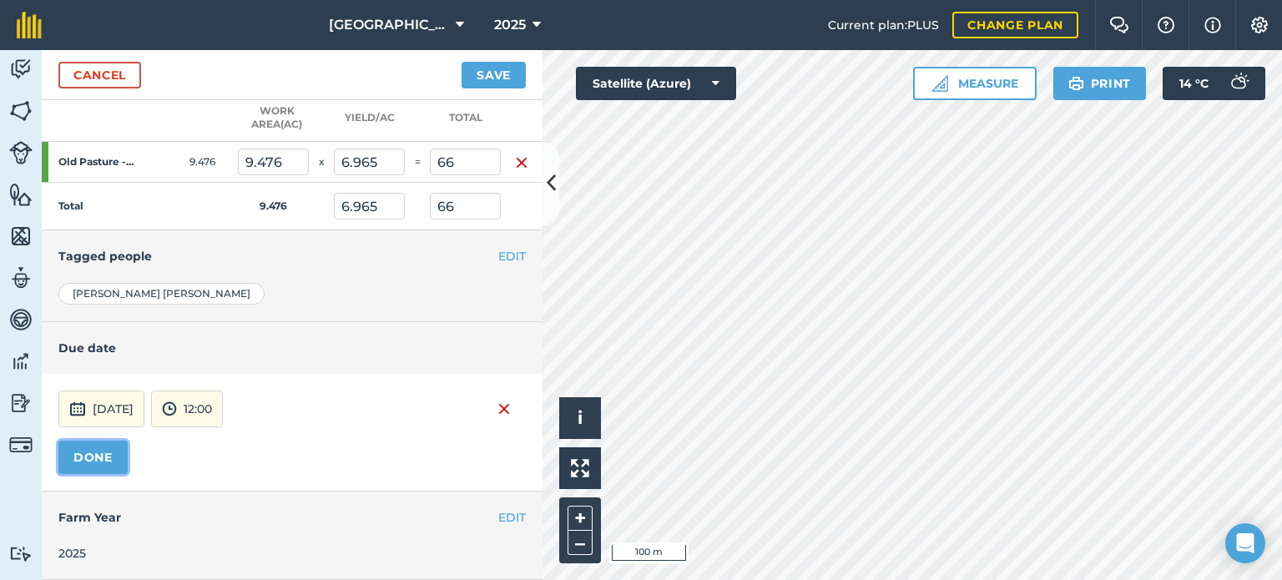
click at [88, 441] on button "DONE" at bounding box center [92, 457] width 69 height 33
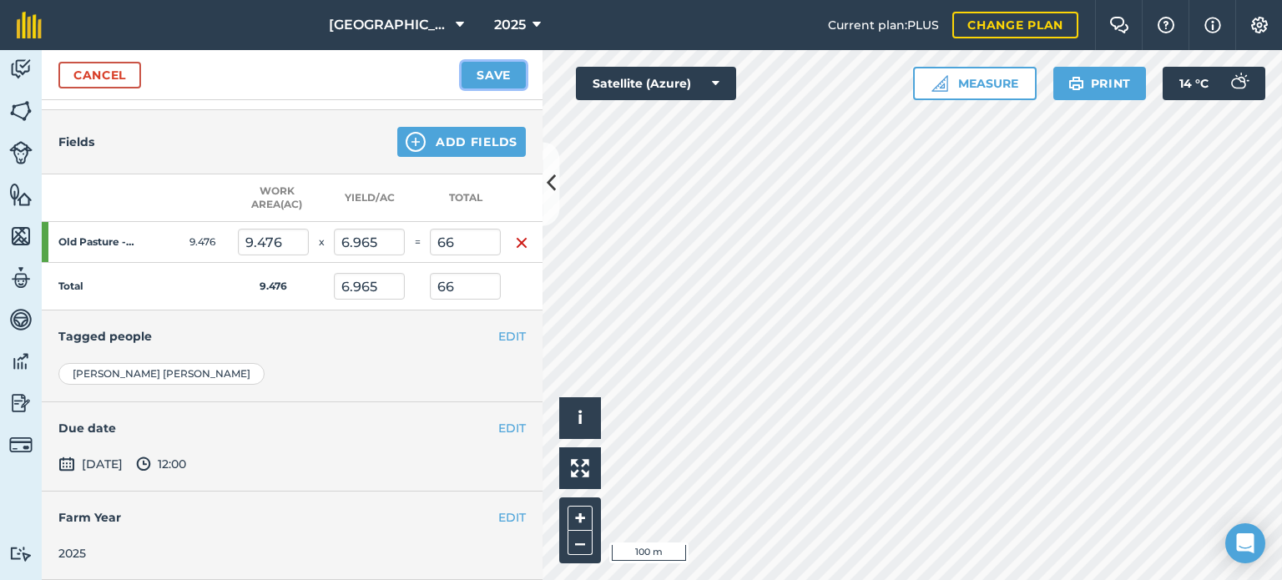
click at [482, 80] on button "Save" at bounding box center [494, 75] width 64 height 27
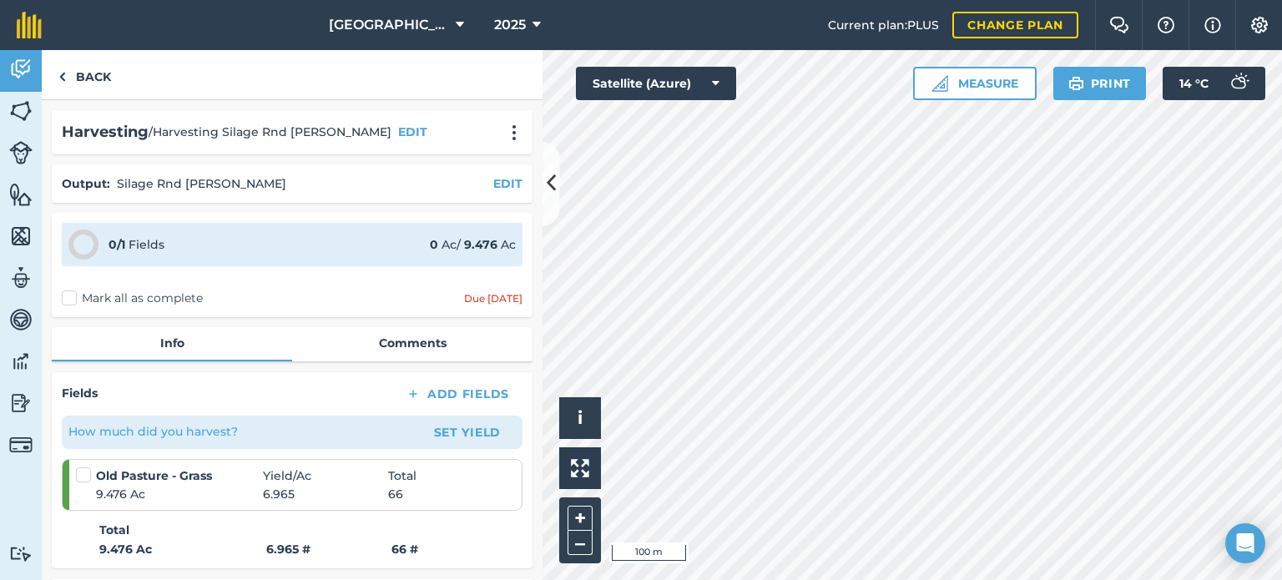
click at [77, 301] on label "Mark all as complete" at bounding box center [132, 299] width 141 height 18
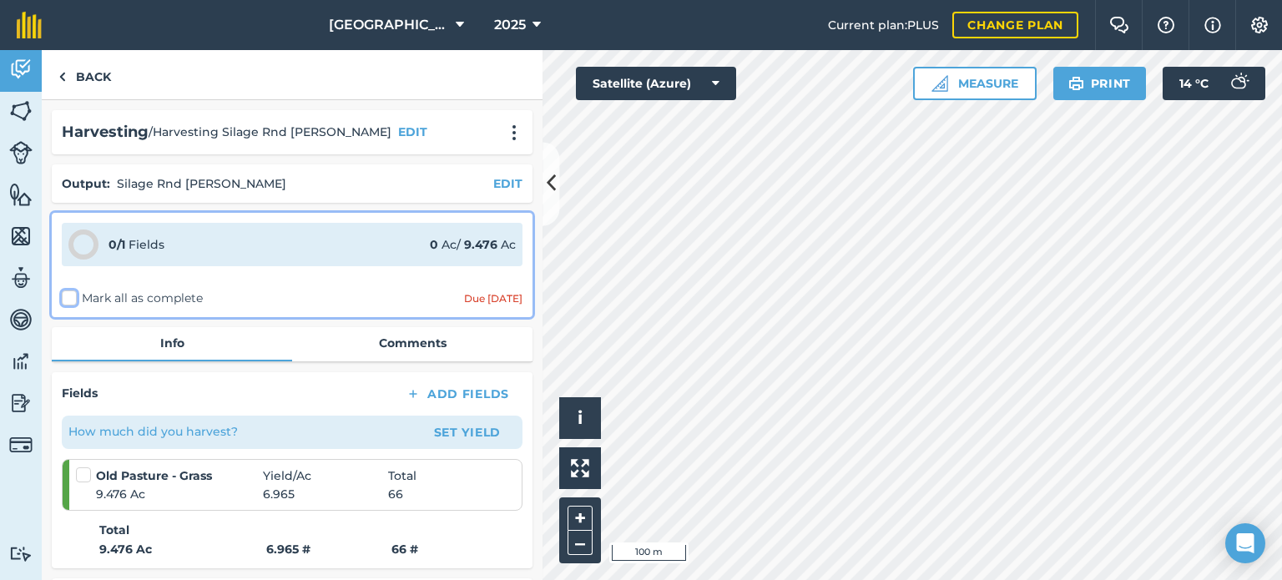
click at [73, 301] on input "Mark all as complete" at bounding box center [67, 295] width 11 height 11
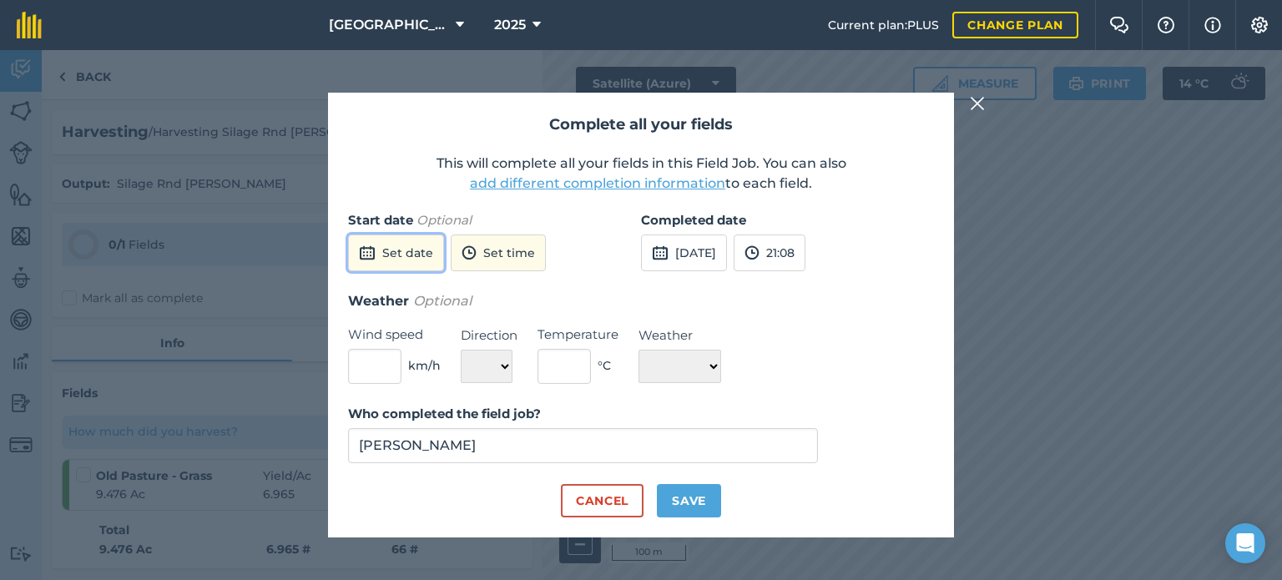
click at [404, 256] on button "Set date" at bounding box center [396, 253] width 96 height 37
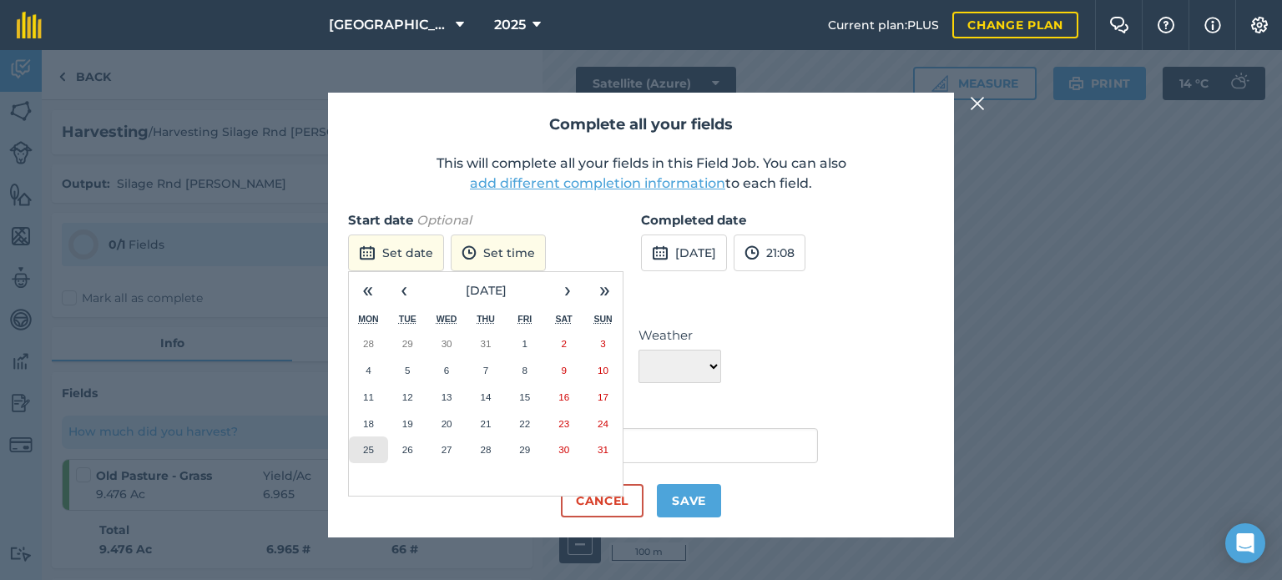
click at [366, 446] on abbr "25" at bounding box center [368, 449] width 11 height 11
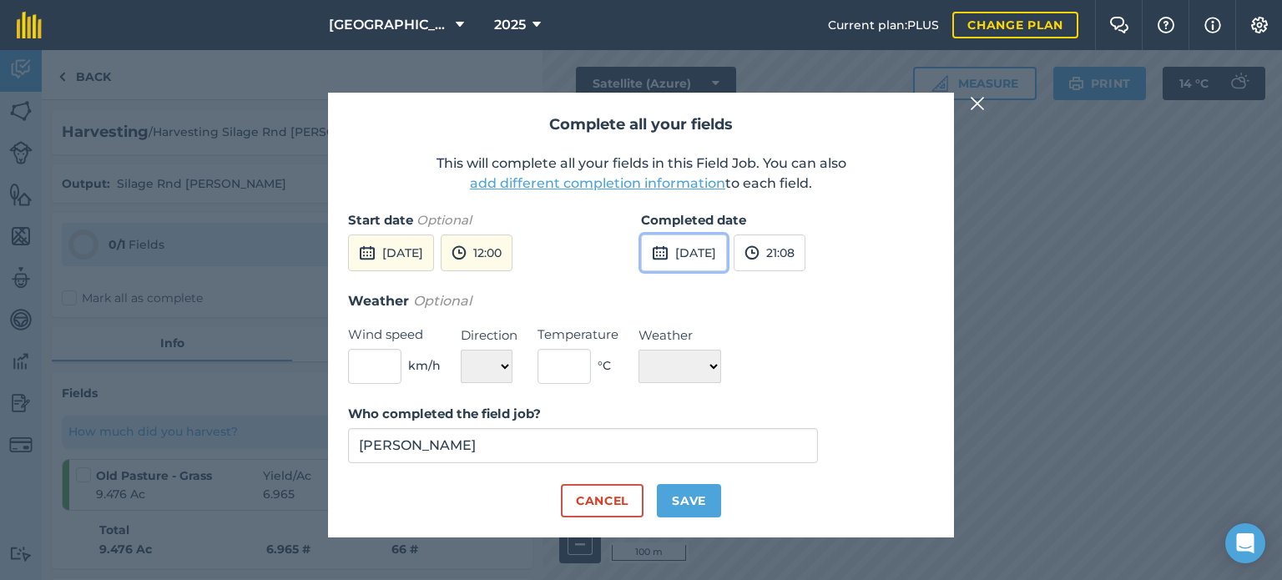
click at [671, 252] on button "[DATE]" at bounding box center [684, 253] width 86 height 37
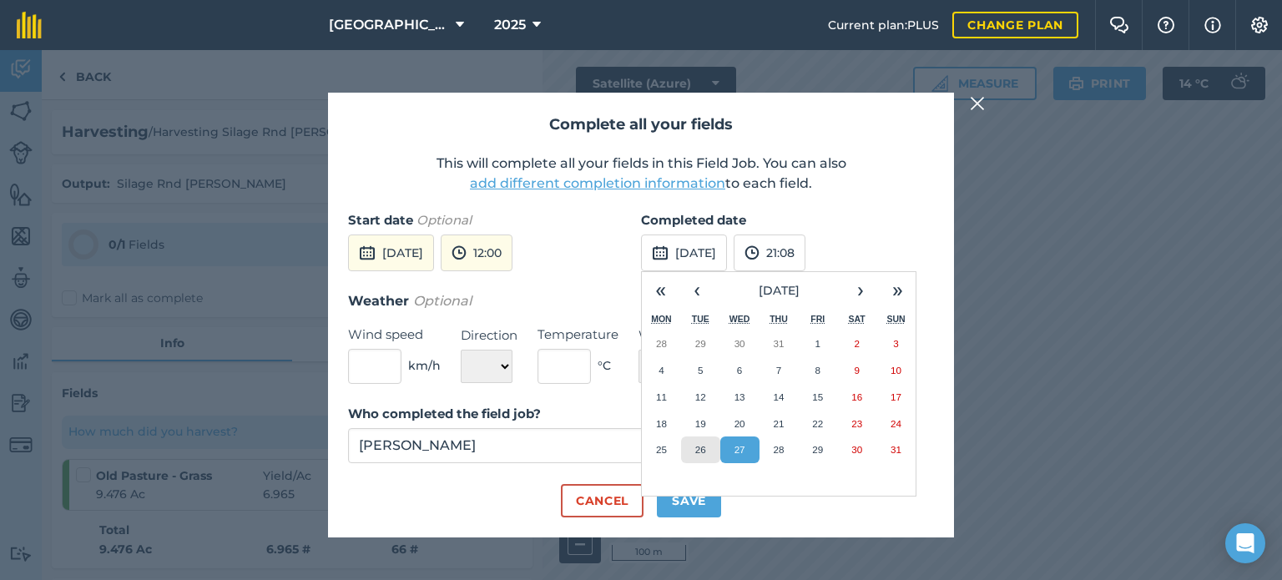
click at [705, 448] on abbr "26" at bounding box center [700, 449] width 11 height 11
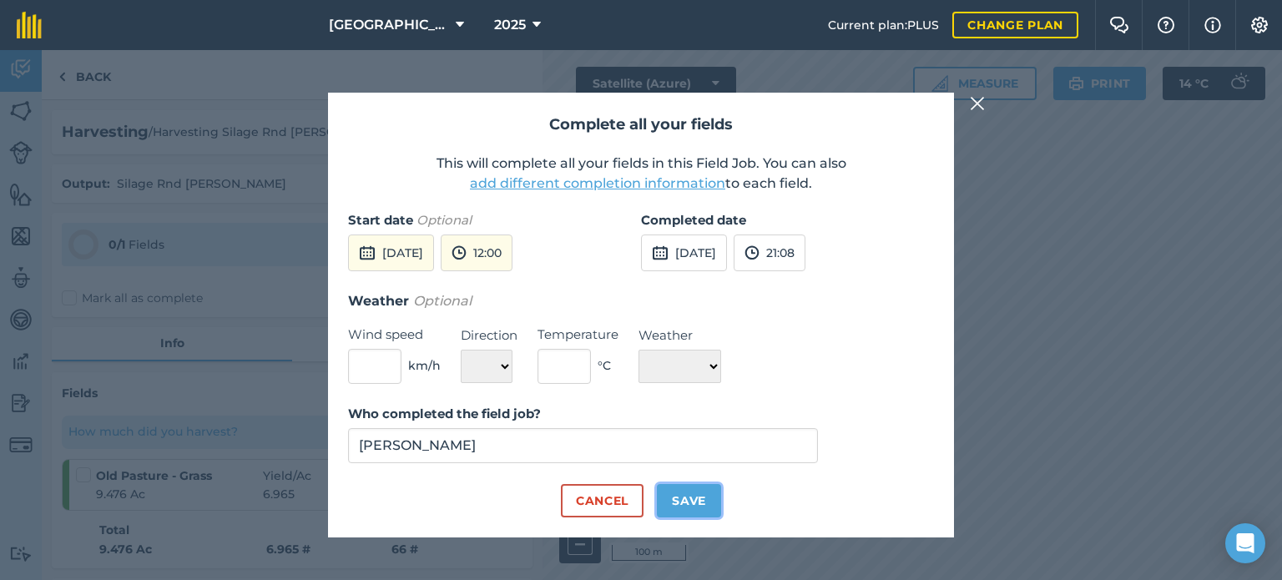
click at [701, 502] on button "Save" at bounding box center [689, 500] width 64 height 33
checkbox input "true"
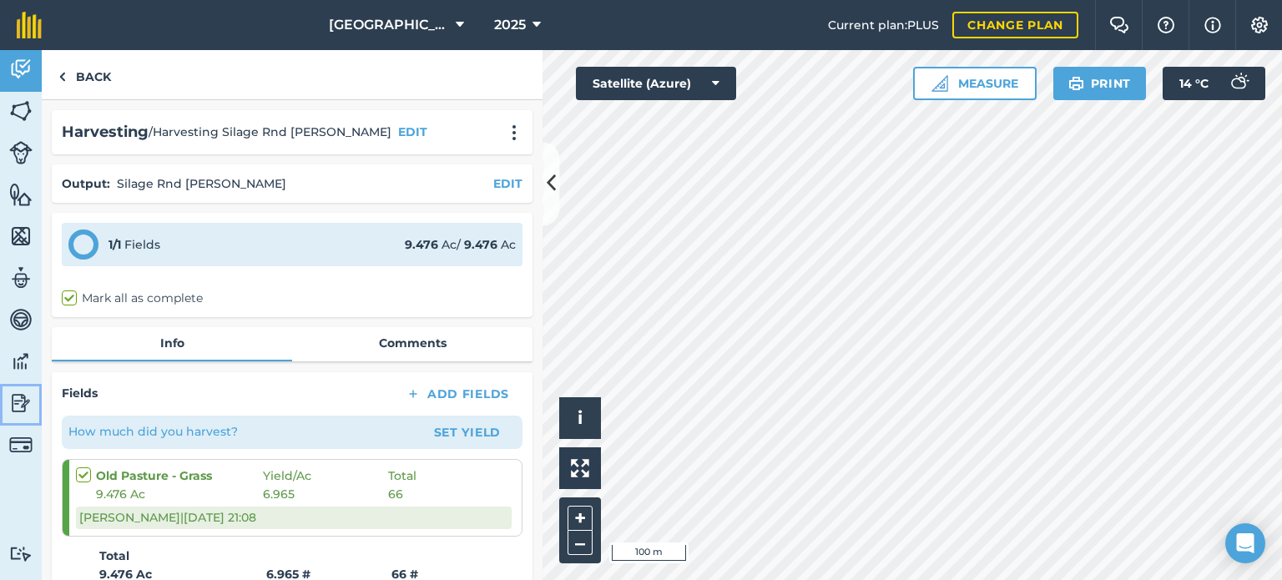
click at [20, 407] on img at bounding box center [20, 403] width 23 height 25
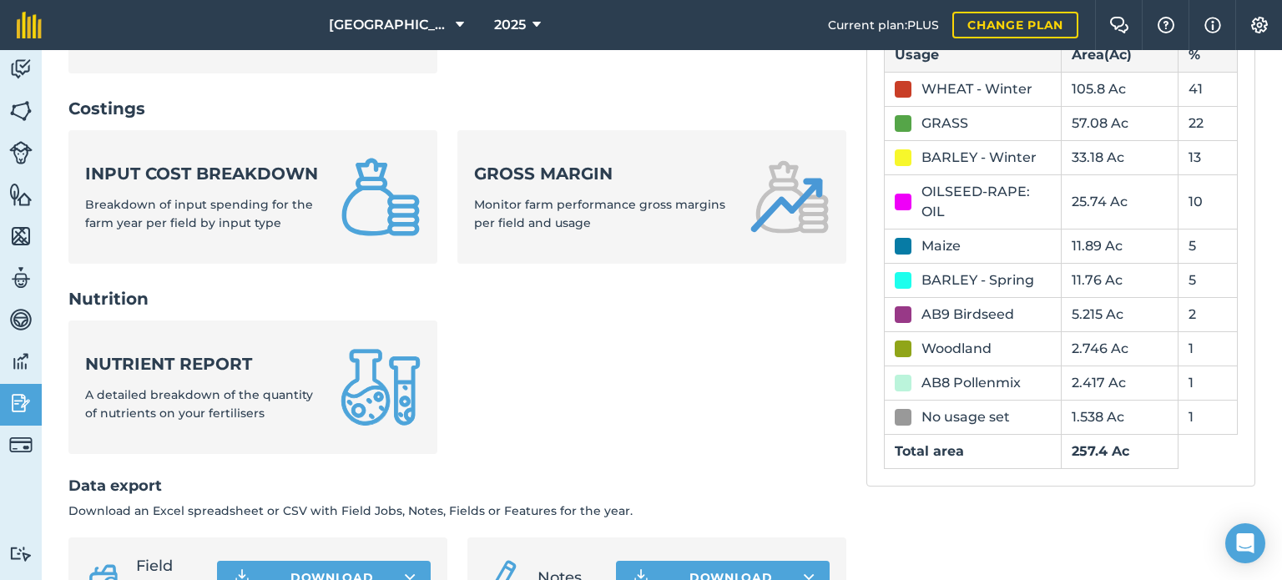
scroll to position [417, 0]
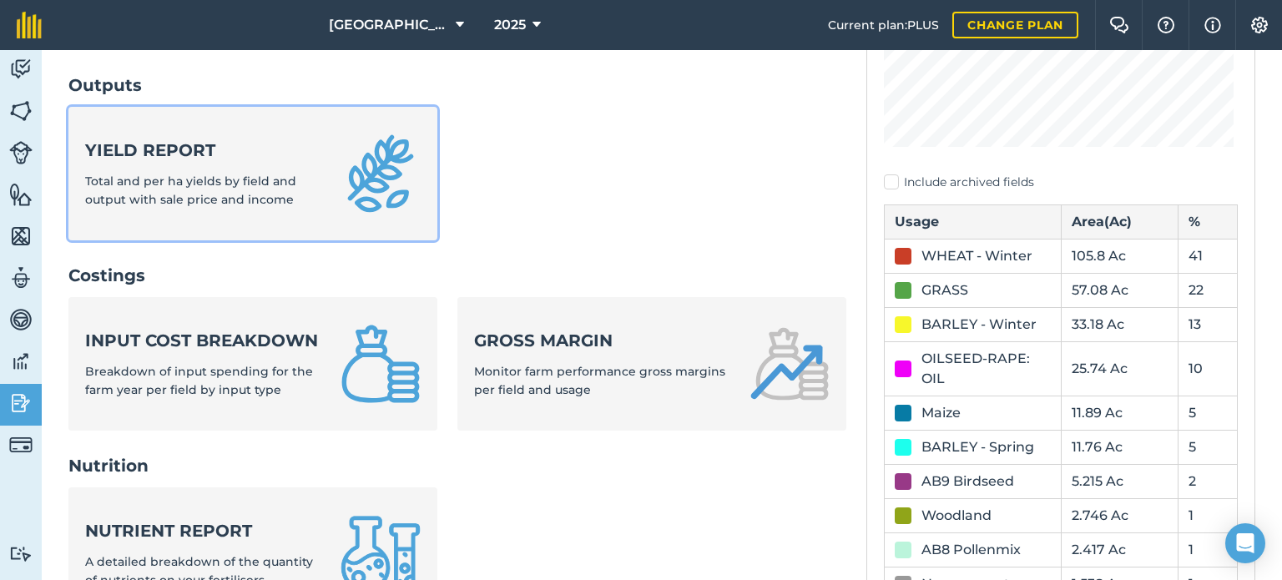
click at [215, 179] on span "Total and per ha yields by field and output with sale price and income" at bounding box center [190, 190] width 211 height 33
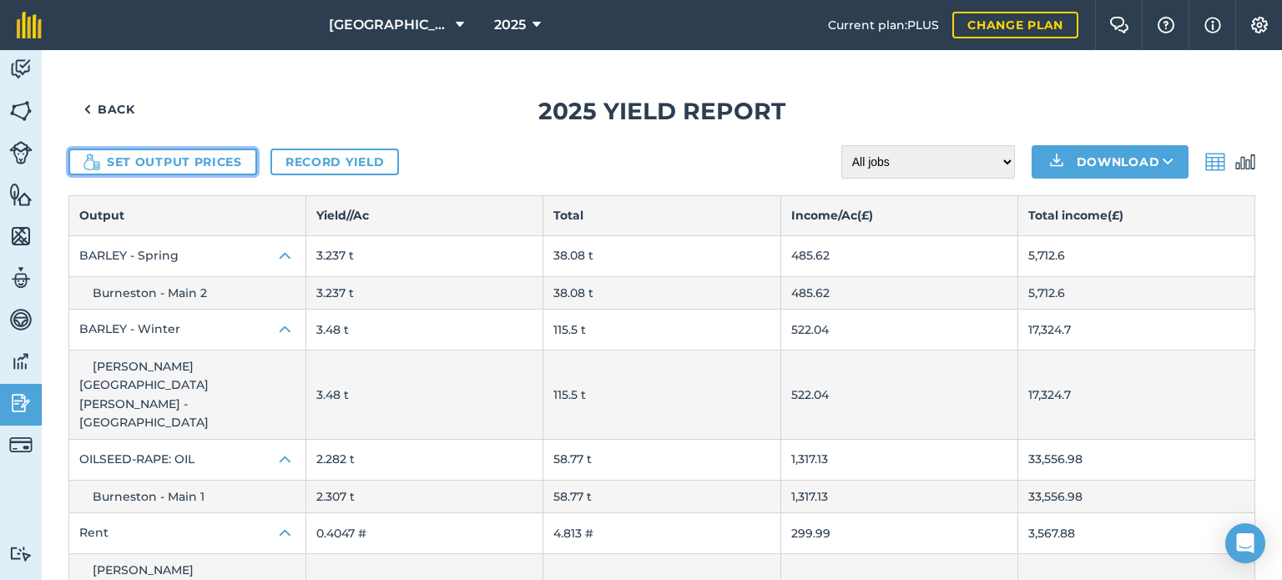
click at [237, 157] on button "Set output prices" at bounding box center [162, 162] width 189 height 27
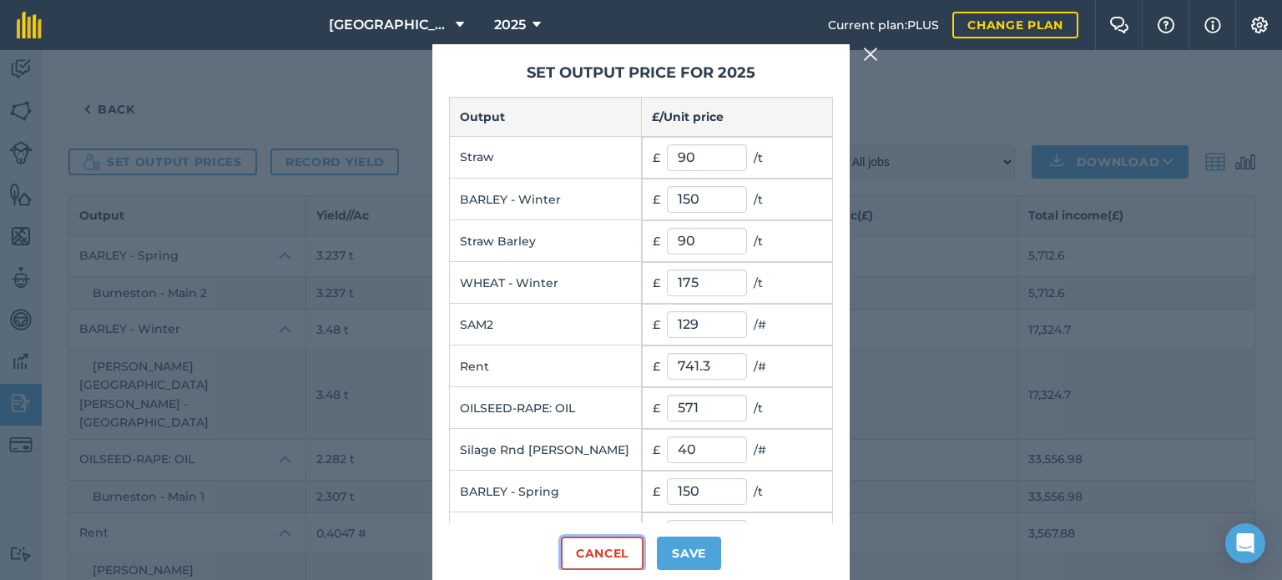
click at [638, 564] on button "Cancel" at bounding box center [602, 553] width 83 height 33
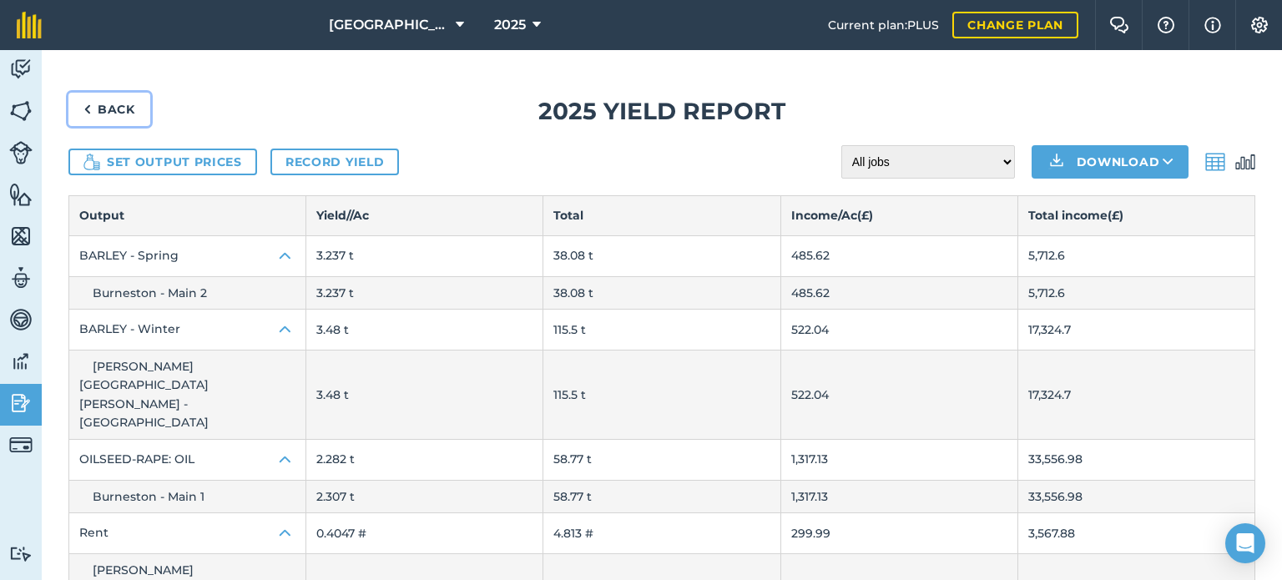
click at [97, 110] on link "Back" at bounding box center [109, 109] width 82 height 33
